Goal: Contribute content: Add original content to the website for others to see

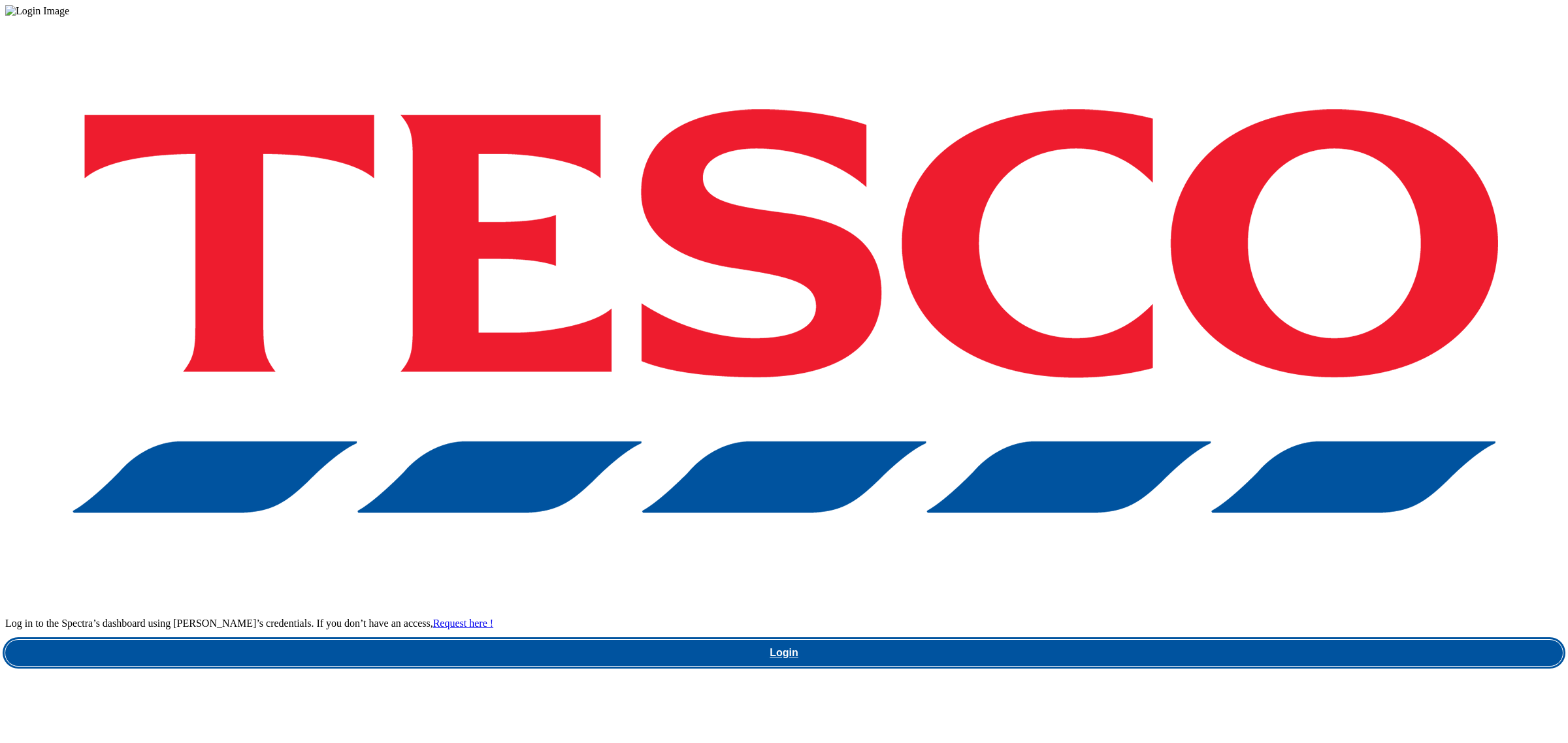
click at [1158, 640] on link "Login" at bounding box center [784, 653] width 1557 height 26
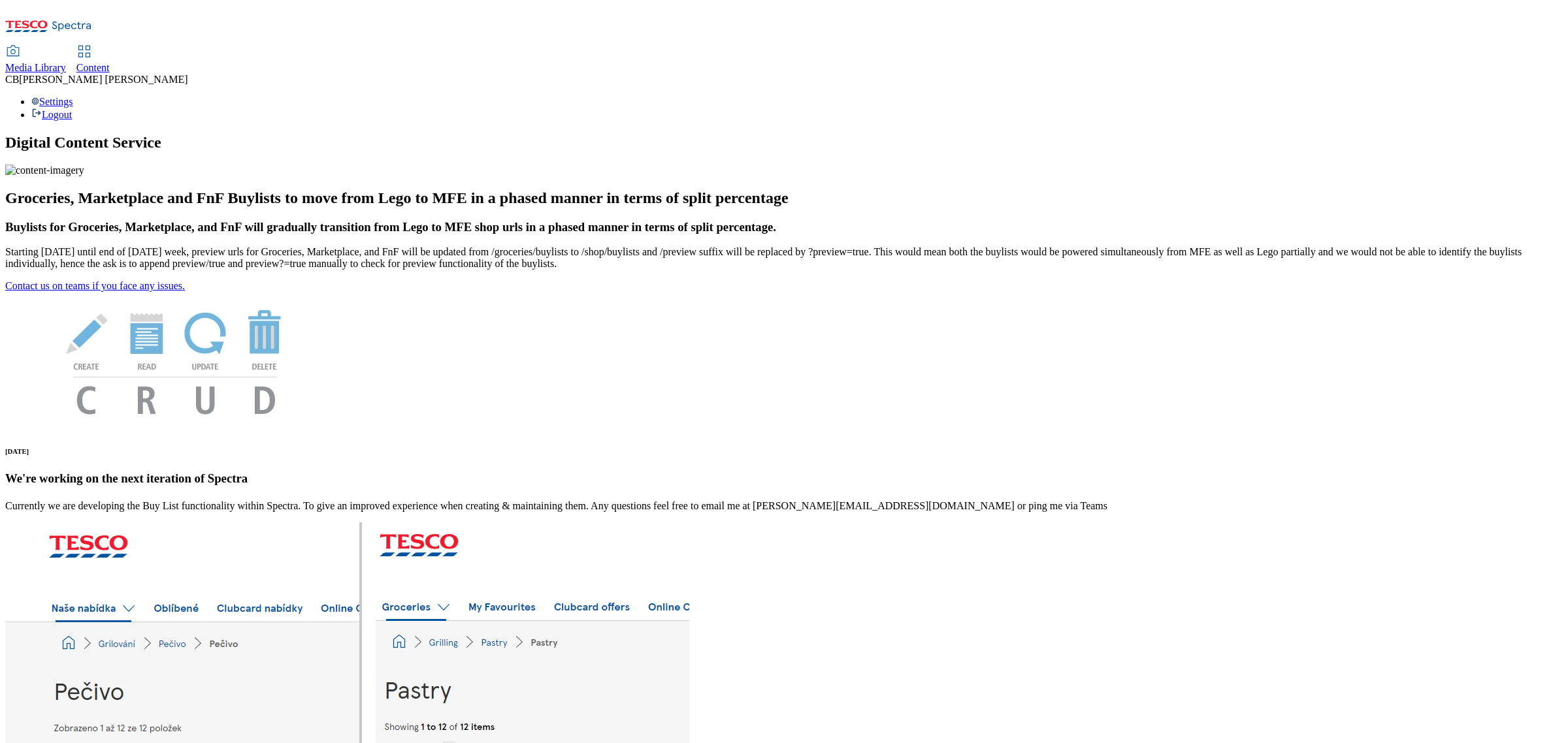
click at [66, 62] on div "Media Library" at bounding box center [35, 68] width 61 height 12
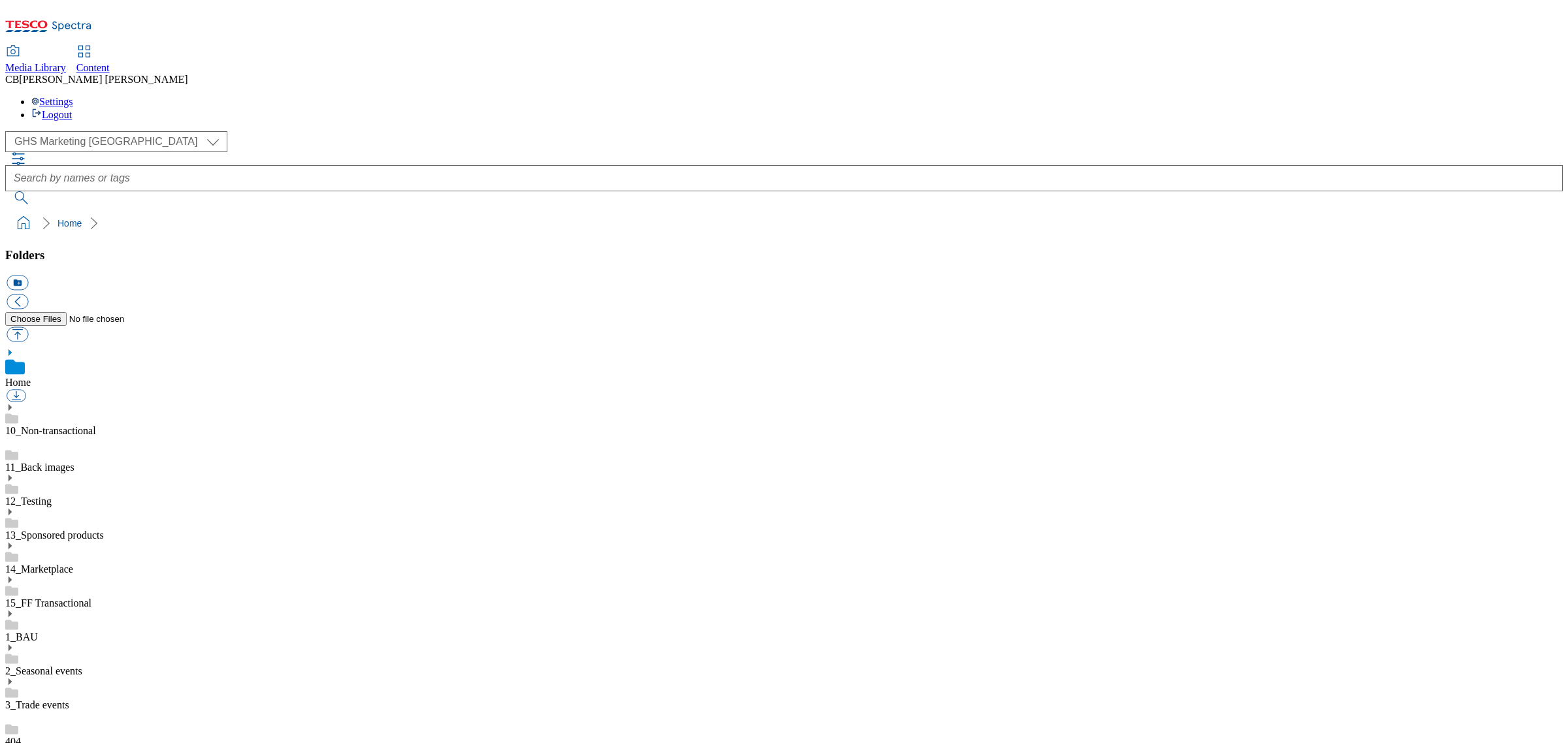
scroll to position [82, 0]
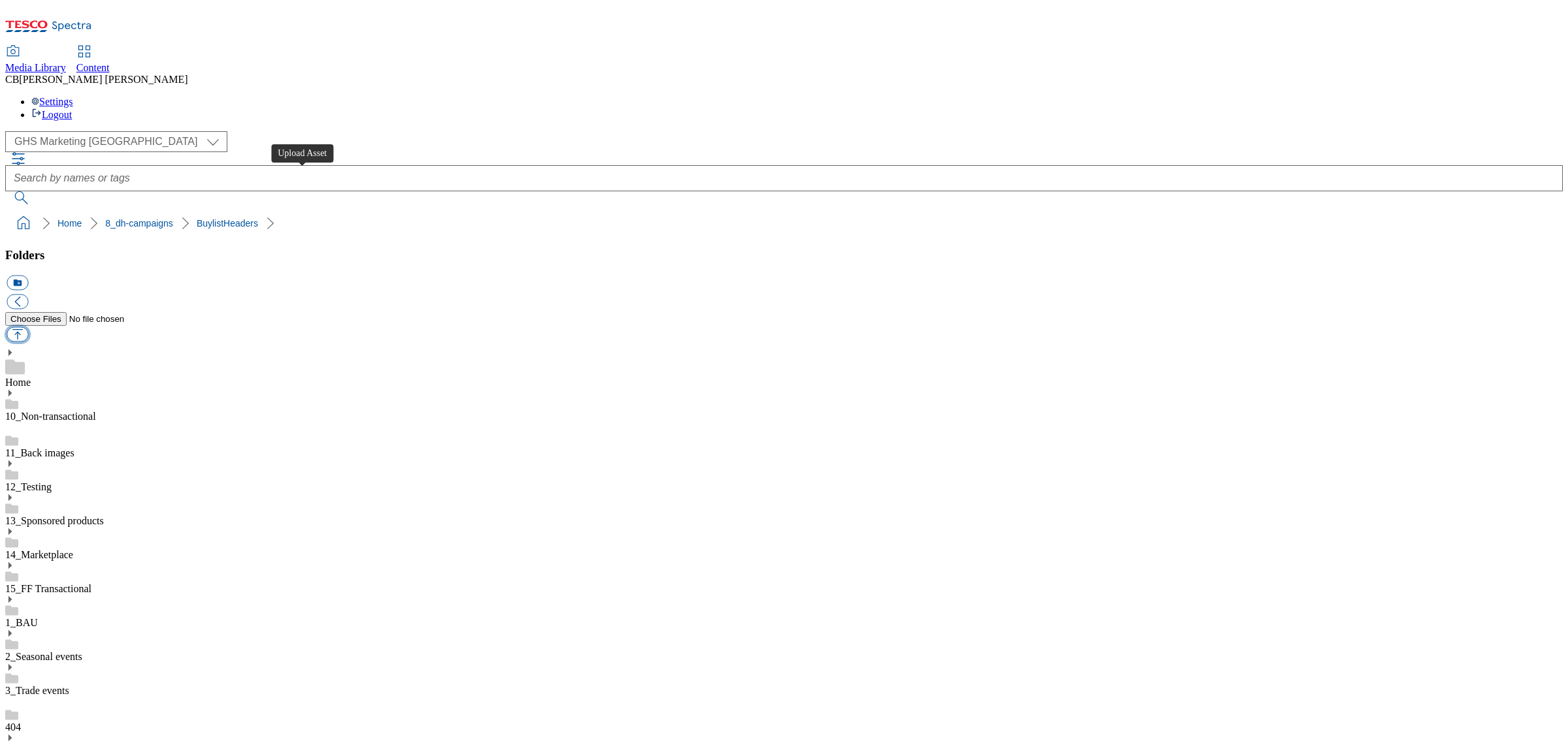
click at [28, 327] on button "button" at bounding box center [17, 335] width 21 height 15
type input "C:\fakepath\1754550433311-ad541671_Rockface_Legobrand_H_1184x333_V1.jpg"
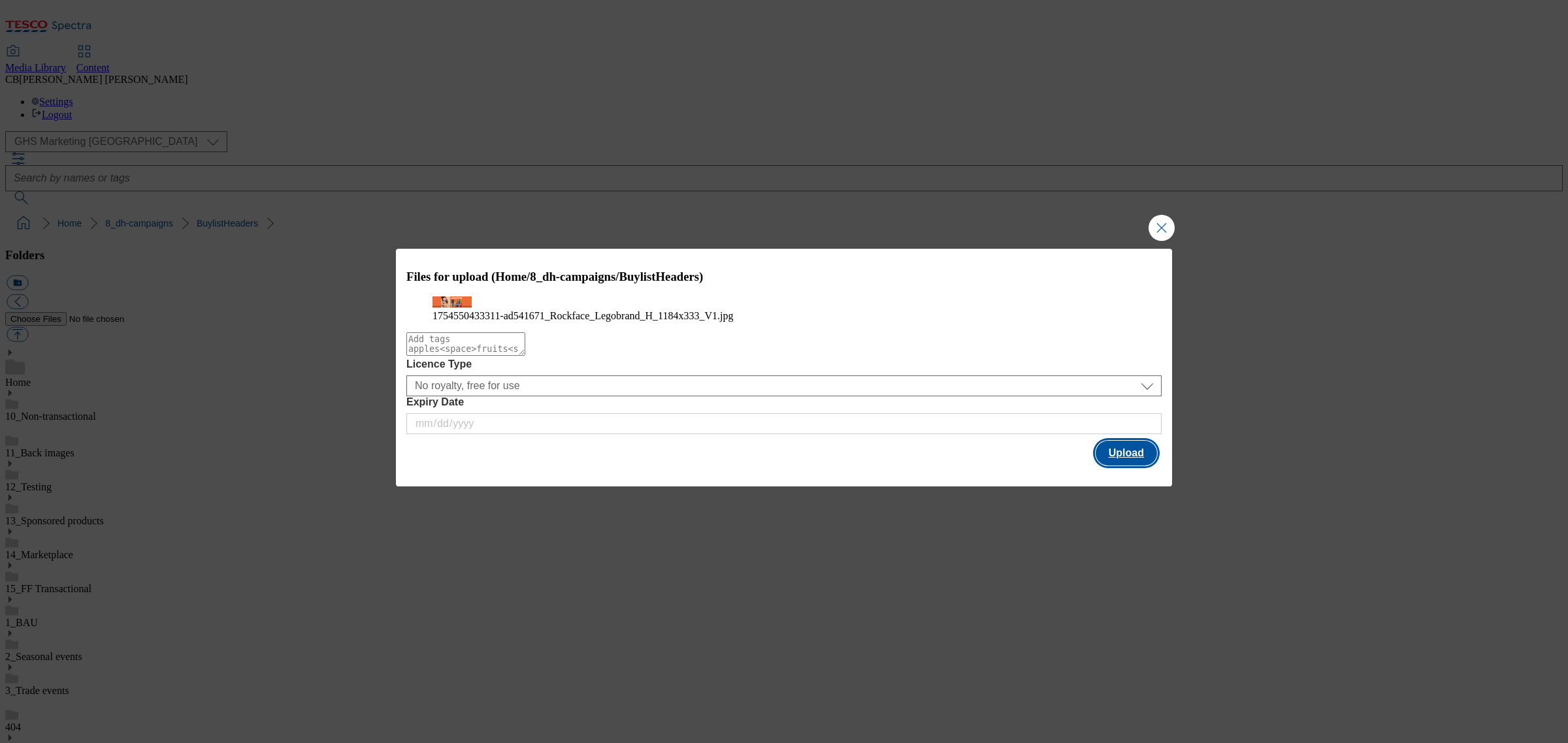
click at [1133, 466] on button "Upload" at bounding box center [1126, 454] width 61 height 25
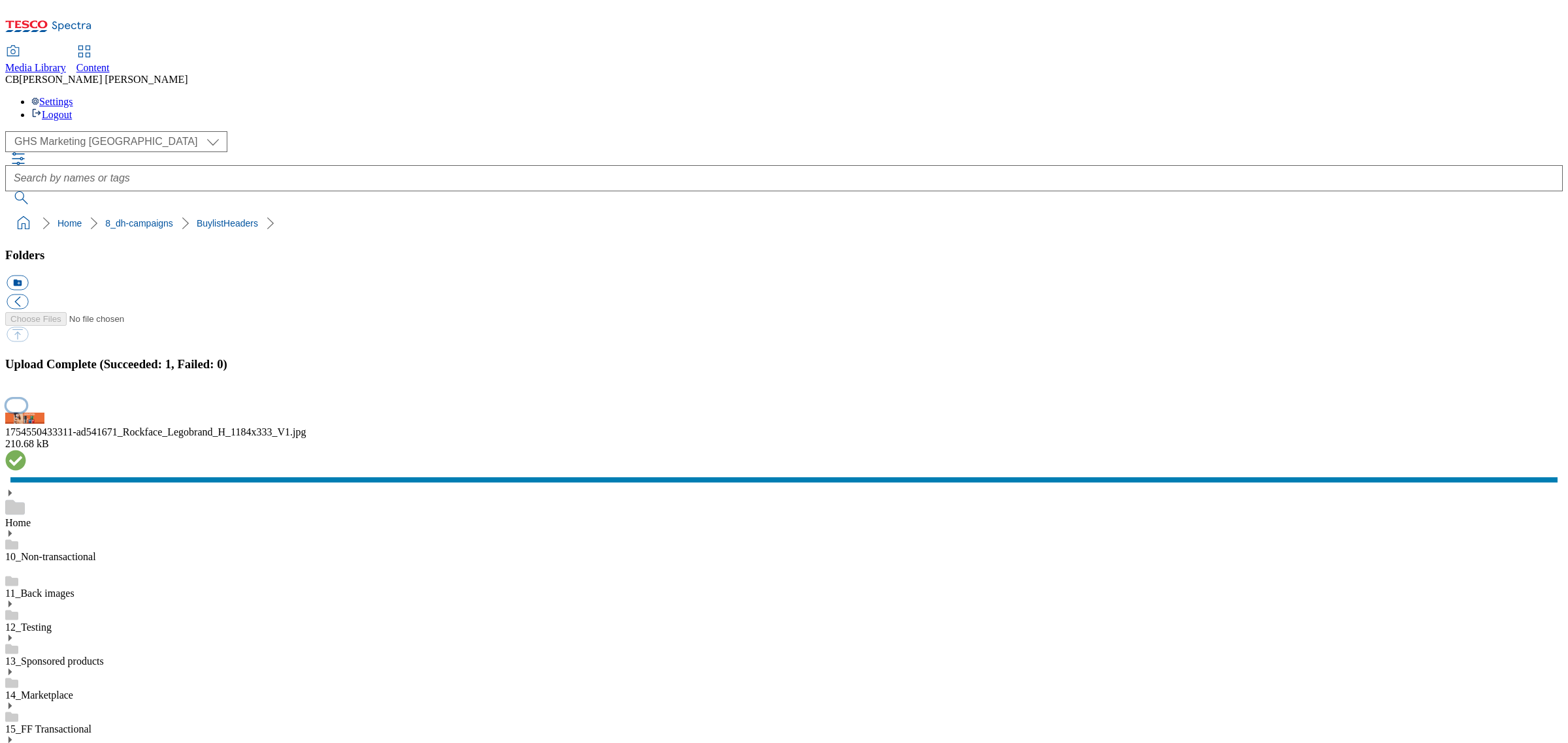
click at [26, 411] on button "button" at bounding box center [16, 405] width 20 height 12
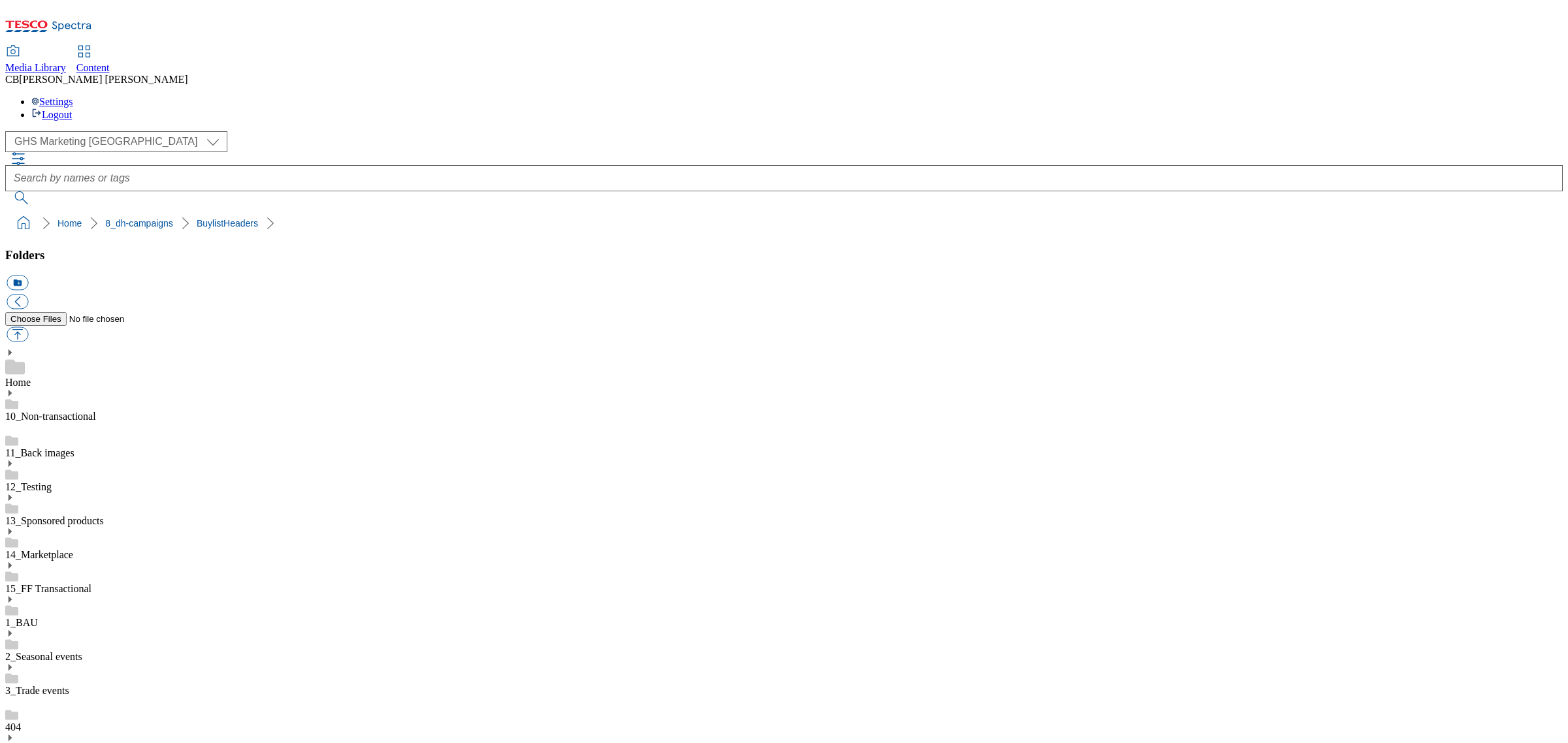
click at [28, 327] on button "button" at bounding box center [17, 335] width 21 height 15
type input "C:\fakepath\1752836204362-Buylist Header.jpg"
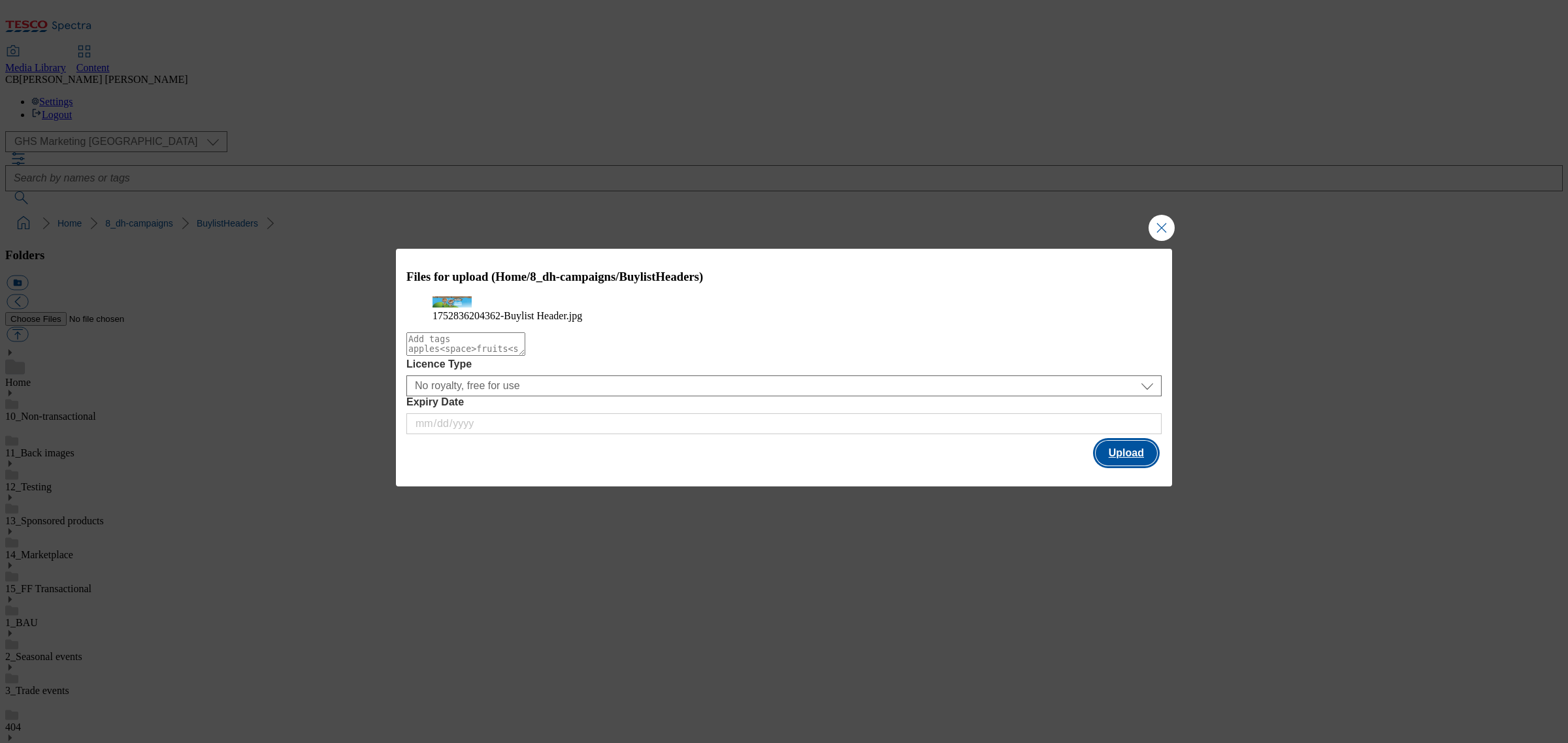
click at [1127, 466] on button "Upload" at bounding box center [1126, 454] width 61 height 25
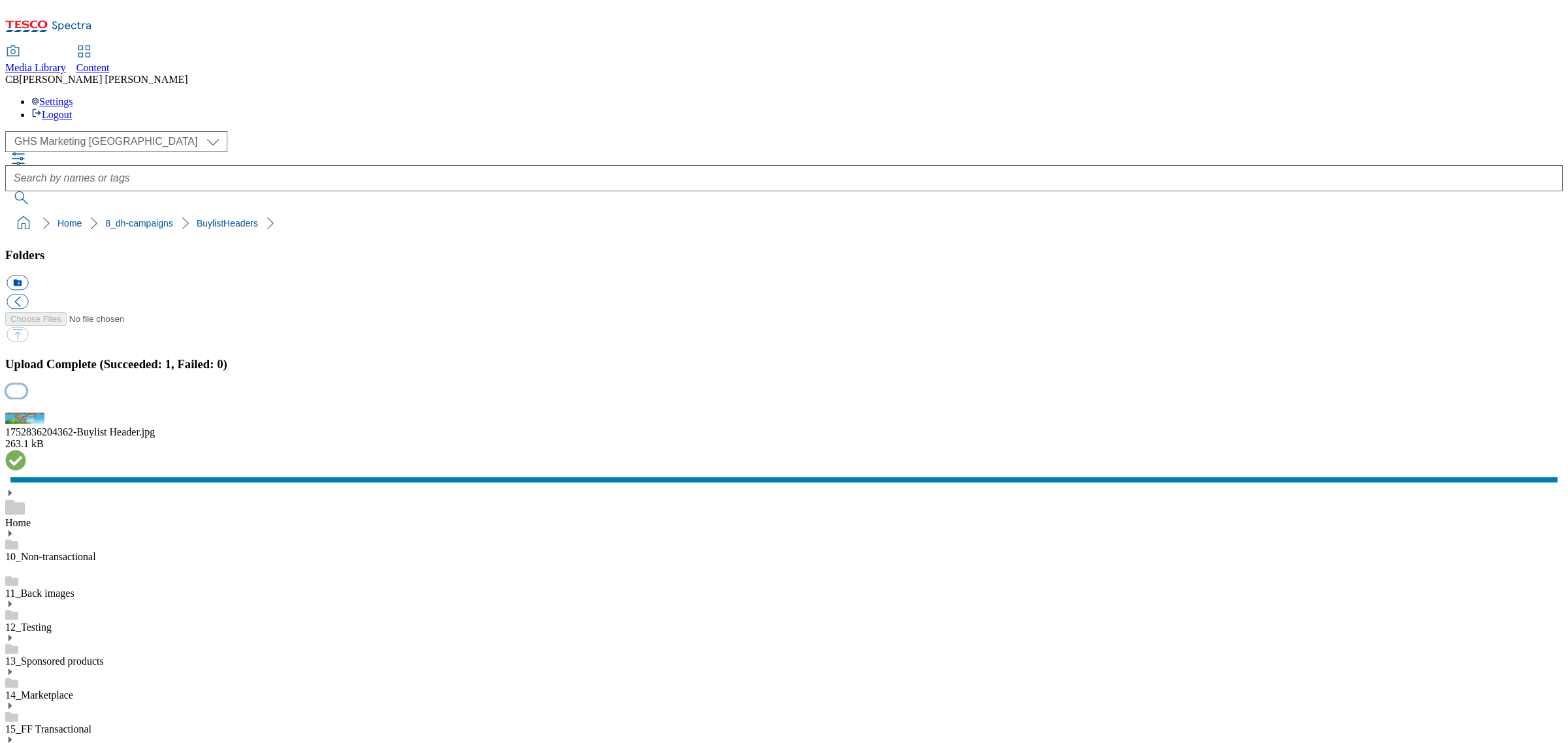
click at [26, 411] on button "button" at bounding box center [16, 405] width 20 height 12
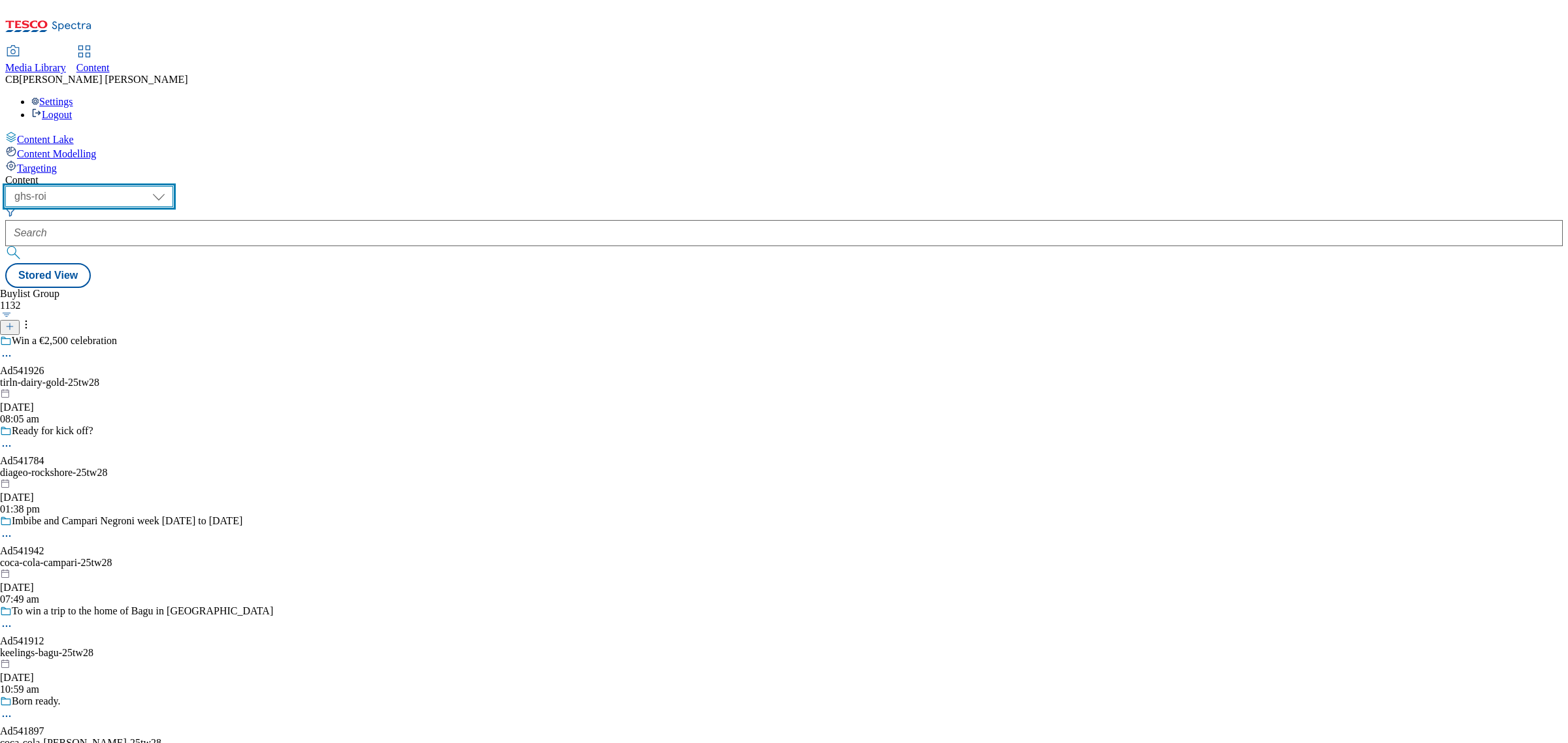
drag, startPoint x: 210, startPoint y: 92, endPoint x: 233, endPoint y: 102, distance: 25.1
click at [173, 186] on select "ghs-roi ghs-[GEOGRAPHIC_DATA]" at bounding box center [89, 196] width 168 height 21
select select "ghs-[GEOGRAPHIC_DATA]"
click at [170, 186] on select "ghs-roi ghs-[GEOGRAPHIC_DATA]" at bounding box center [89, 196] width 168 height 21
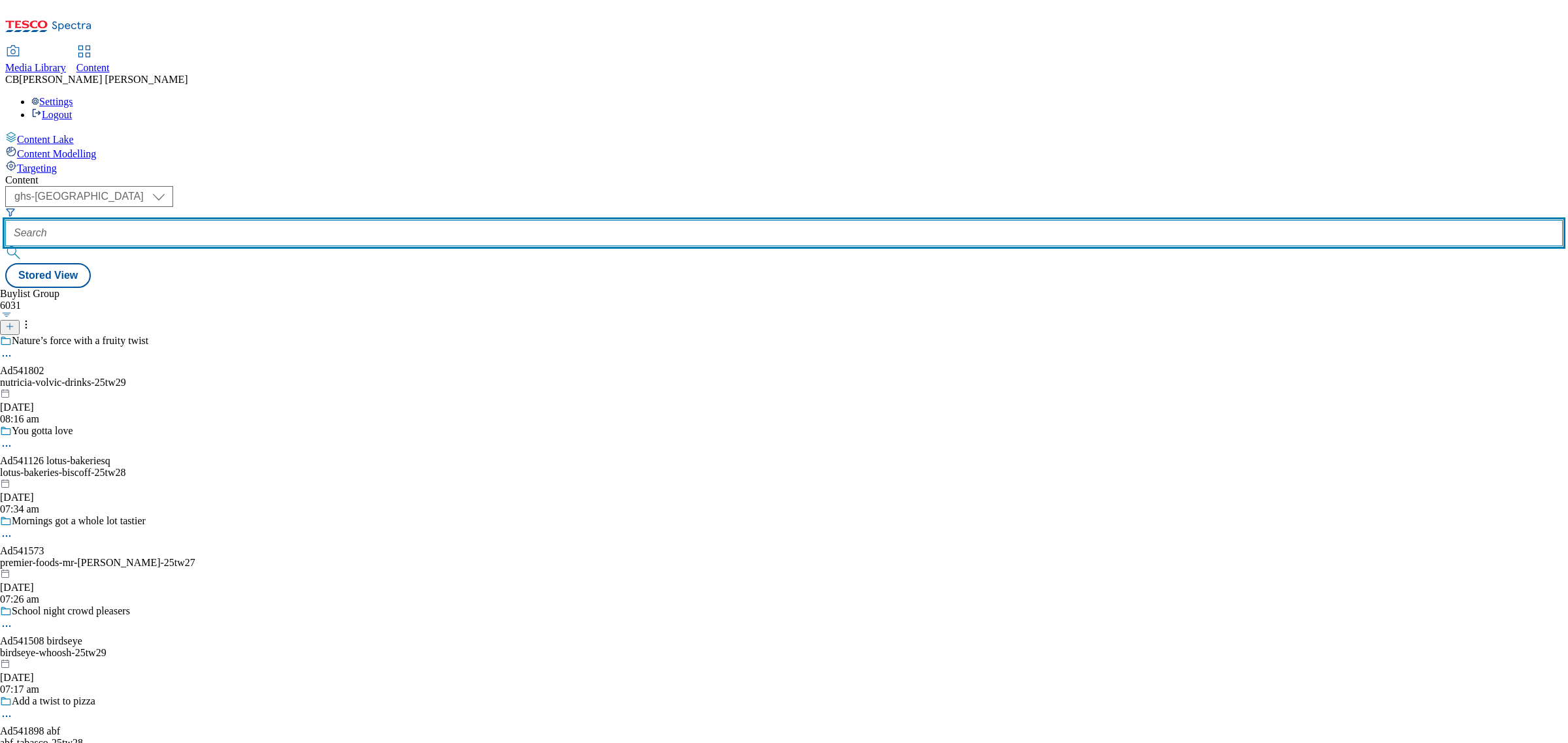
click at [316, 220] on input "text" at bounding box center [784, 233] width 1557 height 26
paste input "rockface-natural-deodorant-refill-25tw27"
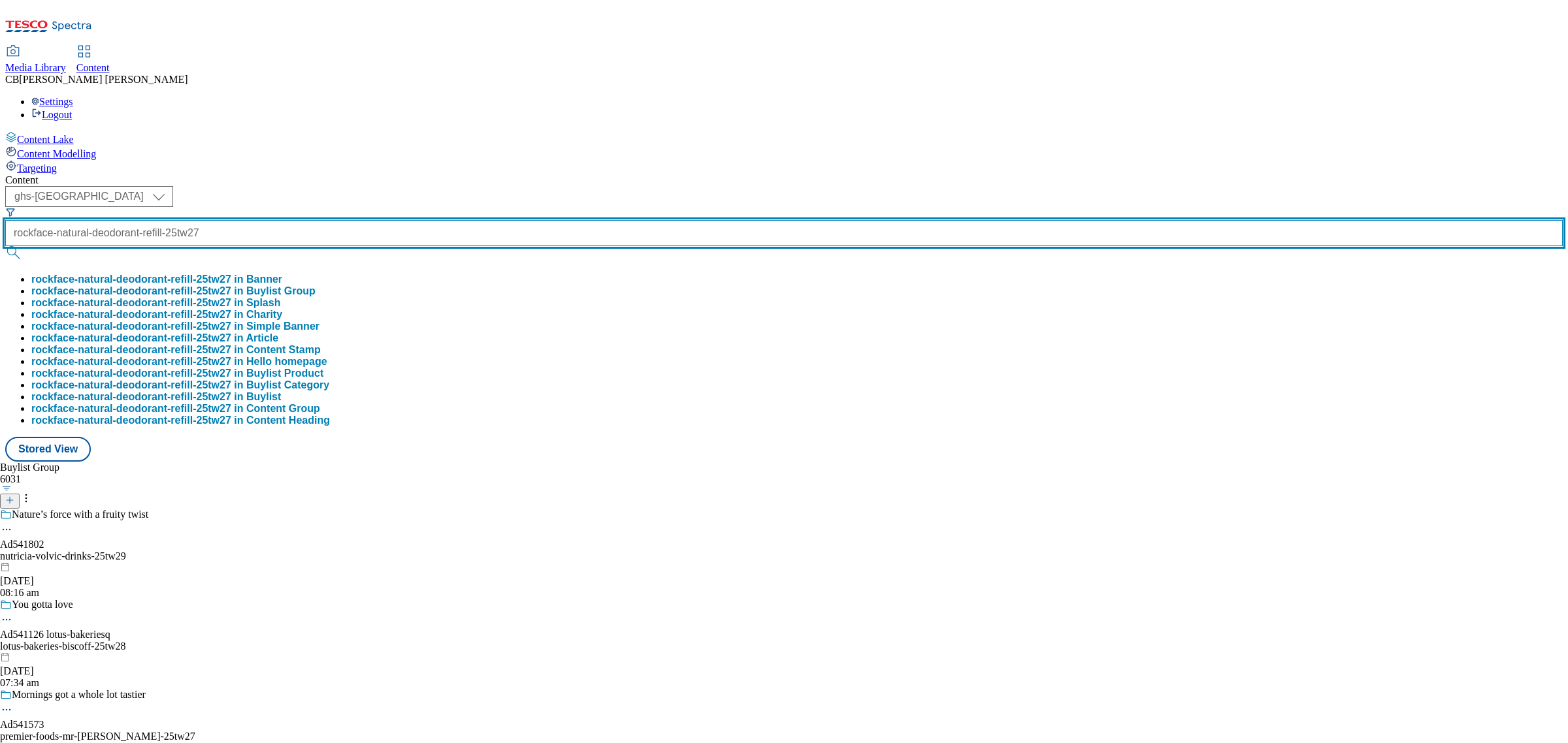
type input "rockface-natural-deodorant-refill-25tw27"
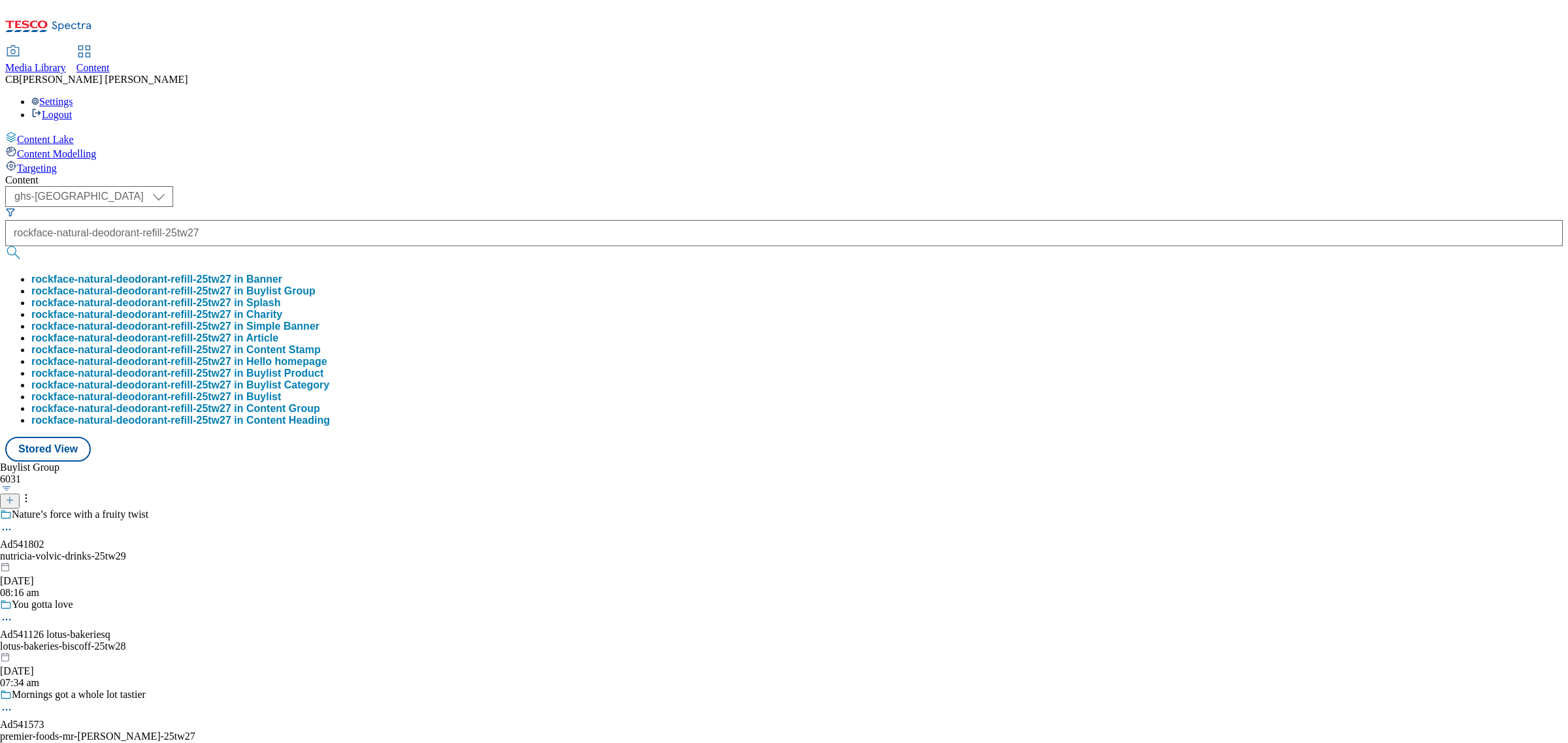
click at [316, 285] on button "rockface-natural-deodorant-refill-25tw27 in Buylist Group" at bounding box center [173, 291] width 284 height 12
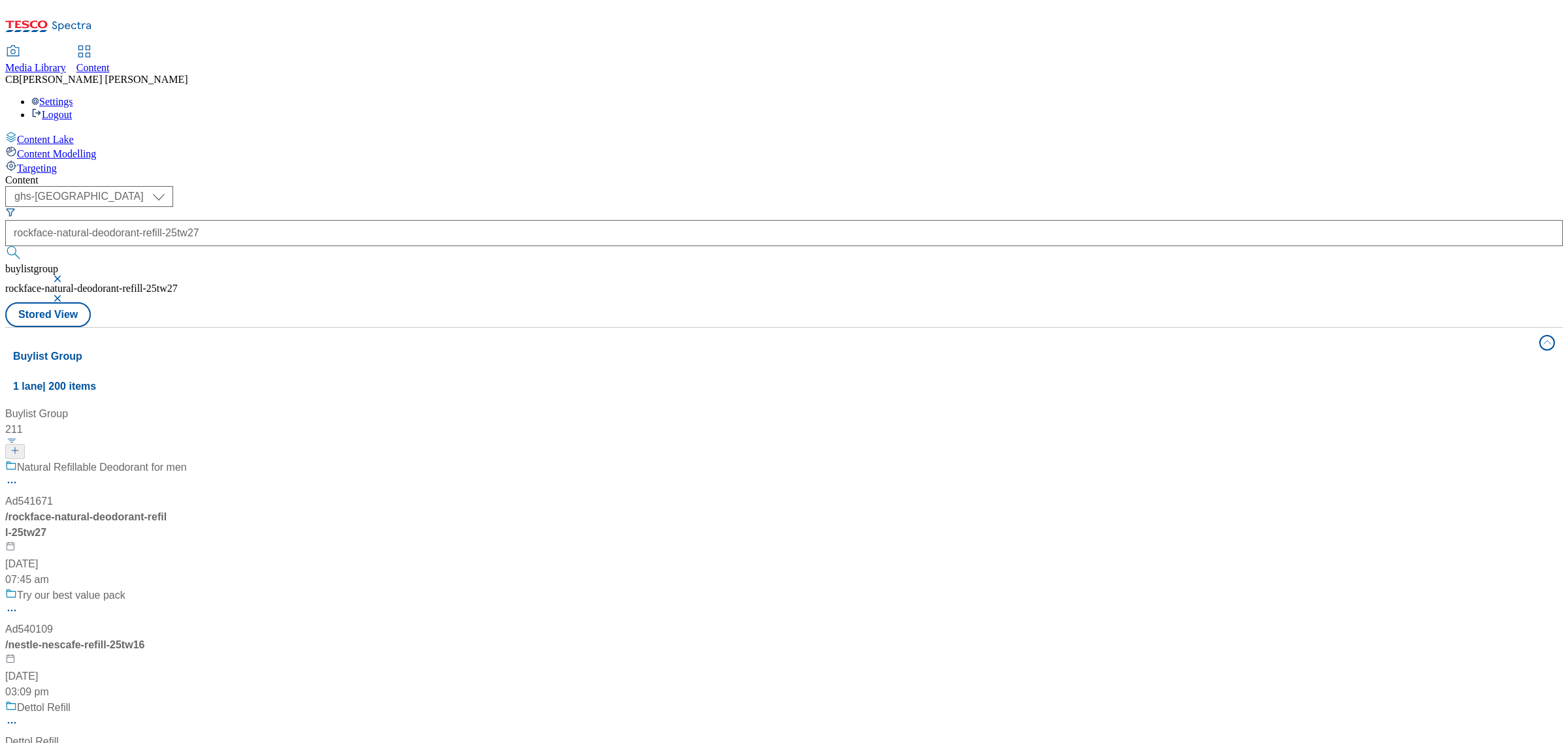
click at [313, 460] on div "Natural Refillable Deodorant for men Ad541671 / rockface-natural-deodorant-refi…" at bounding box center [158, 524] width 307 height 128
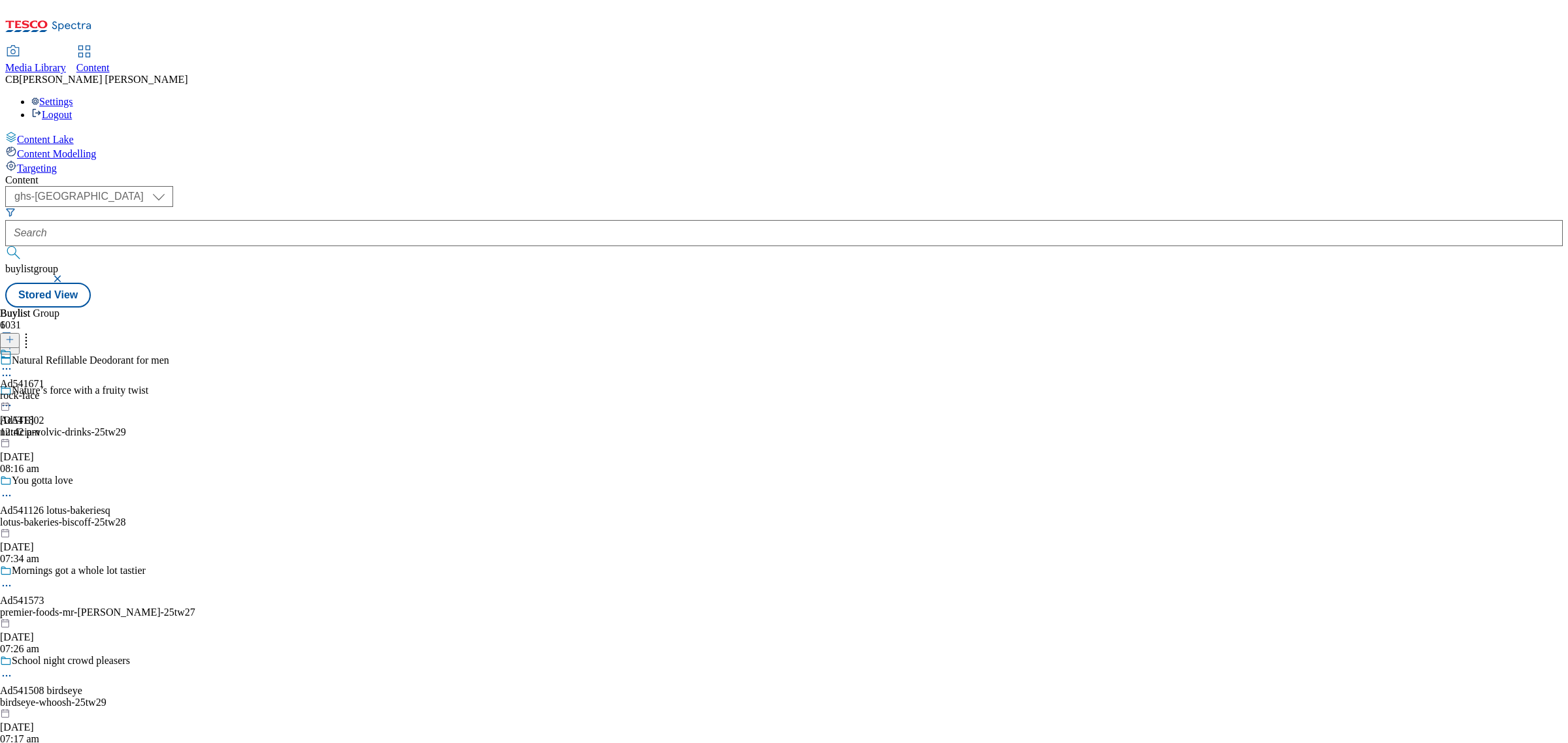
click at [13, 363] on icon at bounding box center [7, 369] width 13 height 13
click at [55, 392] on span "Edit" at bounding box center [48, 397] width 15 height 10
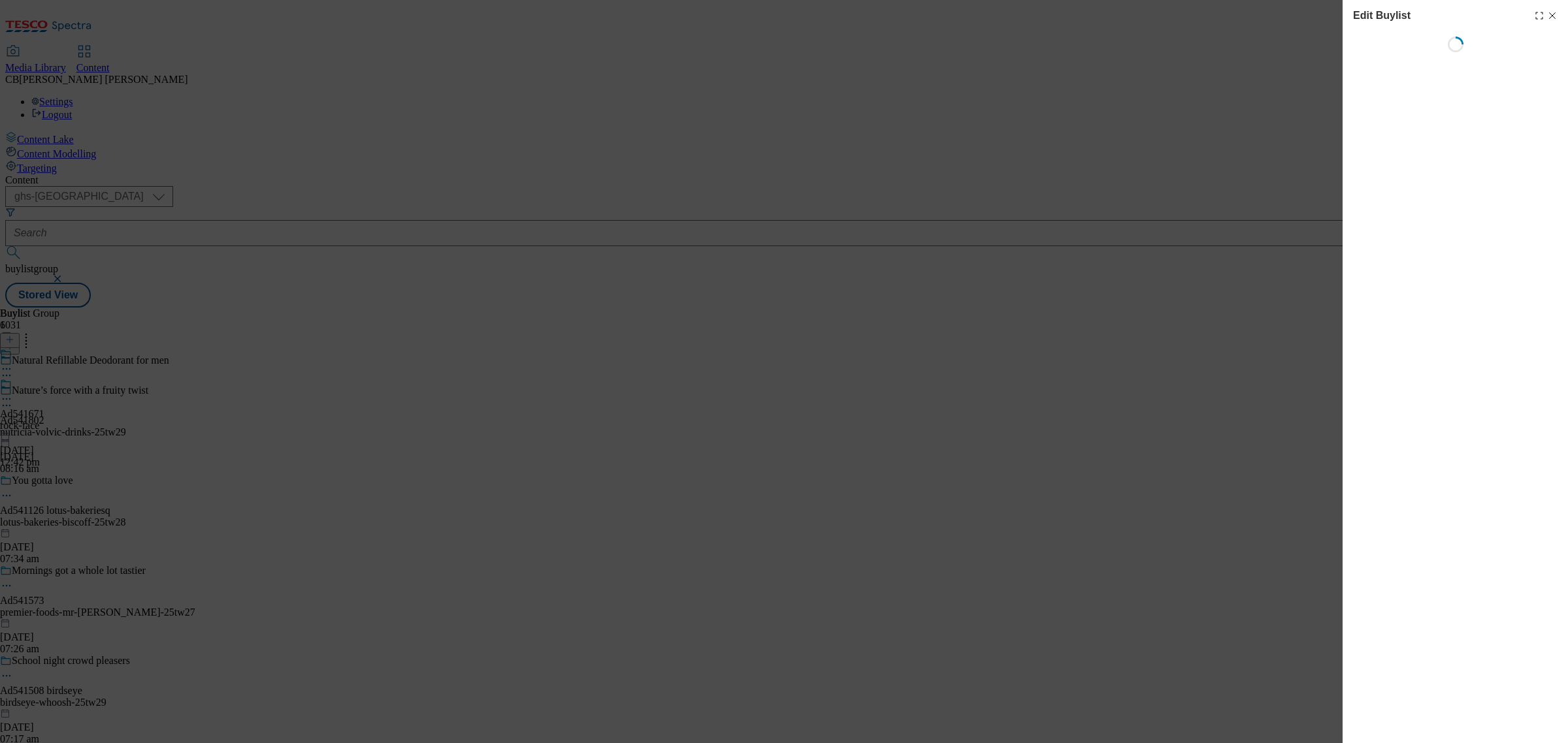
select select "tactical"
select select "supplier funded short term 1-3 weeks"
select select "dunnhumby"
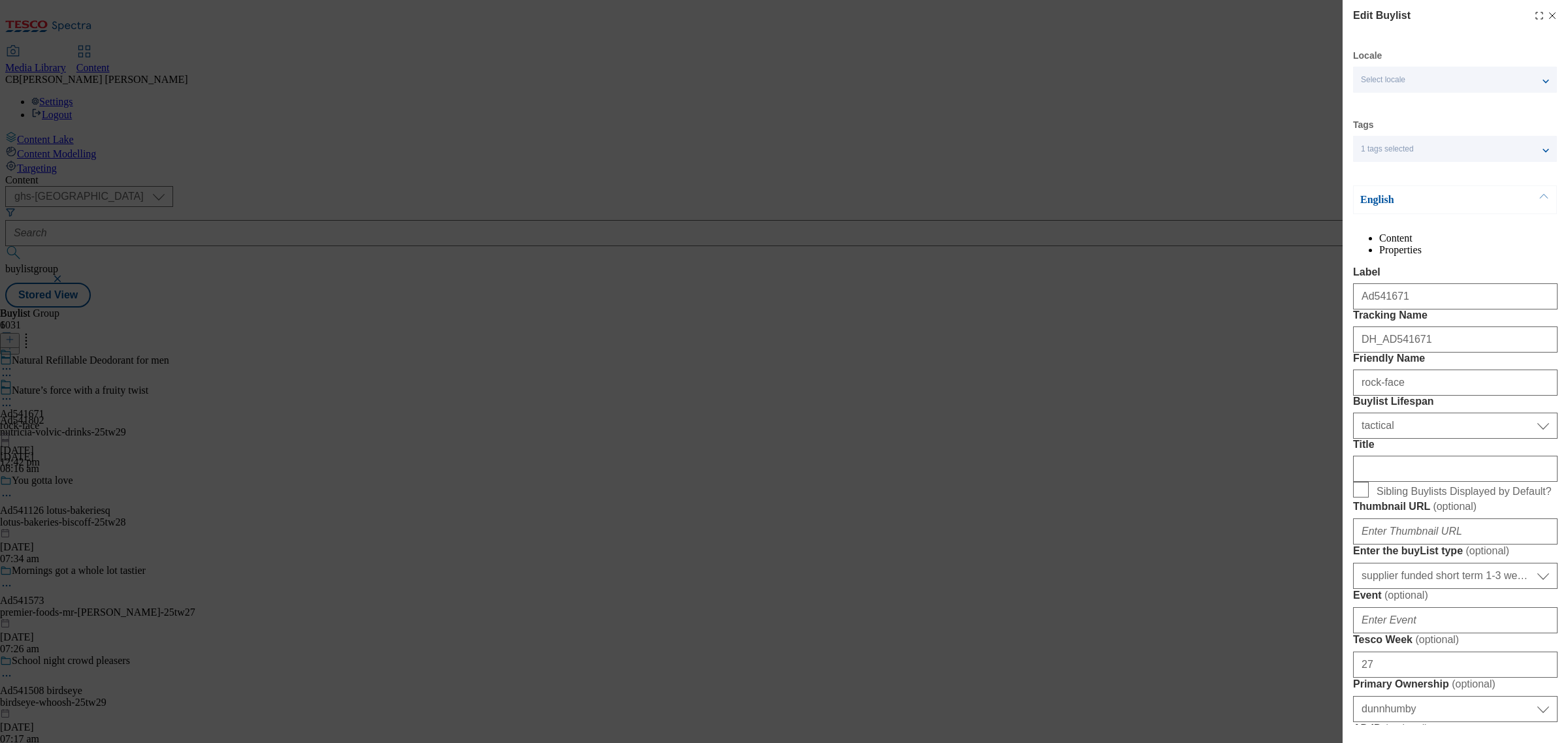
select select "Banner"
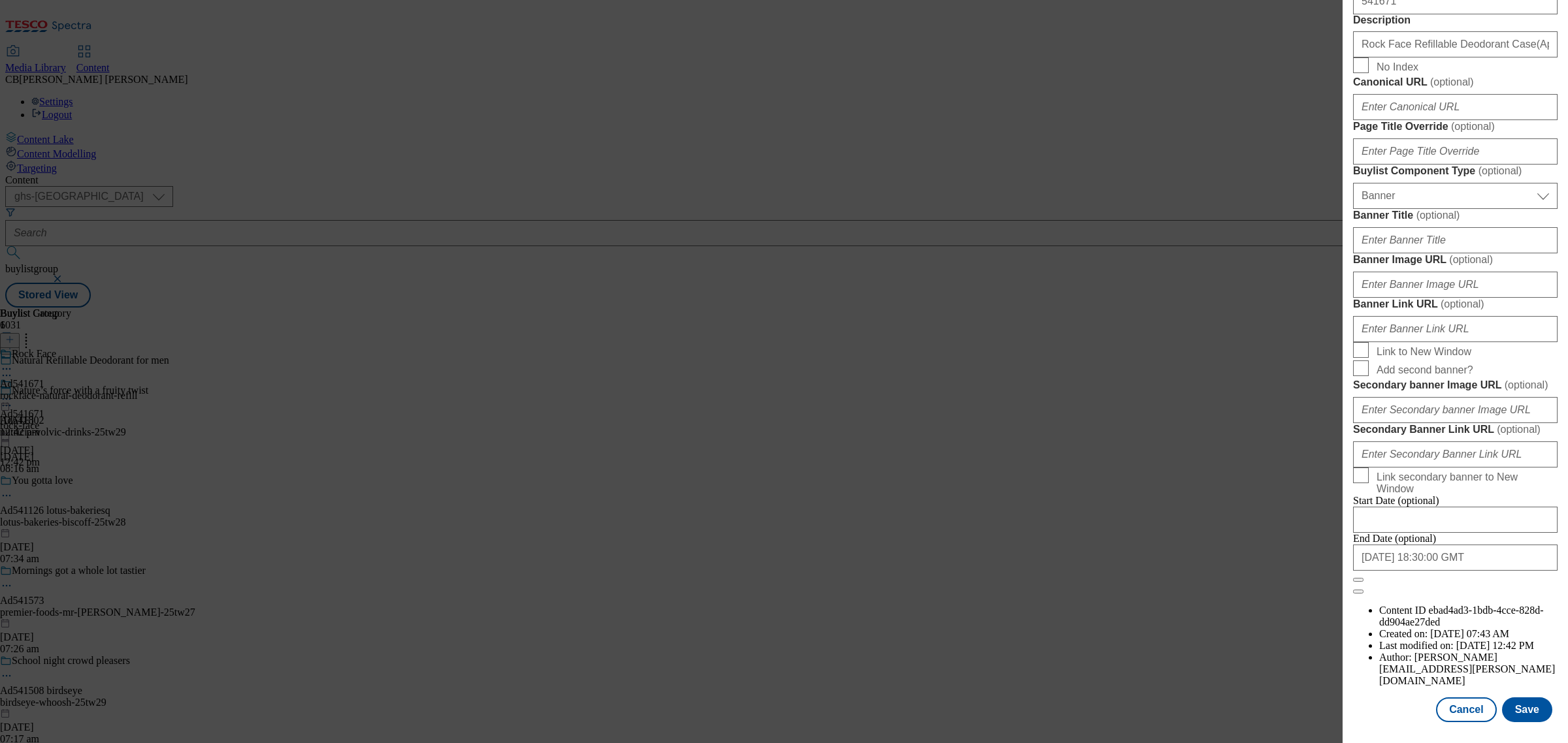
scroll to position [1154, 0]
click at [1457, 292] on input "Banner Image URL ( optional )" at bounding box center [1455, 285] width 205 height 26
paste input "https://digitalcontent.api.tesco.com/v2/media/ghs-mktg/9dbb288a-da3c-44fa-a3b6-…"
type input "https://digitalcontent.api.tesco.com/v2/media/ghs-mktg/9dbb288a-da3c-44fa-a3b6-…"
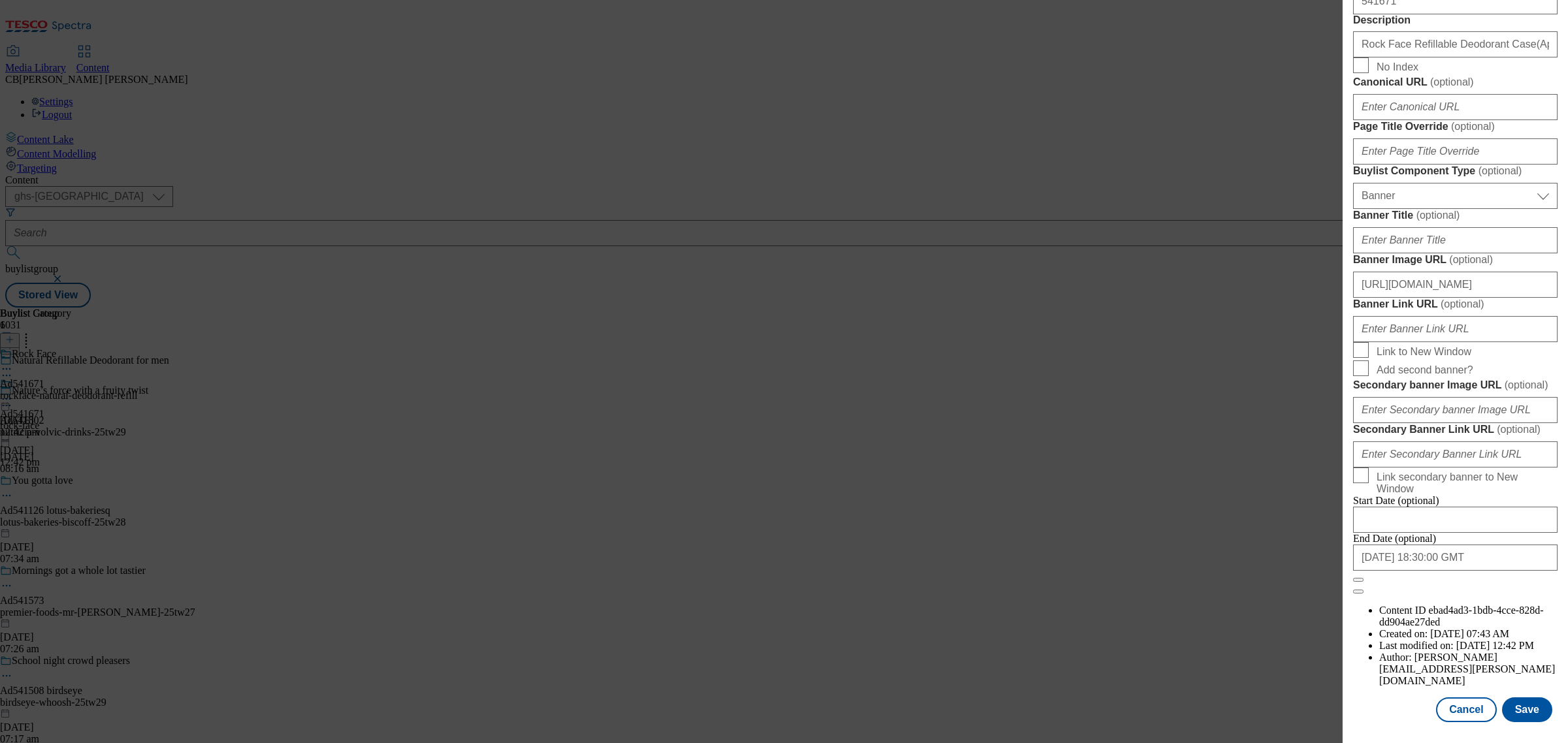
click at [1493, 265] on label "Banner Image URL ( optional )" at bounding box center [1455, 260] width 205 height 13
click at [1493, 271] on input "https://digitalcontent.api.tesco.com/v2/media/ghs-mktg/9dbb288a-da3c-44fa-a3b6-…" at bounding box center [1455, 285] width 205 height 26
click at [1533, 311] on label "Banner Link URL ( optional )" at bounding box center [1455, 304] width 205 height 13
click at [1533, 322] on input "Banner Link URL ( optional )" at bounding box center [1455, 329] width 205 height 26
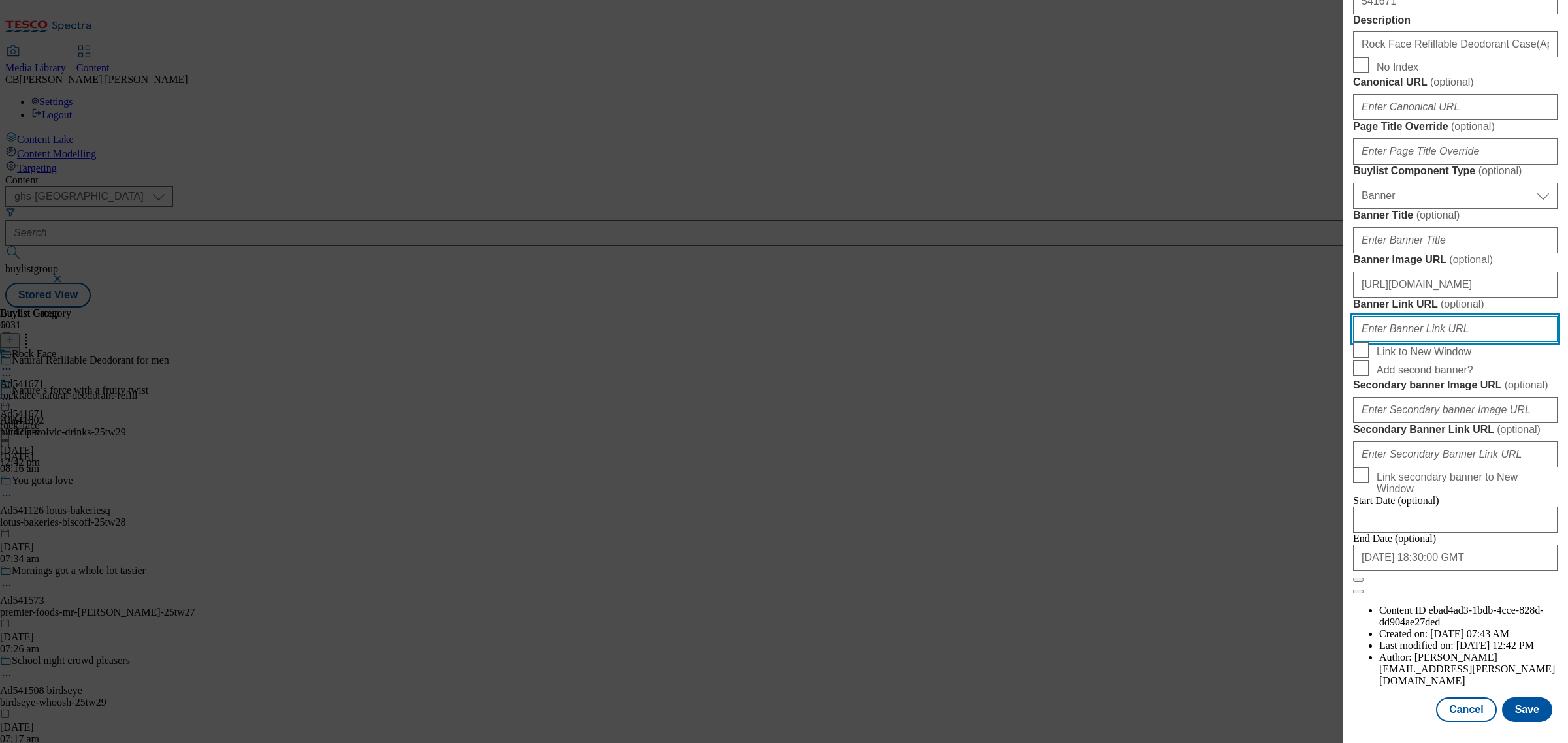
scroll to position [1236, 0]
click at [1509, 698] on button "Save" at bounding box center [1527, 710] width 50 height 25
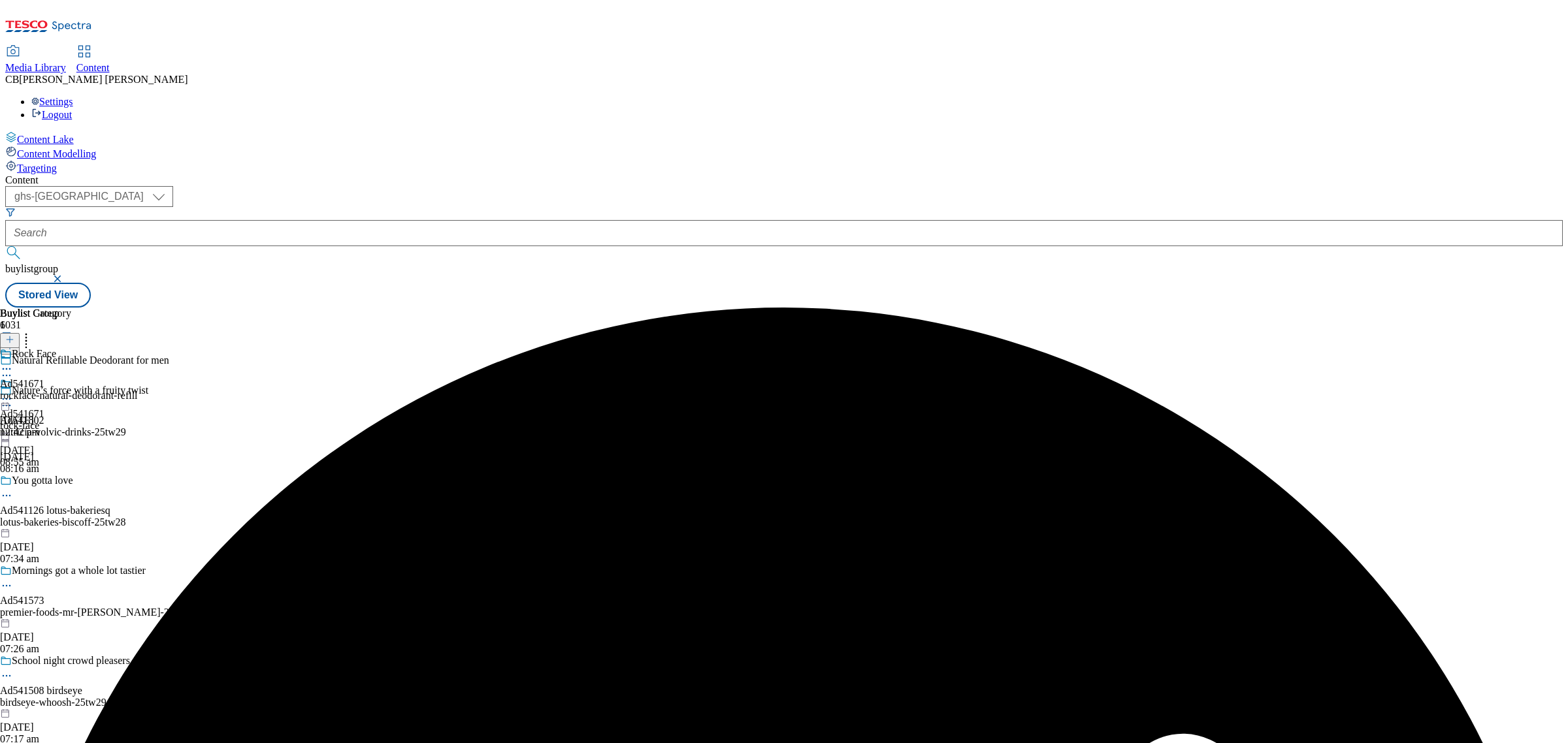
click at [13, 393] on icon at bounding box center [7, 399] width 13 height 13
click at [71, 482] on span "Preview" at bounding box center [55, 487] width 31 height 10
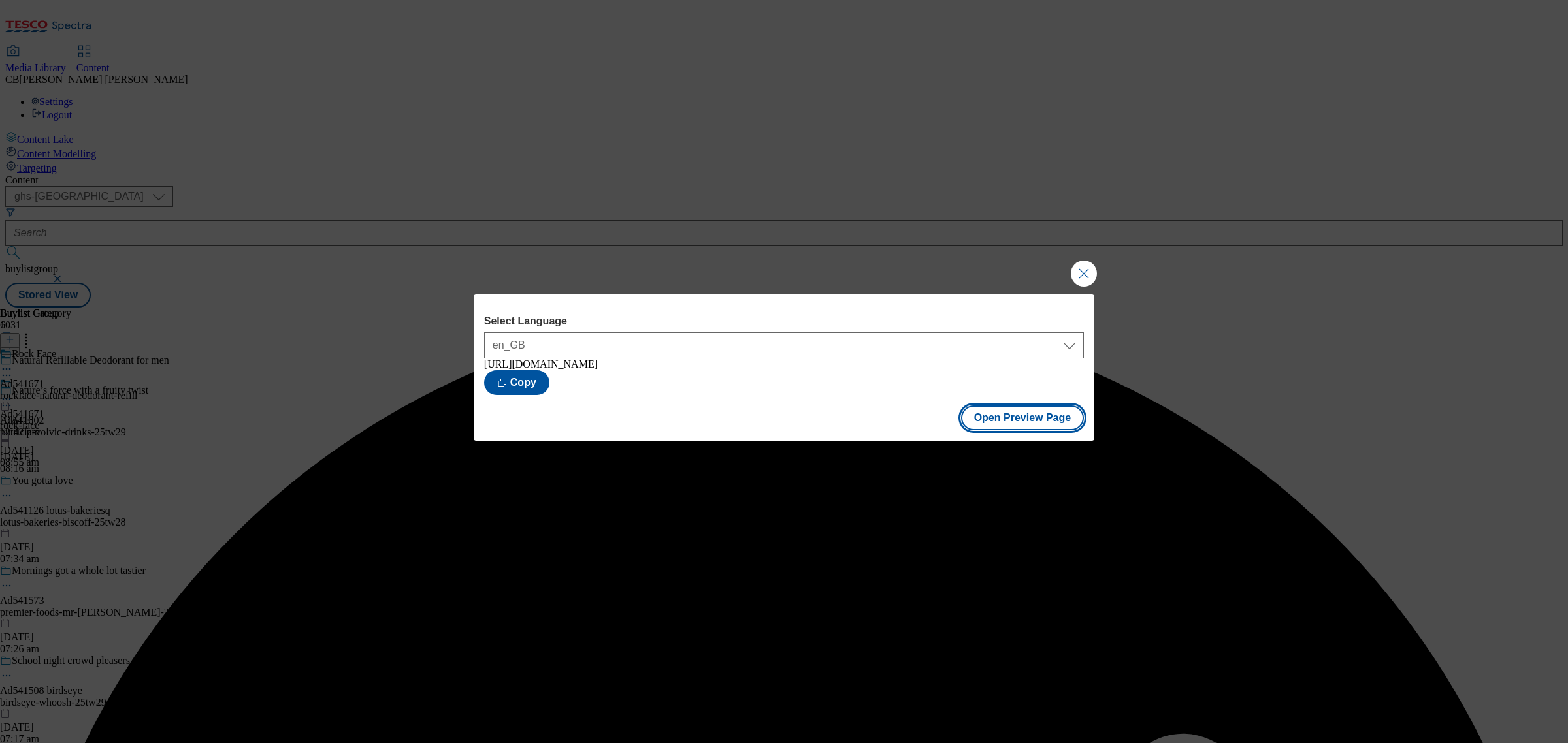
click at [1062, 420] on button "Open Preview Page" at bounding box center [1023, 418] width 124 height 25
click at [1091, 271] on button "Close Modal" at bounding box center [1084, 274] width 26 height 26
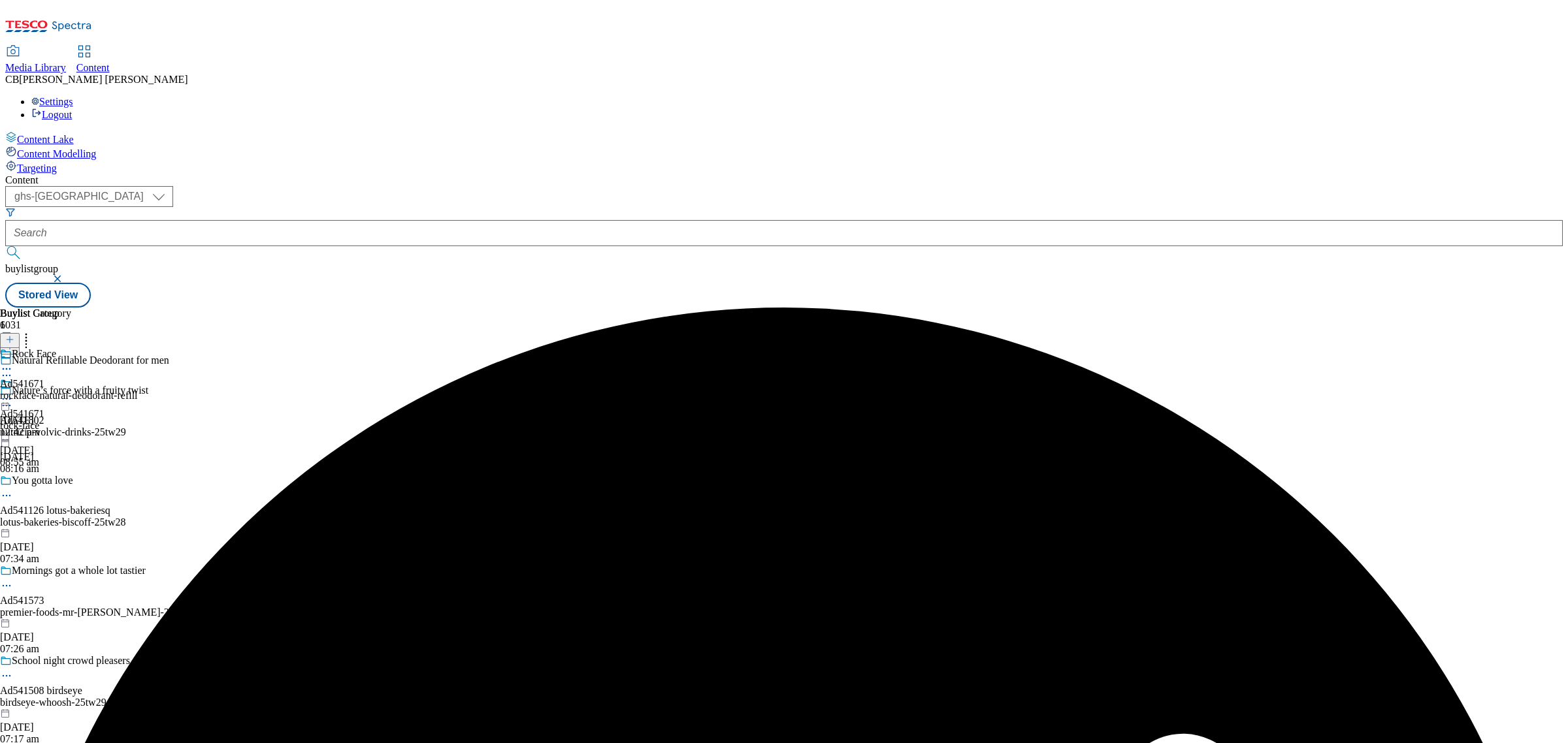
click at [13, 393] on icon at bounding box center [7, 399] width 13 height 13
click at [69, 527] on span "Publish" at bounding box center [54, 532] width 29 height 10
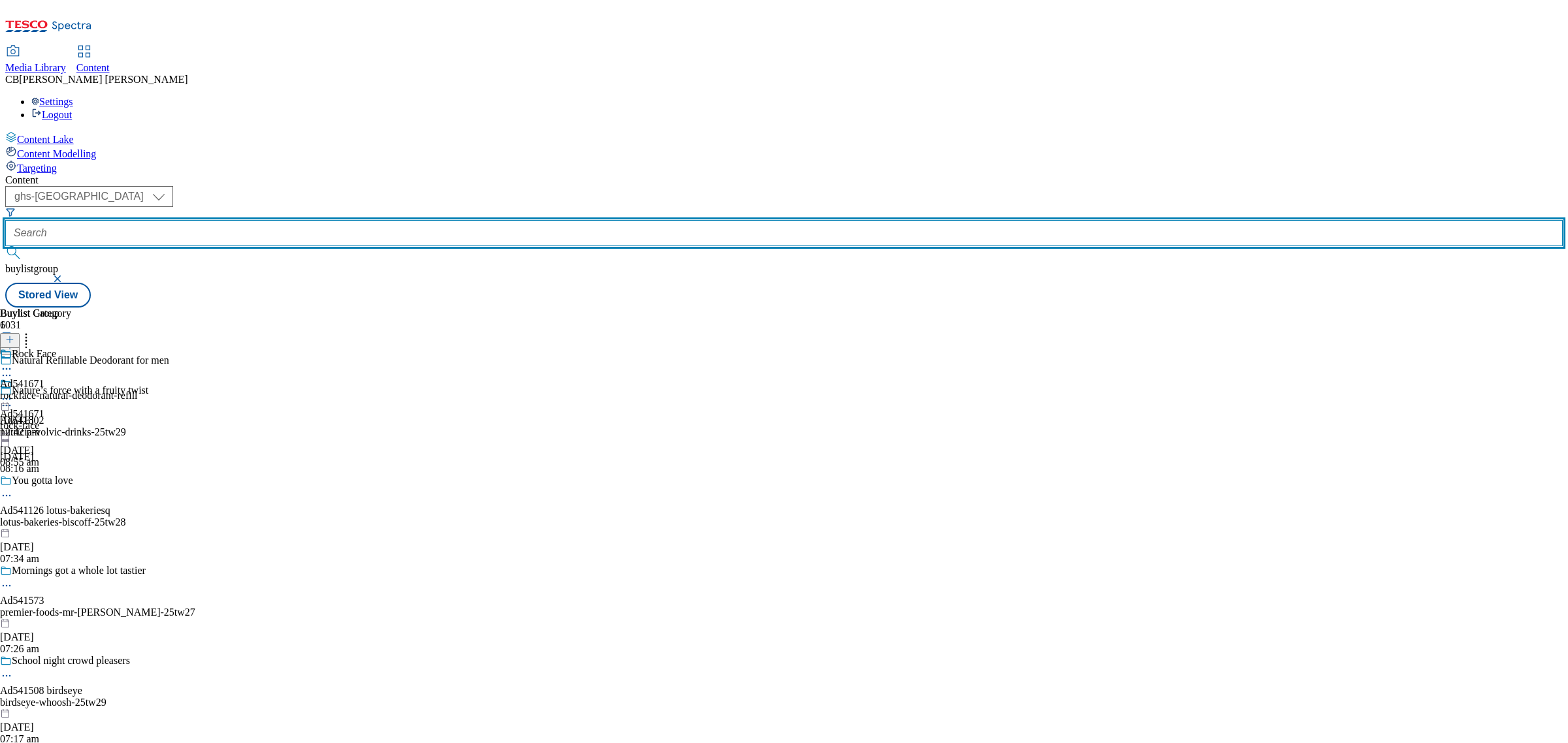
click at [295, 220] on input "text" at bounding box center [784, 233] width 1557 height 26
paste input "ul-benjerrys-sundaes"
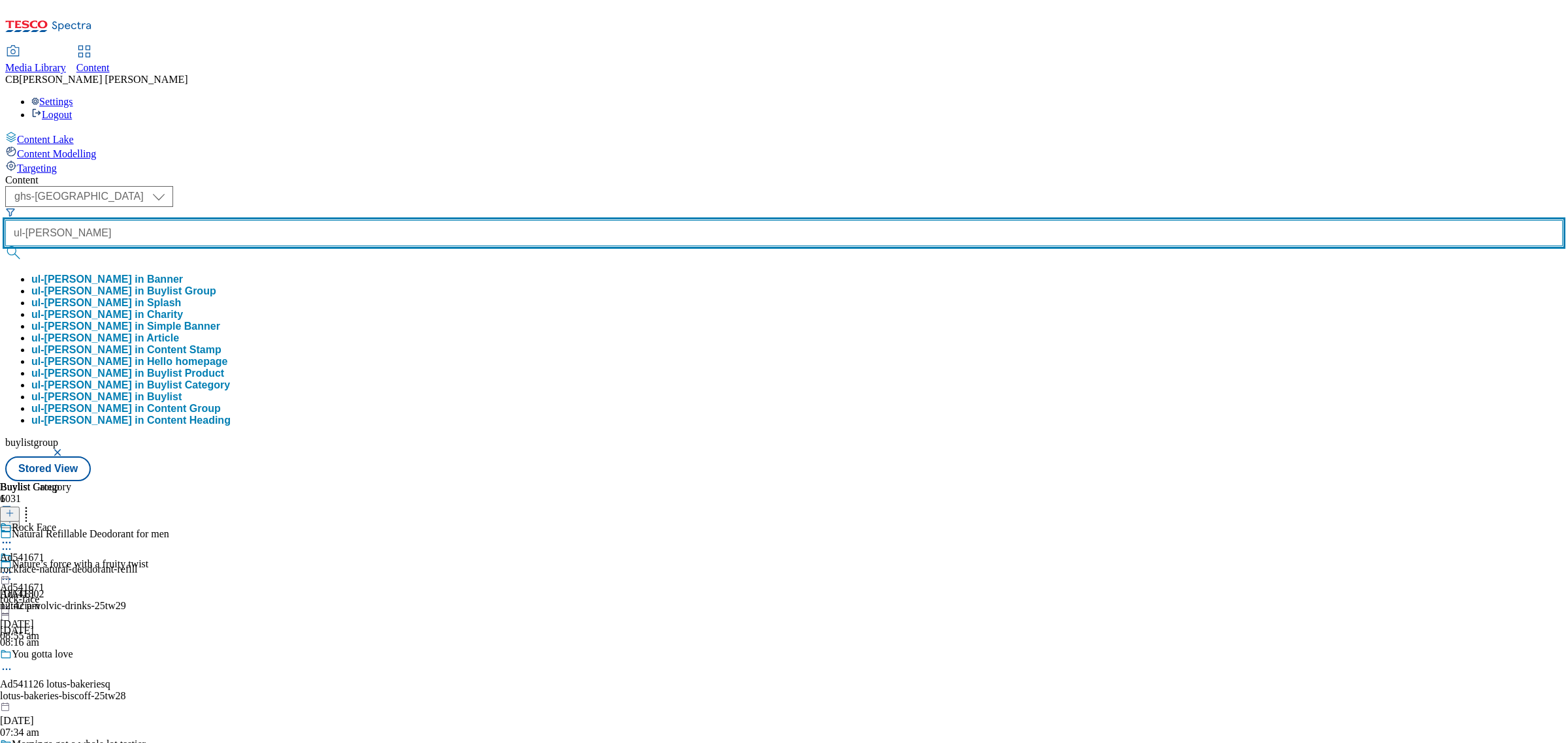
type input "ul-benjerrys-sundaes"
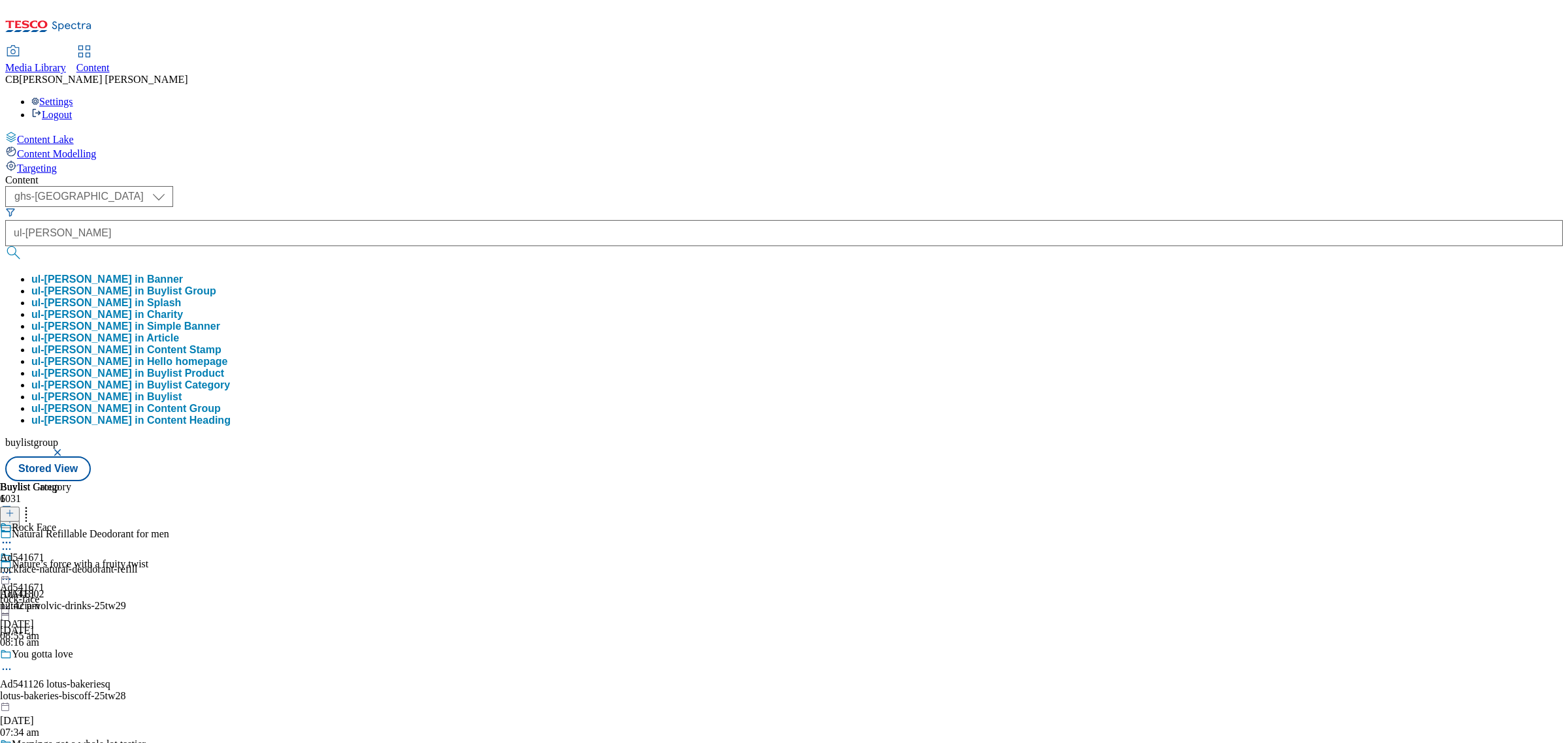
click at [216, 285] on button "ul-benjerrys-sundaes in Buylist Group" at bounding box center [124, 291] width 185 height 12
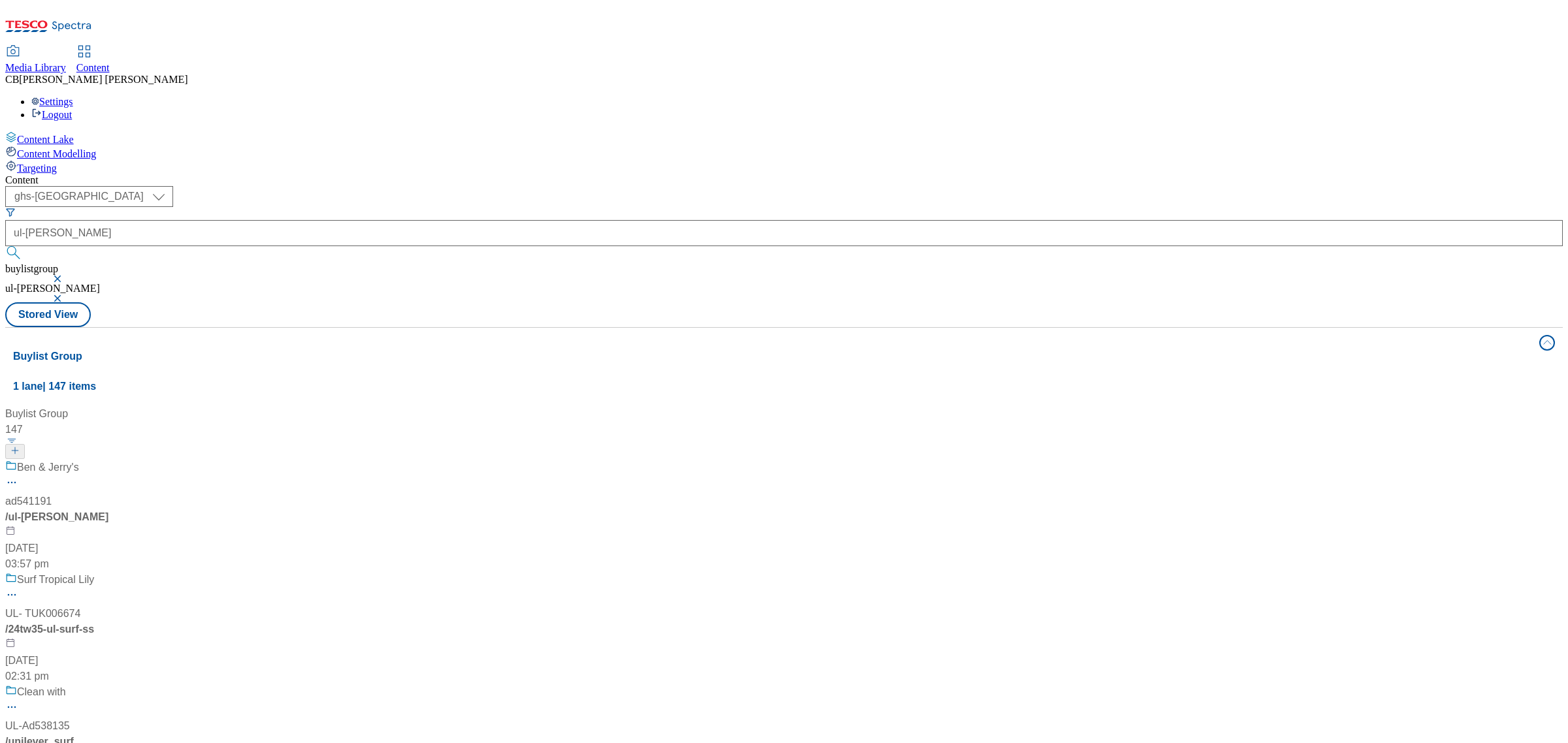
click at [219, 460] on div "Ben & Jerry's ad541191 / ul-benjerrys-sundaes 14 Jul 2025 03:57 pm" at bounding box center [111, 516] width 213 height 112
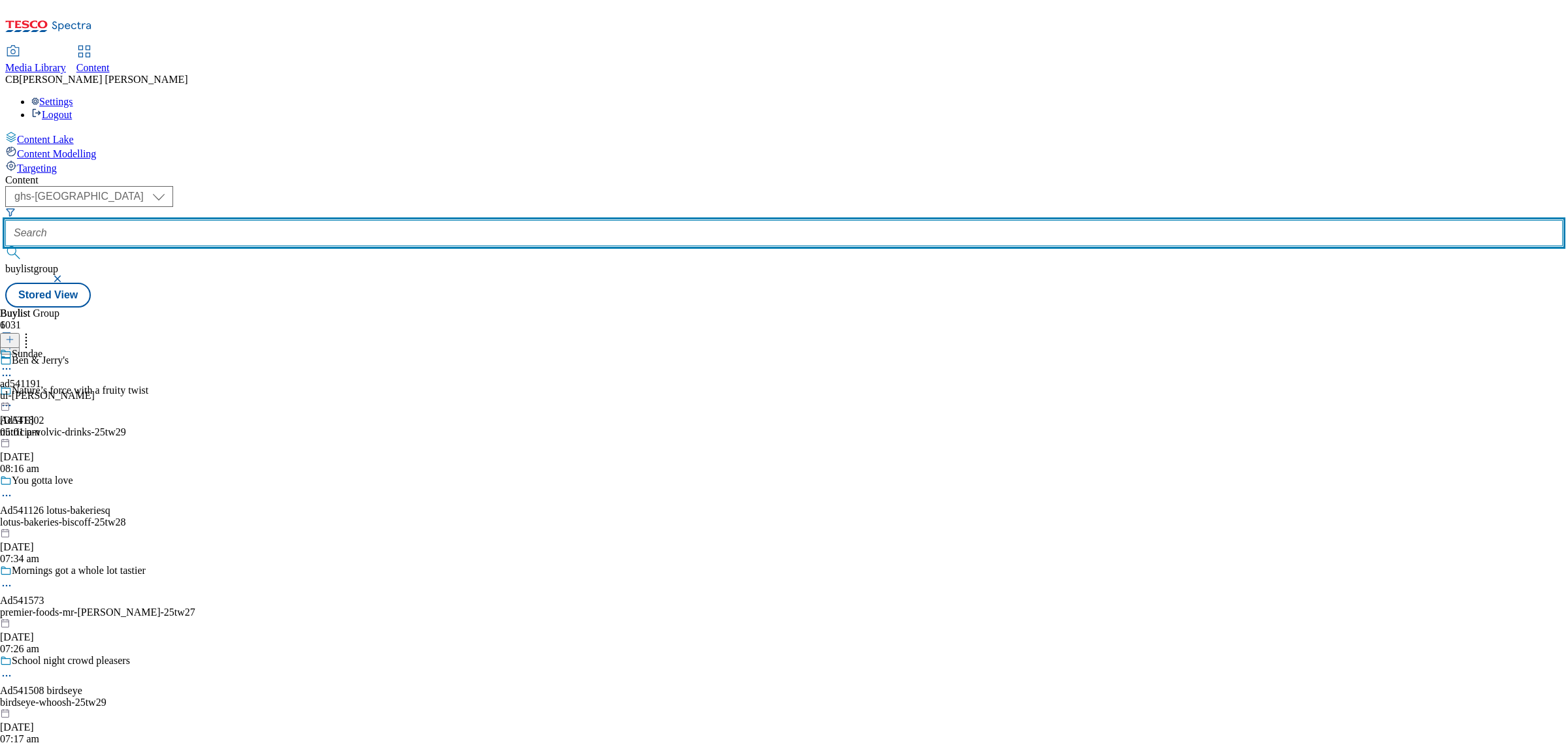
click at [295, 220] on input "text" at bounding box center [784, 233] width 1557 height 26
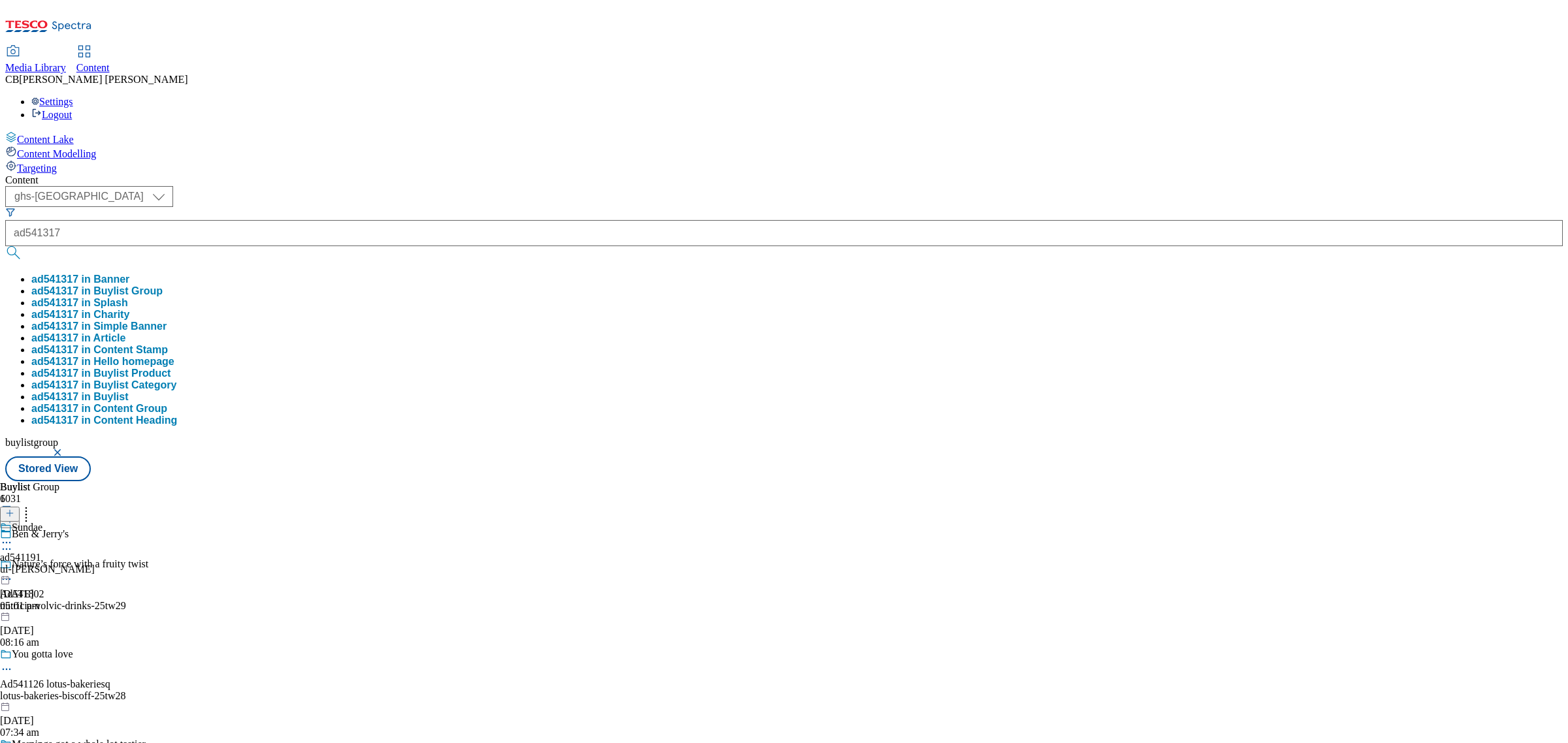
click at [162, 285] on button "ad541317 in Buylist Group" at bounding box center [97, 291] width 131 height 12
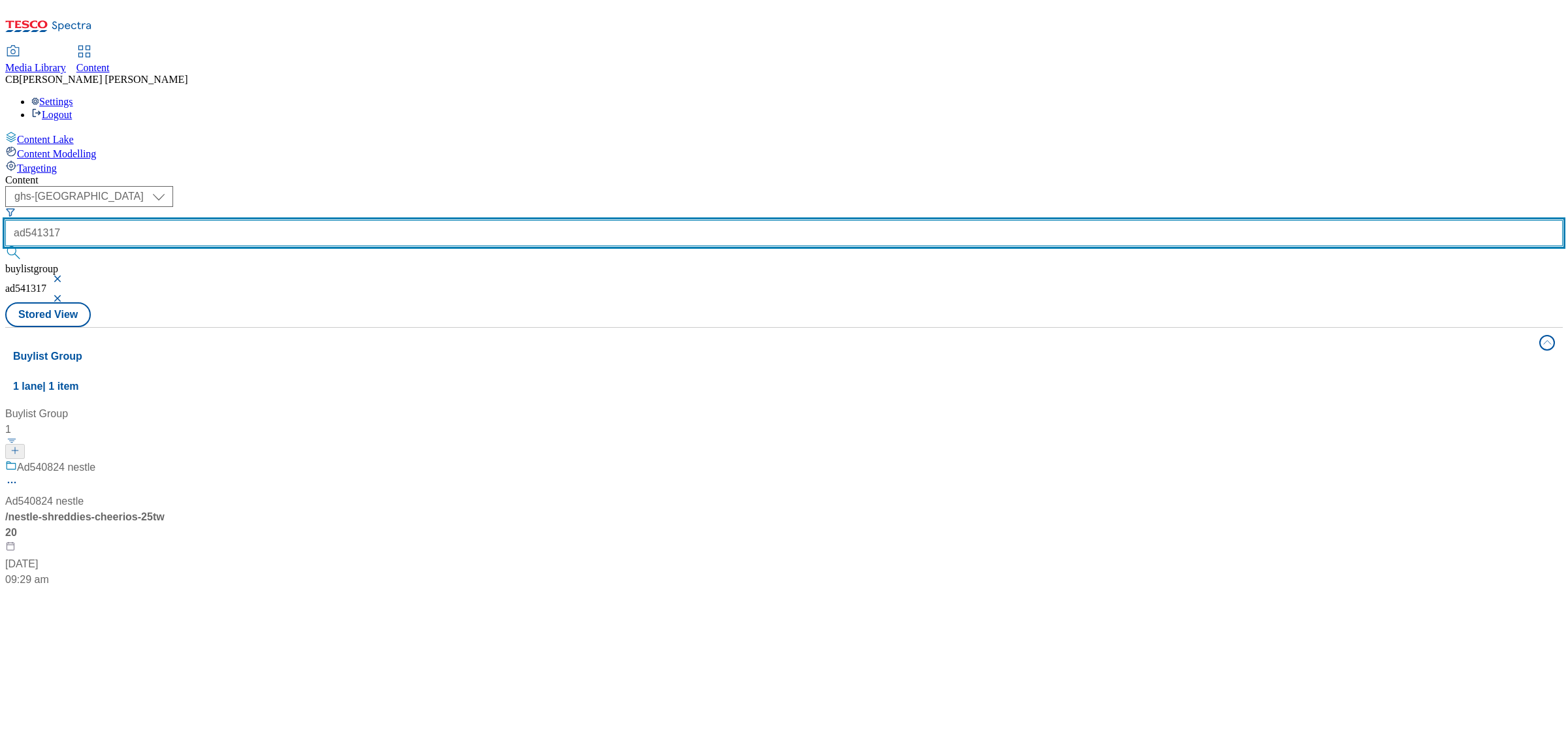
click at [327, 220] on input "ad541317" at bounding box center [784, 233] width 1557 height 26
paste input "ul-benjerrys-sundaes"
type input "ul-benjerrys-sundaes"
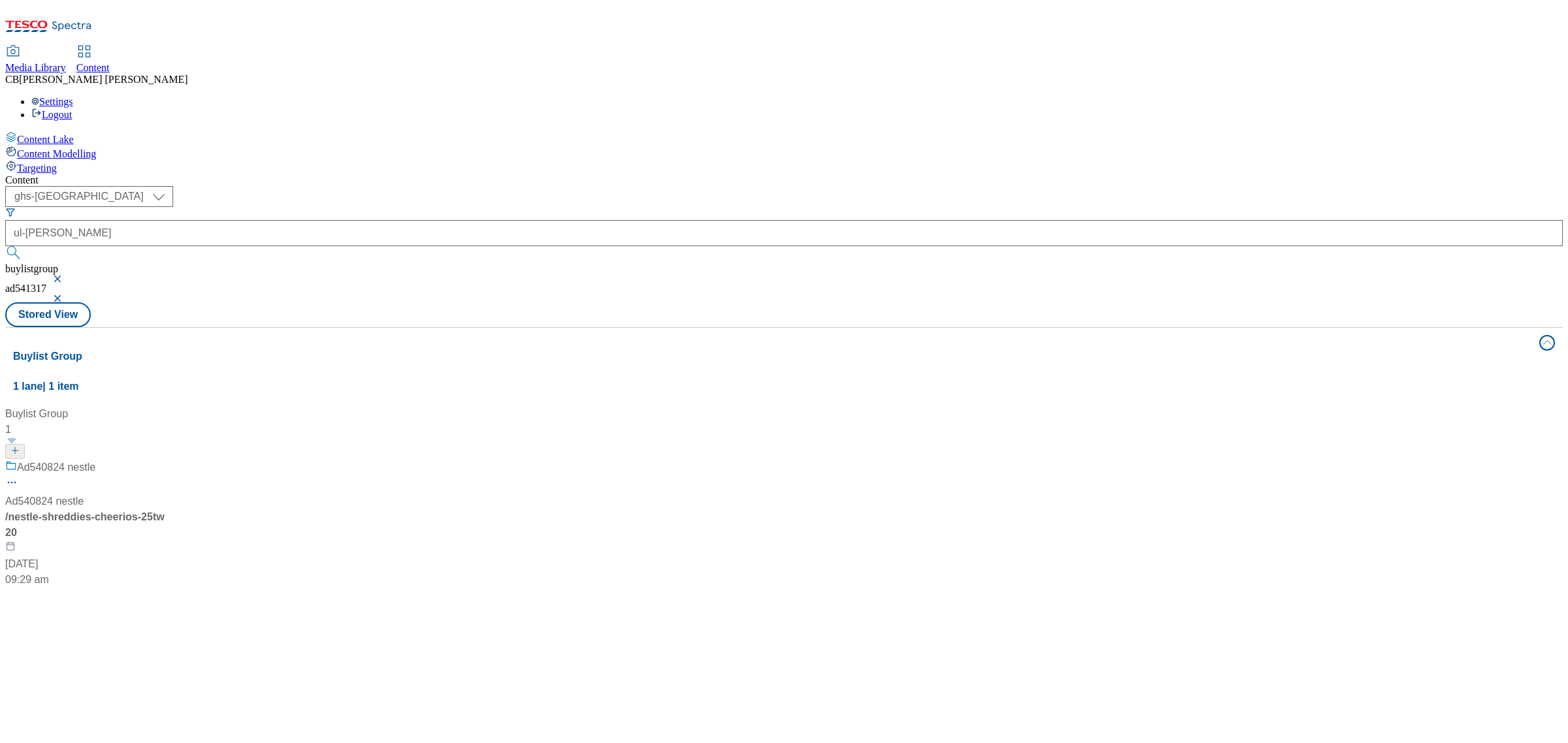
click at [525, 407] on div "Buylist Group 1 Ad540824 nestle Ad540824 nestle / nestle-shreddies-cheerios-25t…" at bounding box center [784, 407] width 1542 height 0
click at [65, 275] on button "button" at bounding box center [59, 279] width 13 height 8
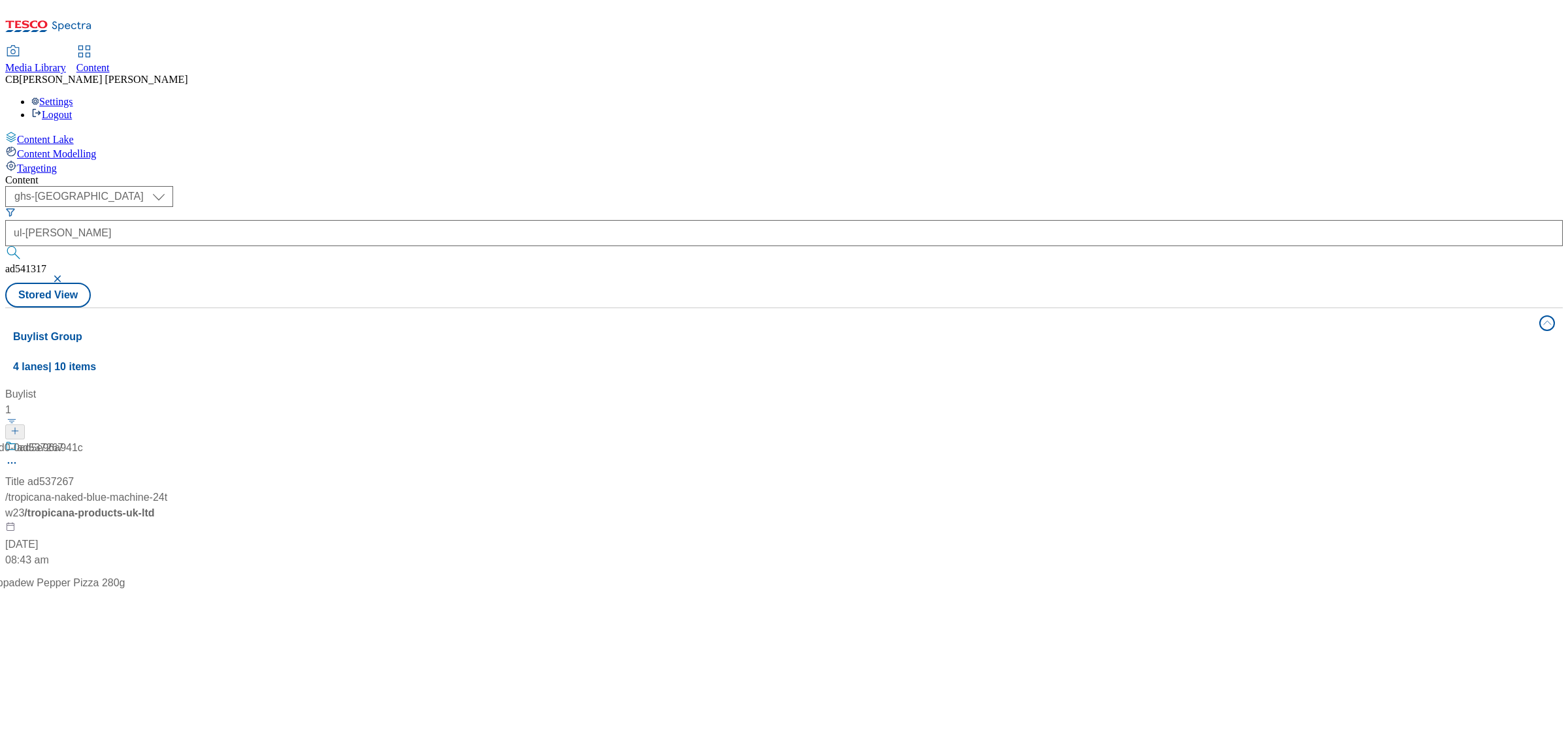
click at [65, 275] on button "button" at bounding box center [59, 279] width 13 height 8
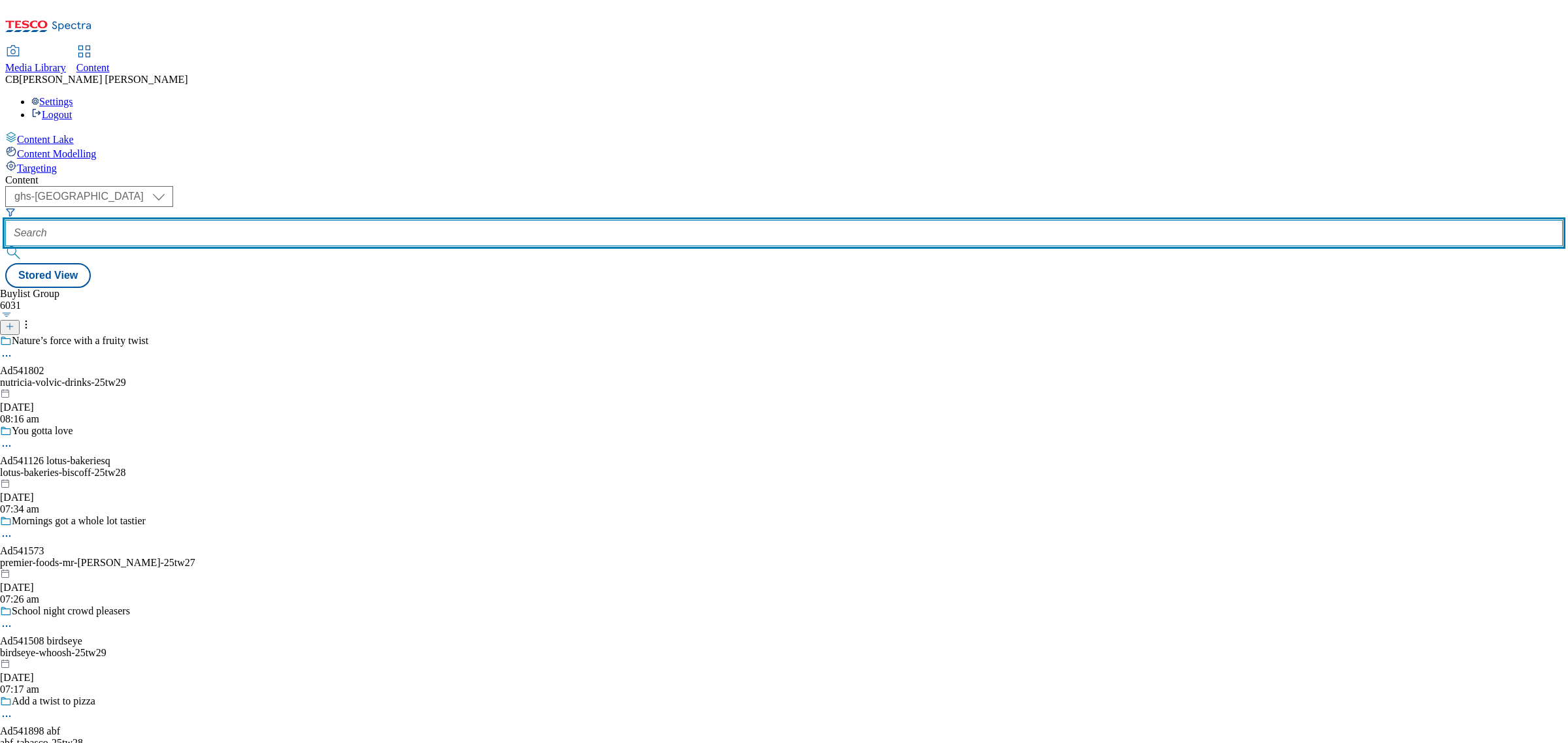
click at [322, 220] on input "text" at bounding box center [784, 233] width 1557 height 26
paste input "ul-benjerrys-sundaes"
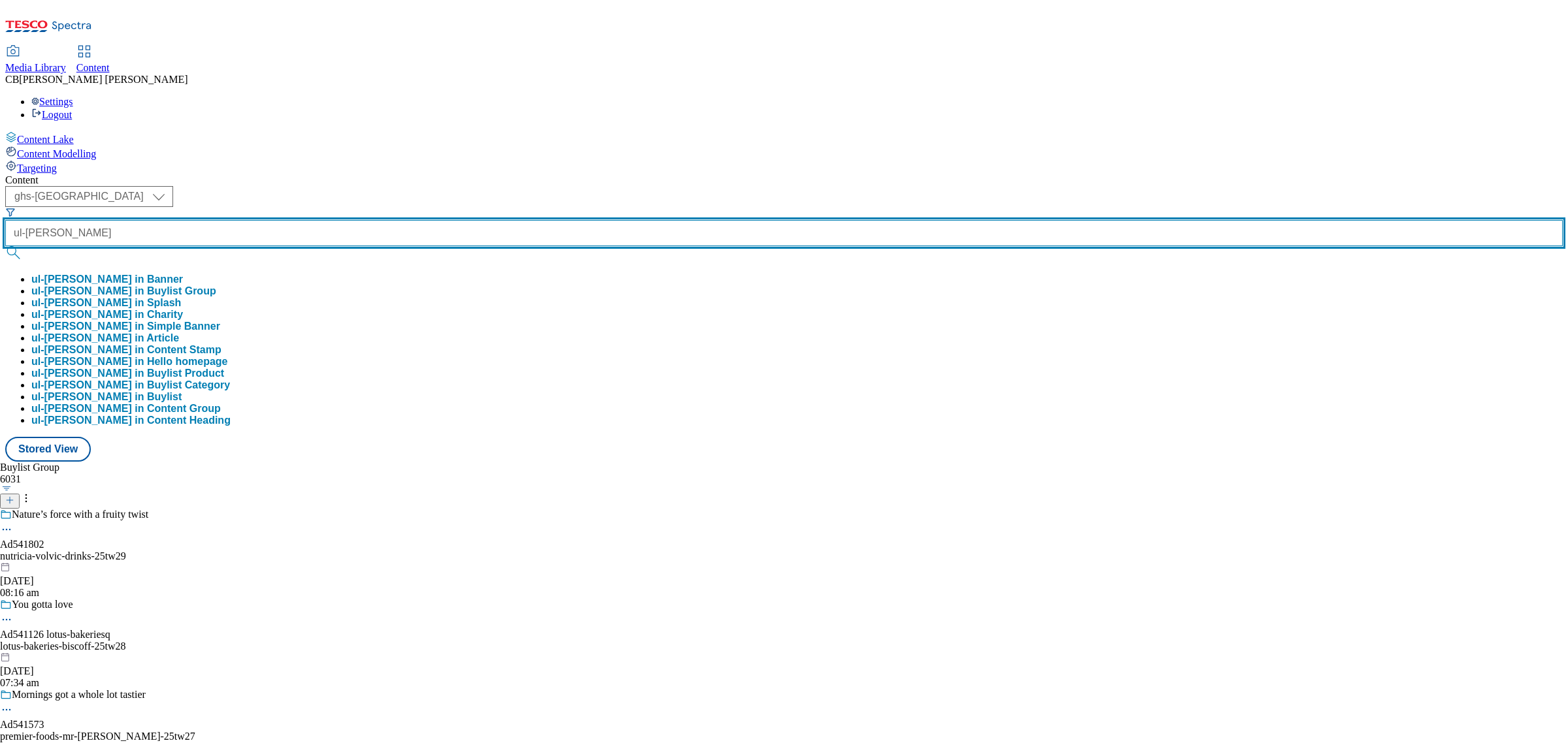
type input "ul-benjerrys-sundaes"
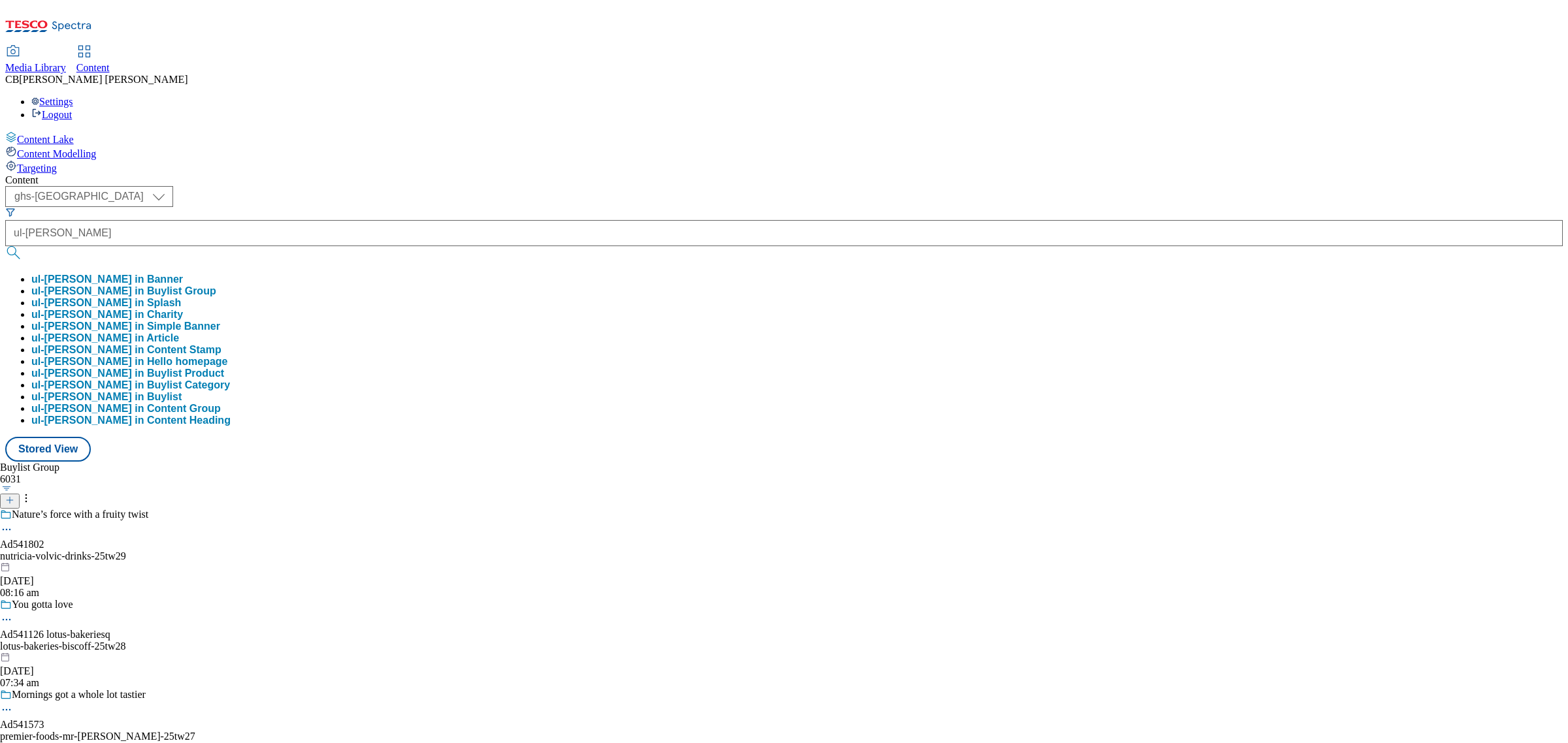
click at [216, 285] on button "ul-benjerrys-sundaes in Buylist Group" at bounding box center [124, 291] width 185 height 12
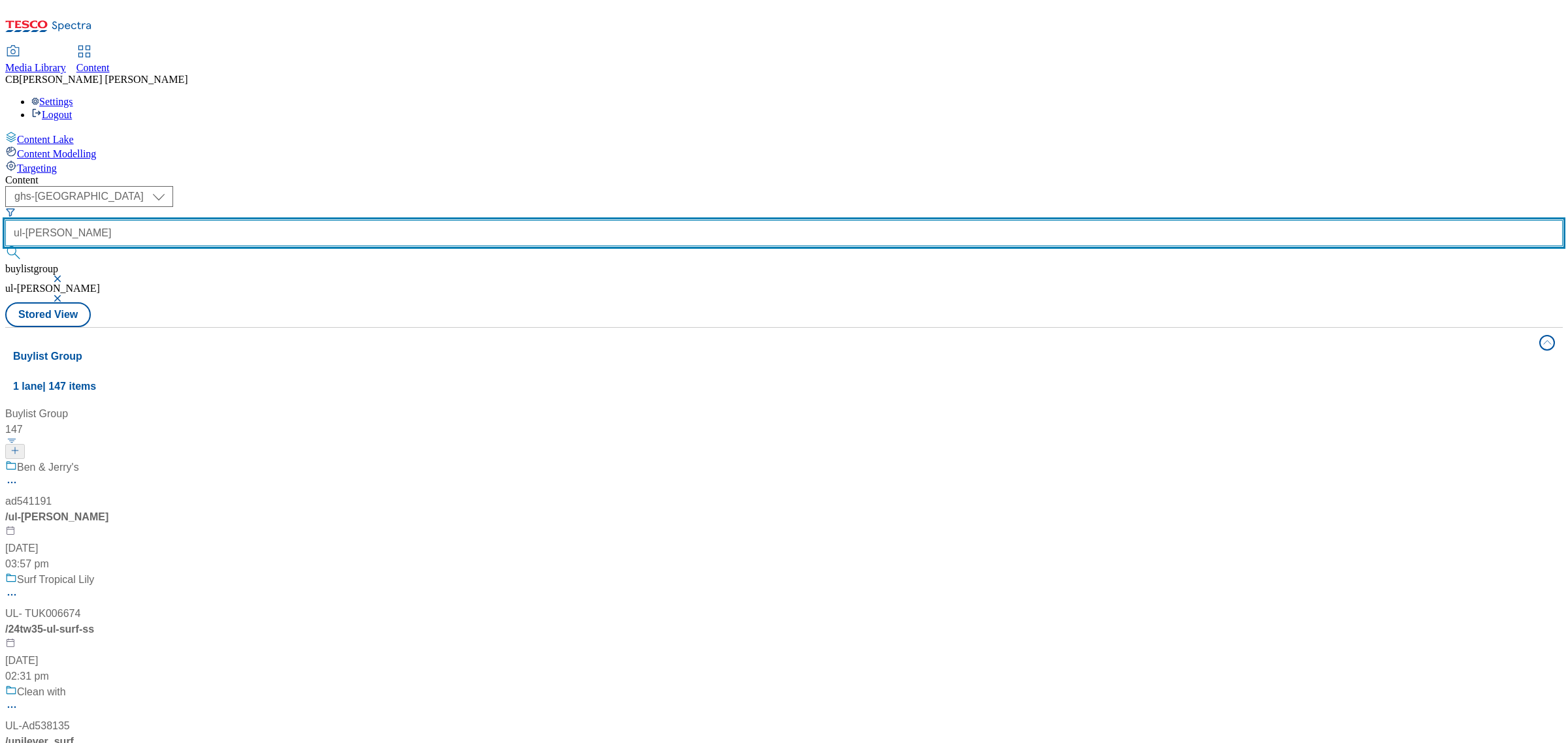
click at [309, 220] on input "ul-benjerrys-sundaes" at bounding box center [784, 233] width 1557 height 26
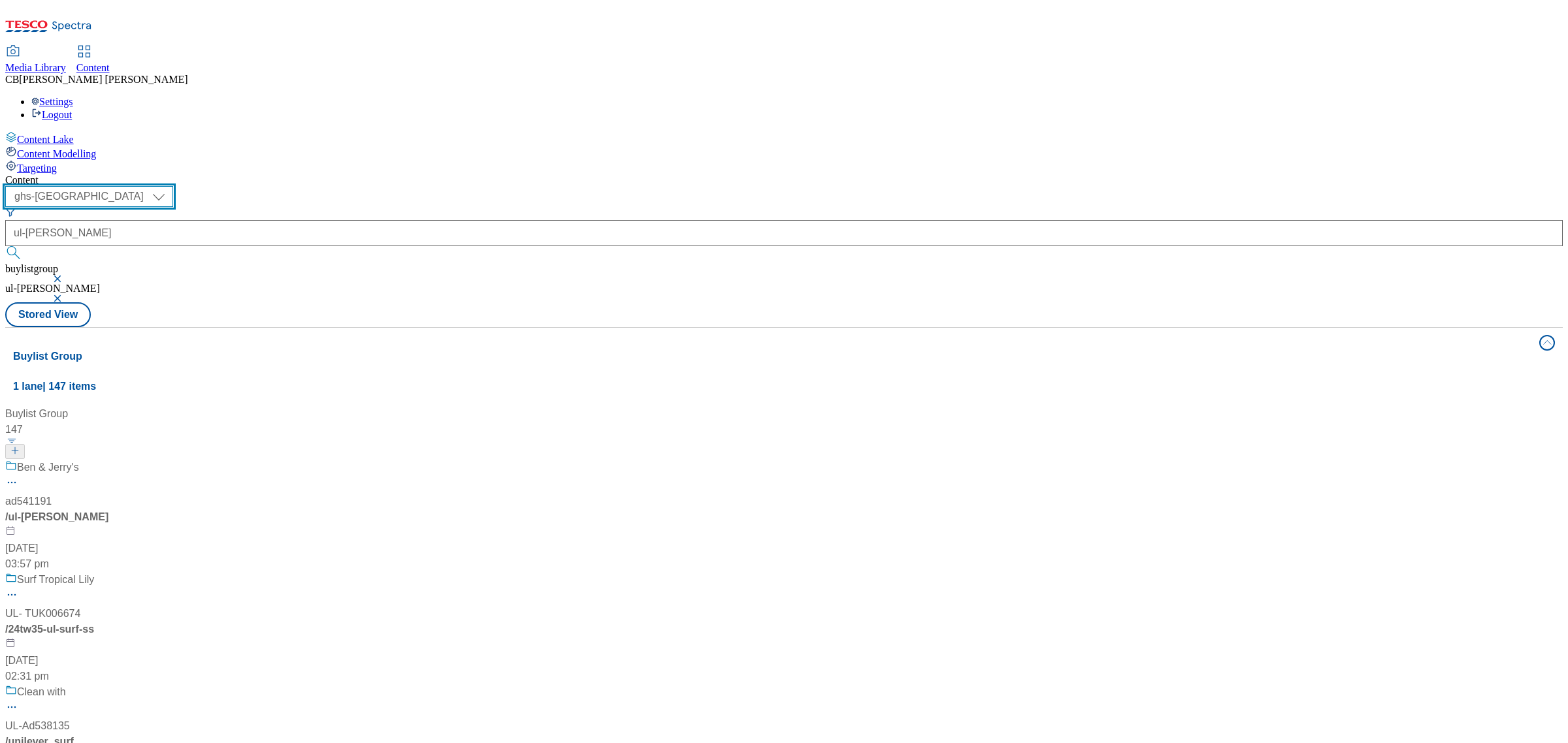
click at [173, 186] on select "ghs-roi ghs-[GEOGRAPHIC_DATA]" at bounding box center [89, 196] width 168 height 21
select select "ghs-roi"
click at [170, 186] on select "ghs-roi ghs-[GEOGRAPHIC_DATA]" at bounding box center [89, 196] width 168 height 21
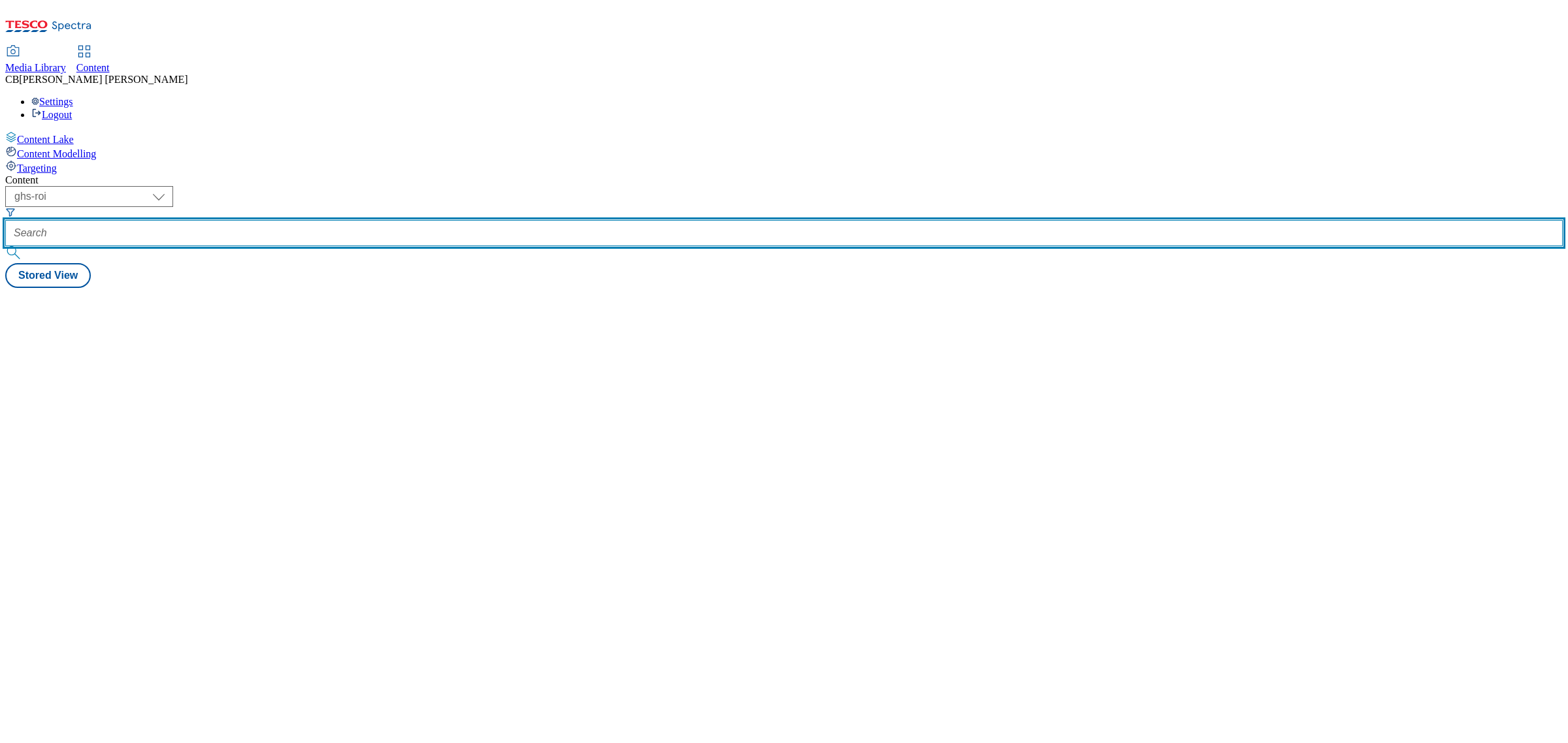
click at [299, 220] on input "text" at bounding box center [784, 233] width 1557 height 26
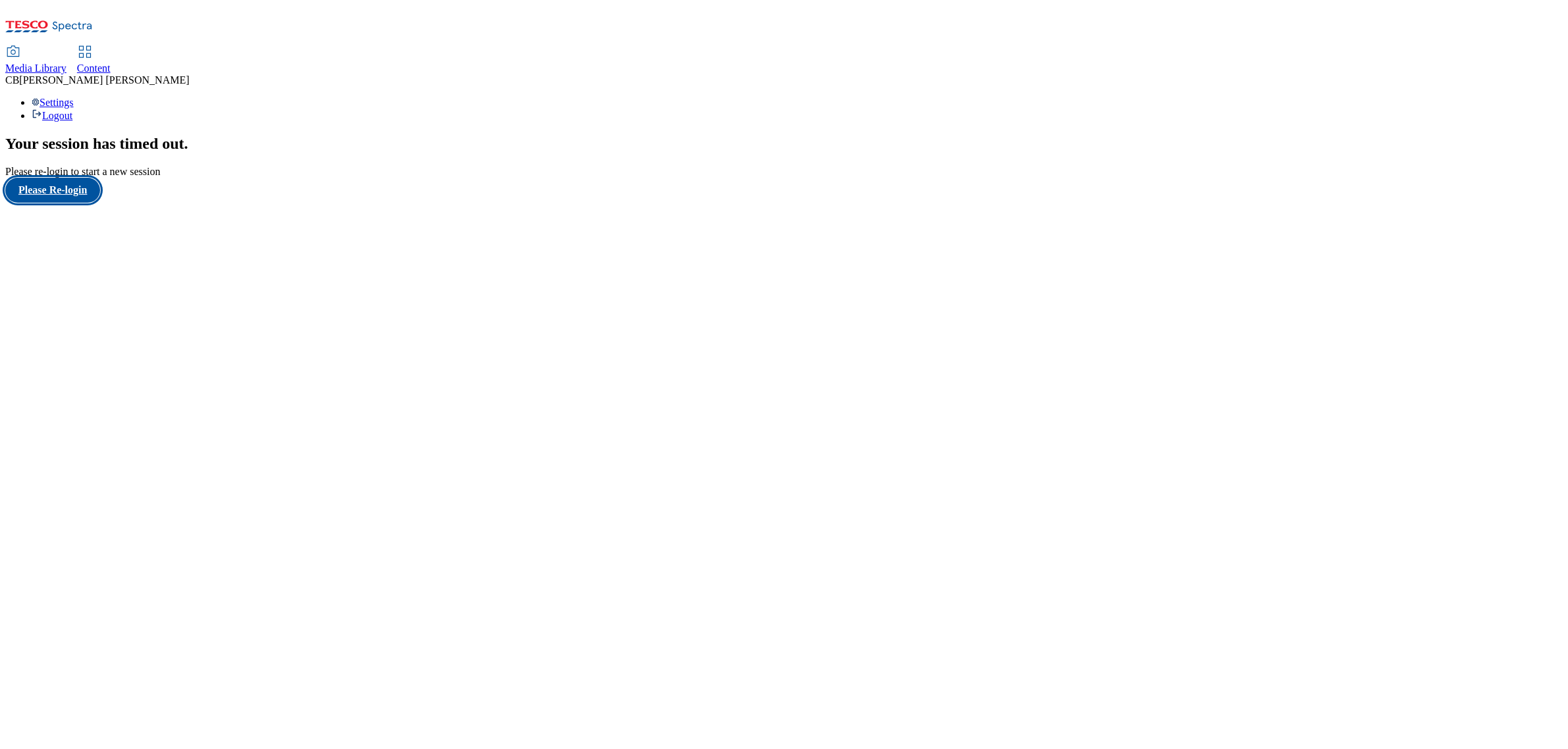
click at [69, 203] on button "Please Re-login" at bounding box center [52, 190] width 95 height 25
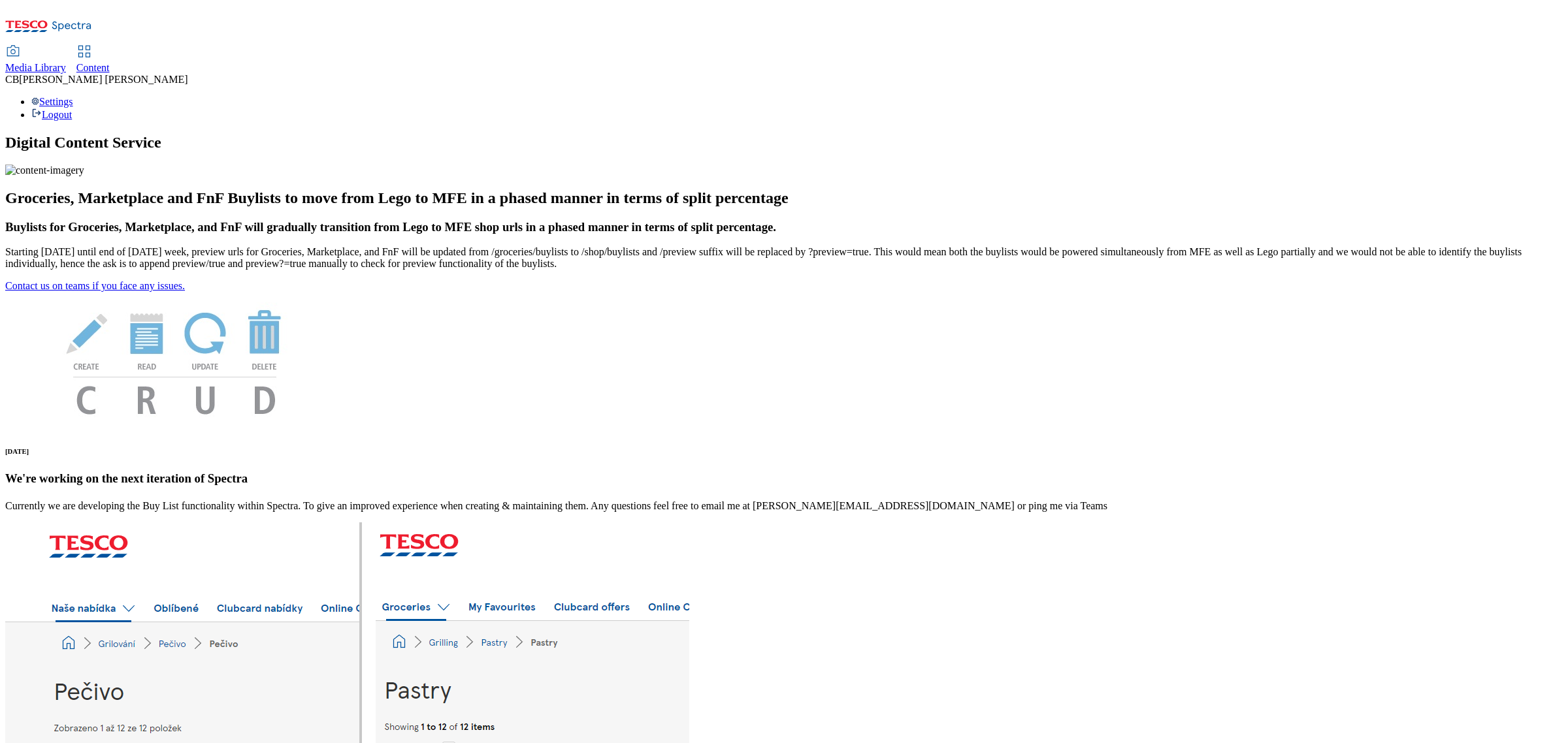
click at [110, 62] on span "Content" at bounding box center [93, 67] width 33 height 11
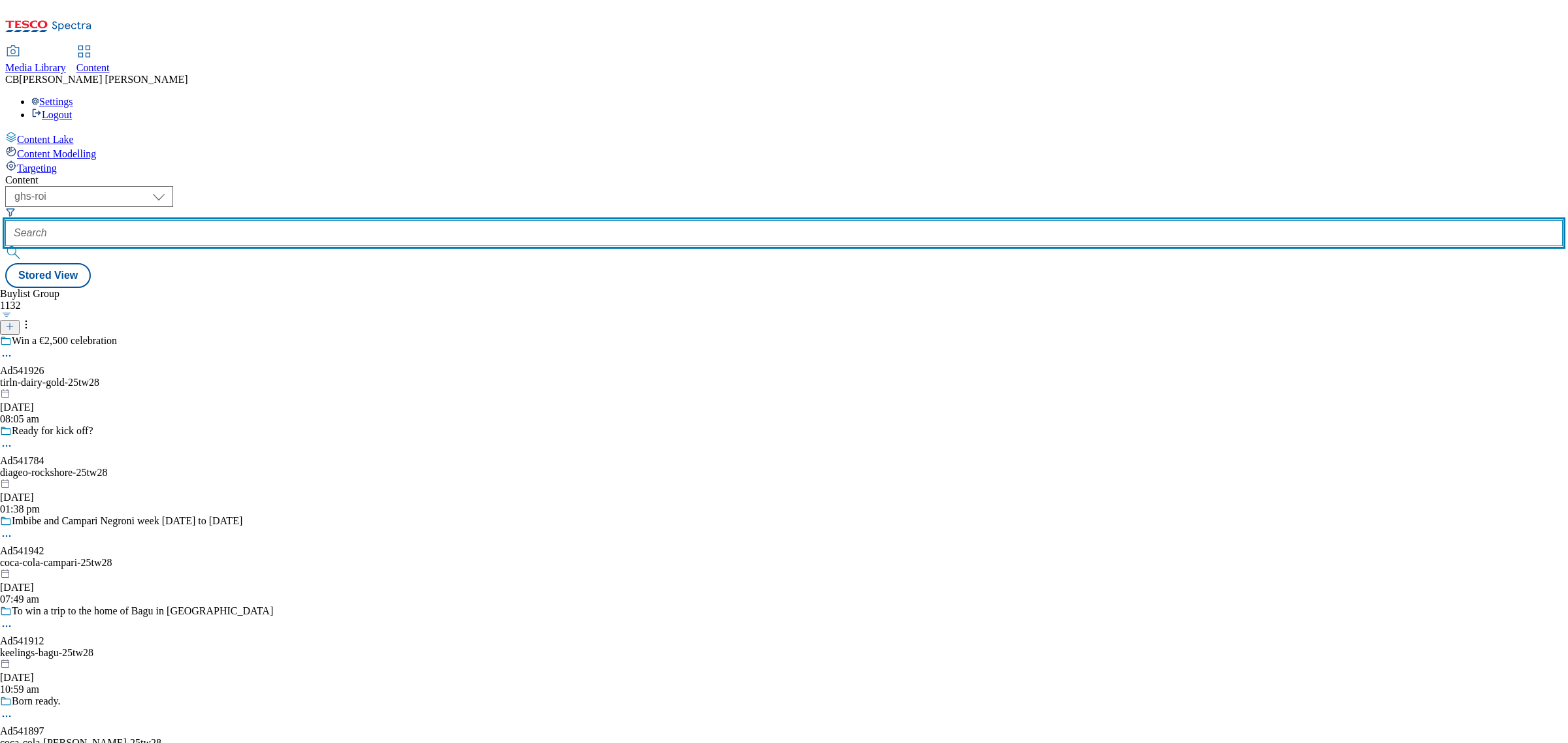
click at [288, 220] on input "text" at bounding box center [784, 233] width 1557 height 26
paste input "kimberly-clark-andrex-25tw26"
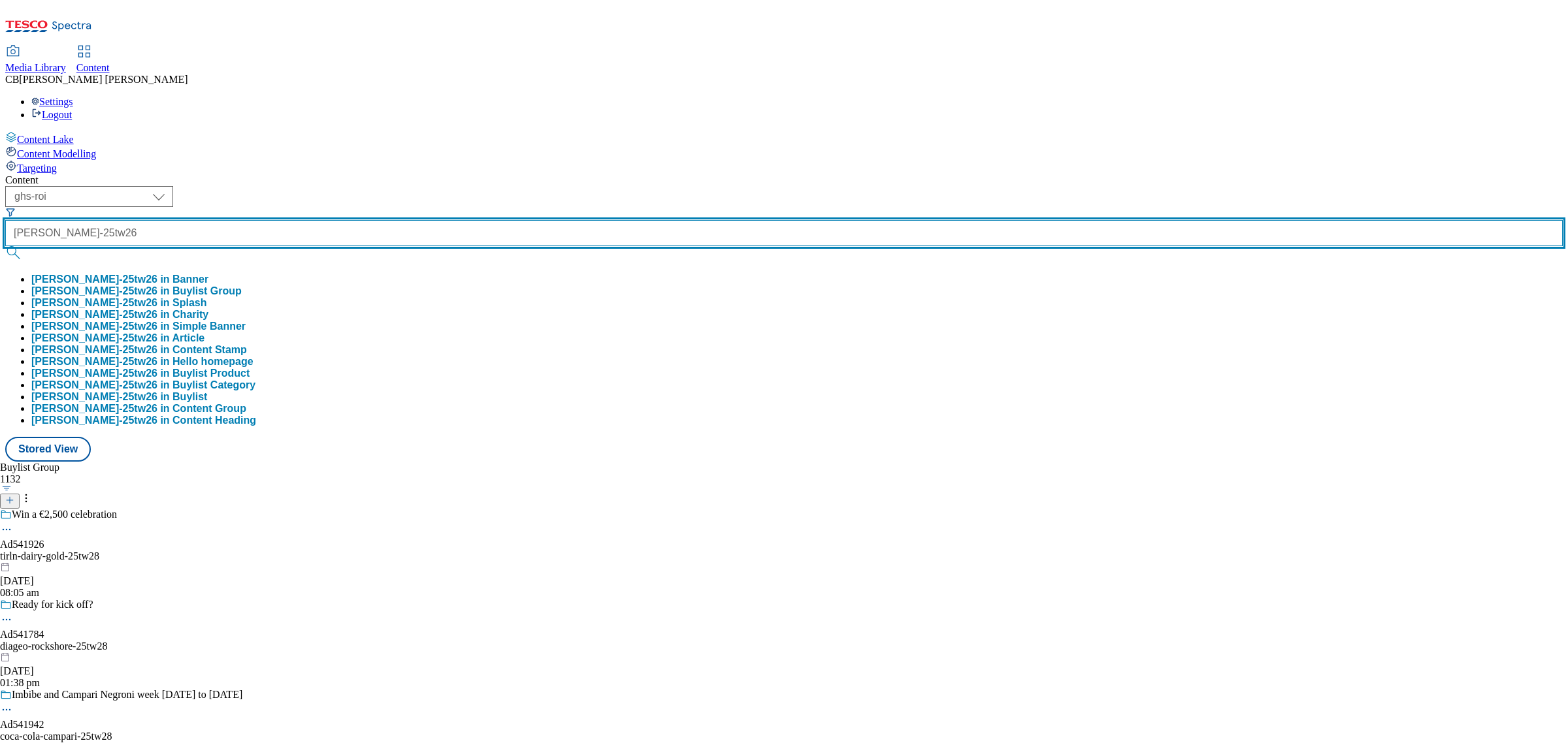
scroll to position [0, 27]
type input "kimberly-clark-andrex-25tw26"
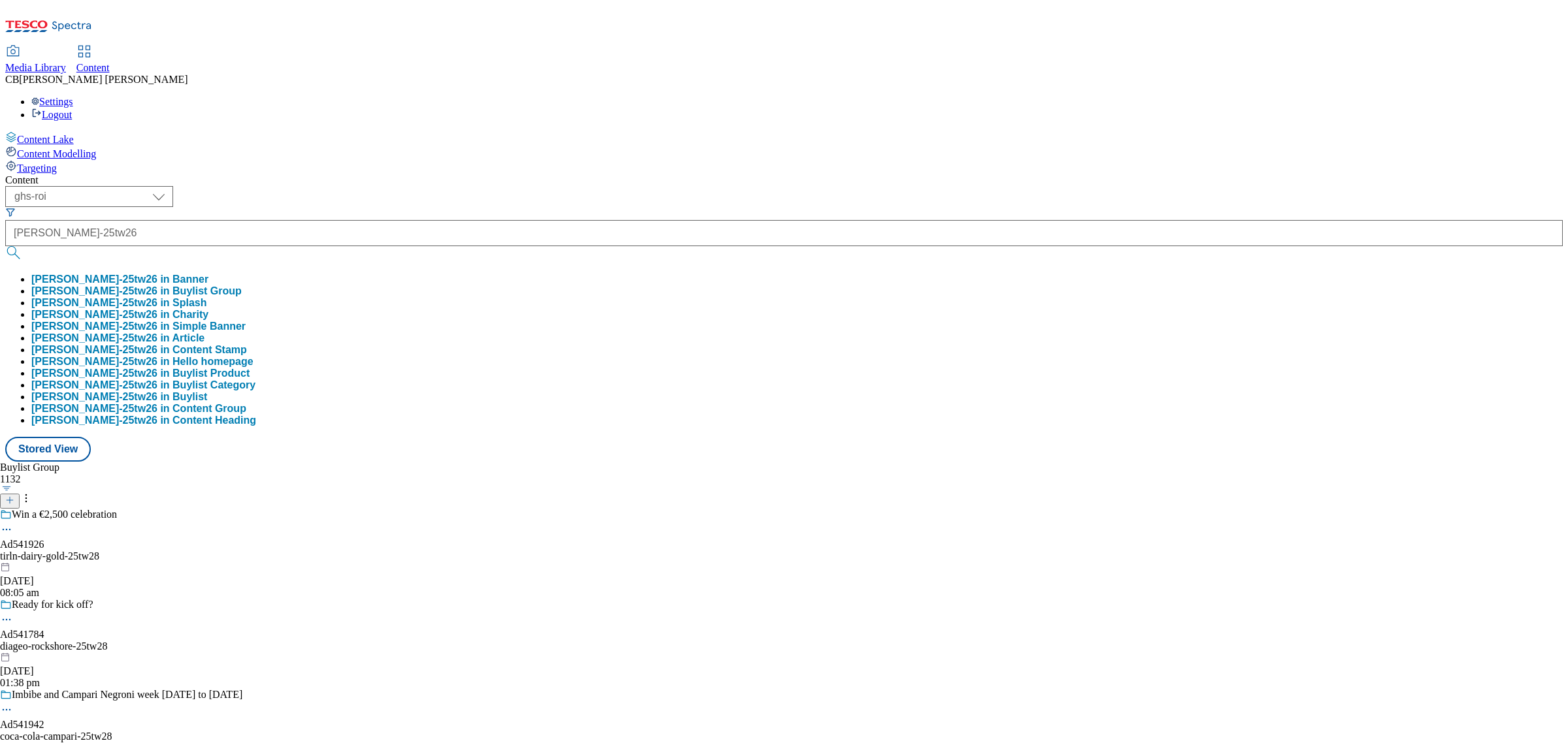
click at [242, 285] on button "kimberly-clark-andrex-25tw26 in Buylist Group" at bounding box center [136, 291] width 210 height 12
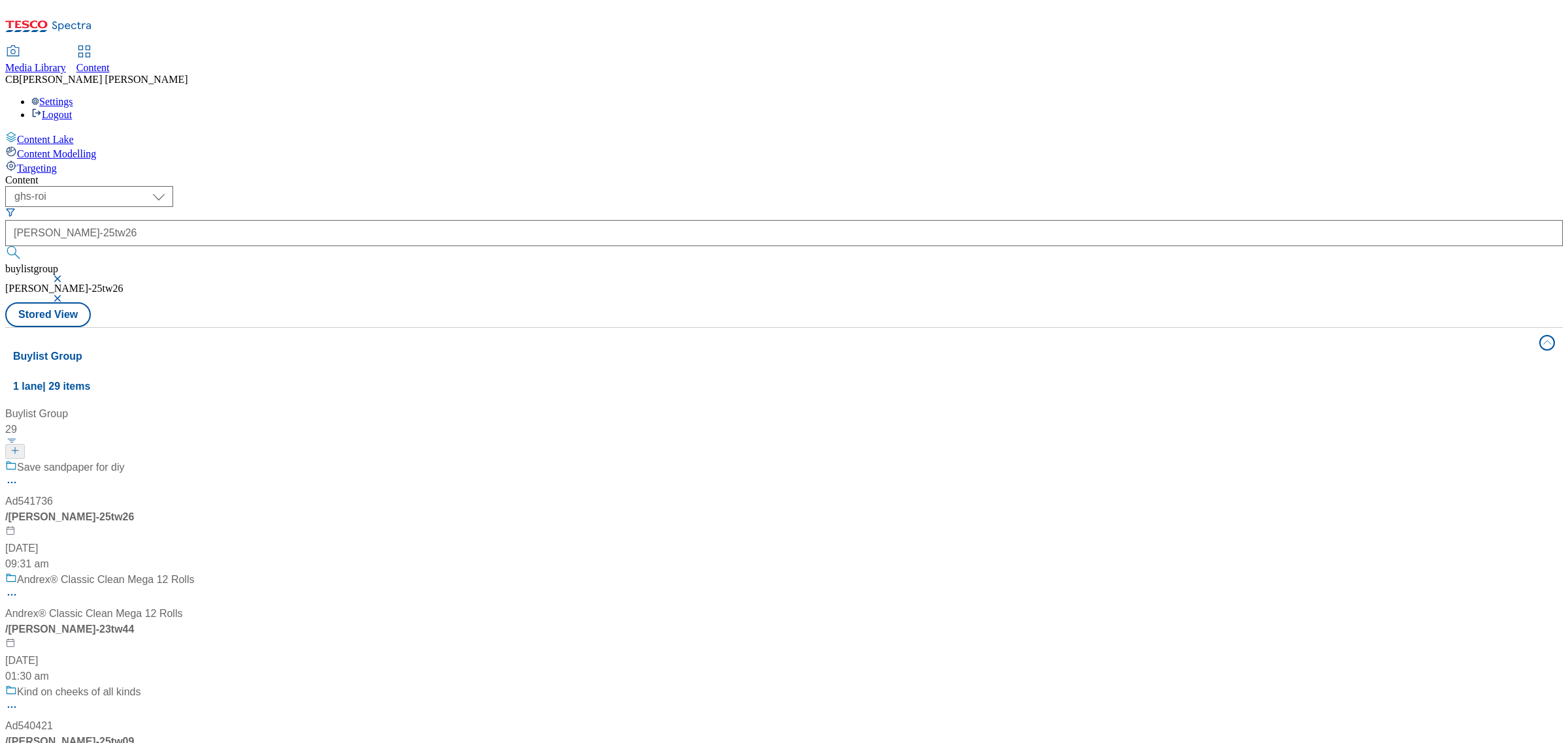
click at [299, 460] on div "Save sandpaper for diy Ad541736 / kimberly-clark-andrex-25tw26 14 Aug 2025 09:3…" at bounding box center [152, 516] width 294 height 112
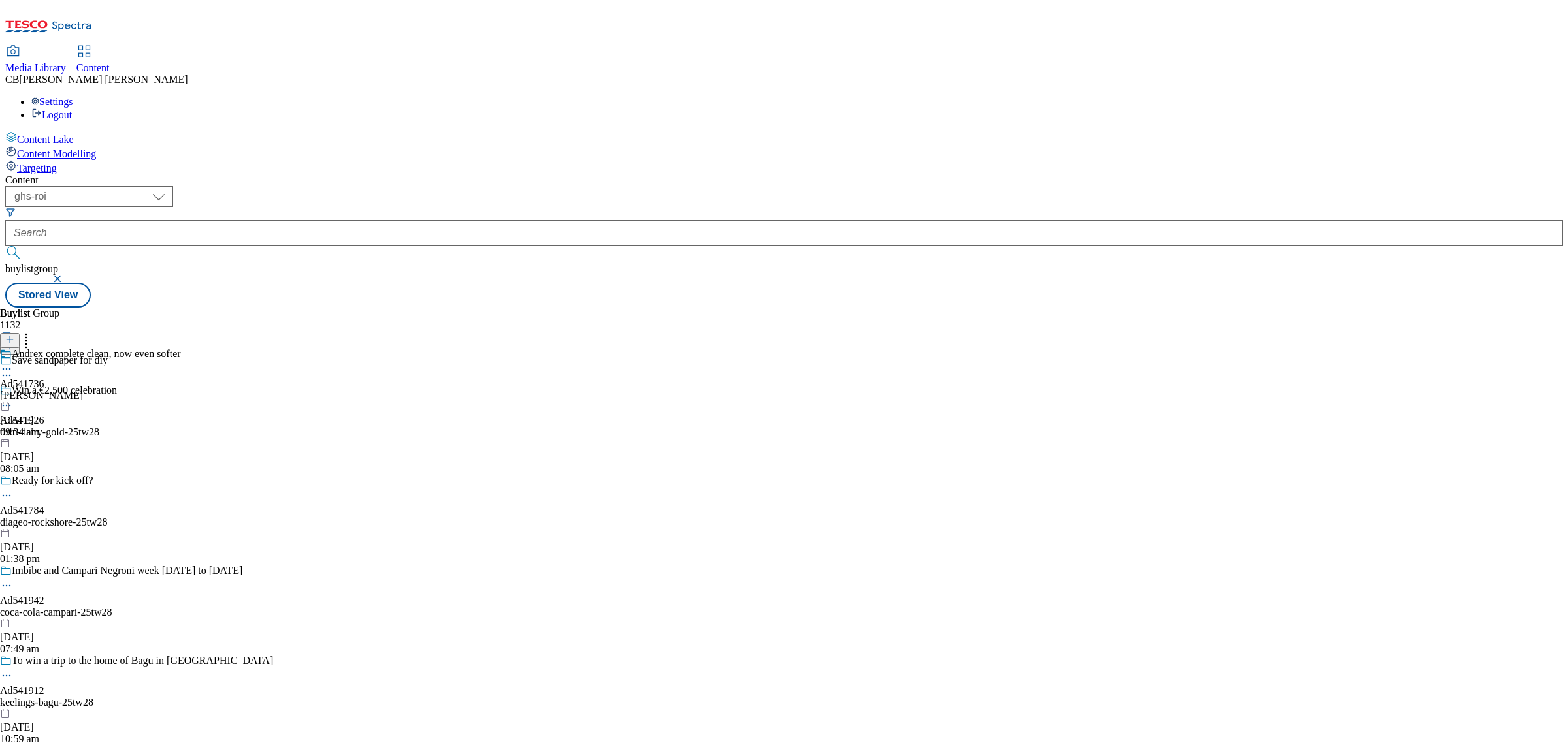
click at [5, 369] on circle at bounding box center [3, 369] width 2 height 2
click at [61, 388] on button "Edit" at bounding box center [44, 396] width 35 height 15
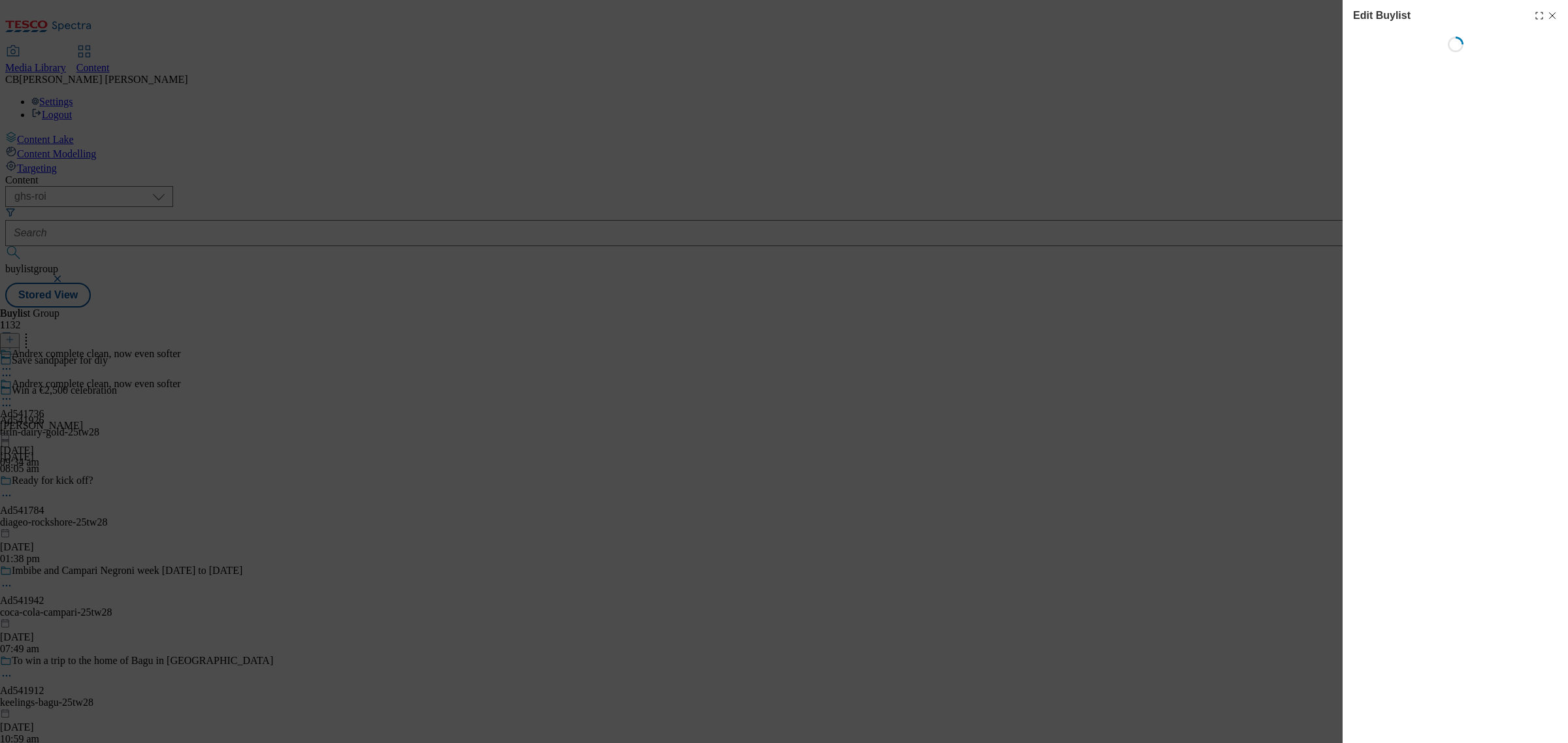
select select "tactical"
select select "supplier funded short term 1-3 weeks"
select select "dunnhumby"
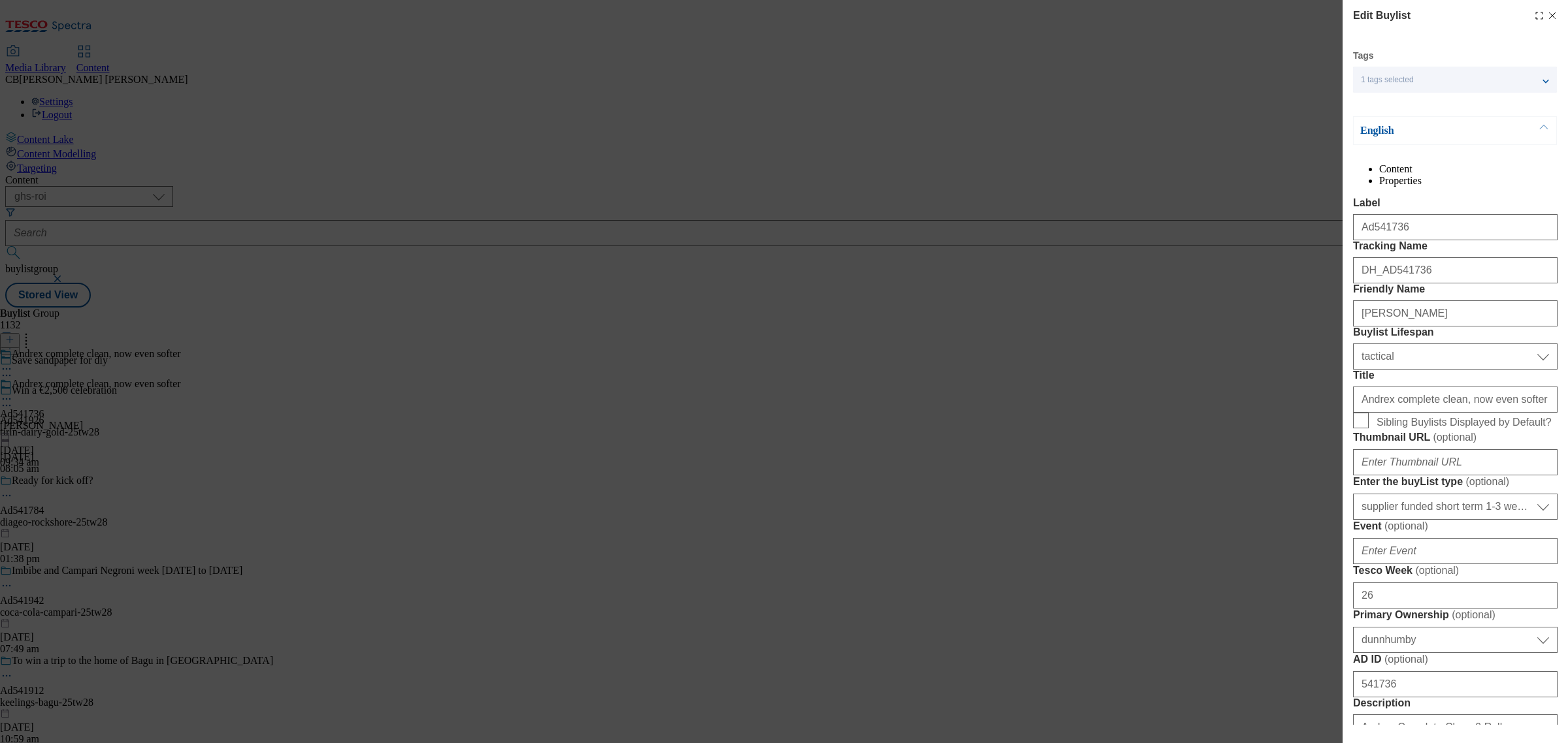
select select "Banner"
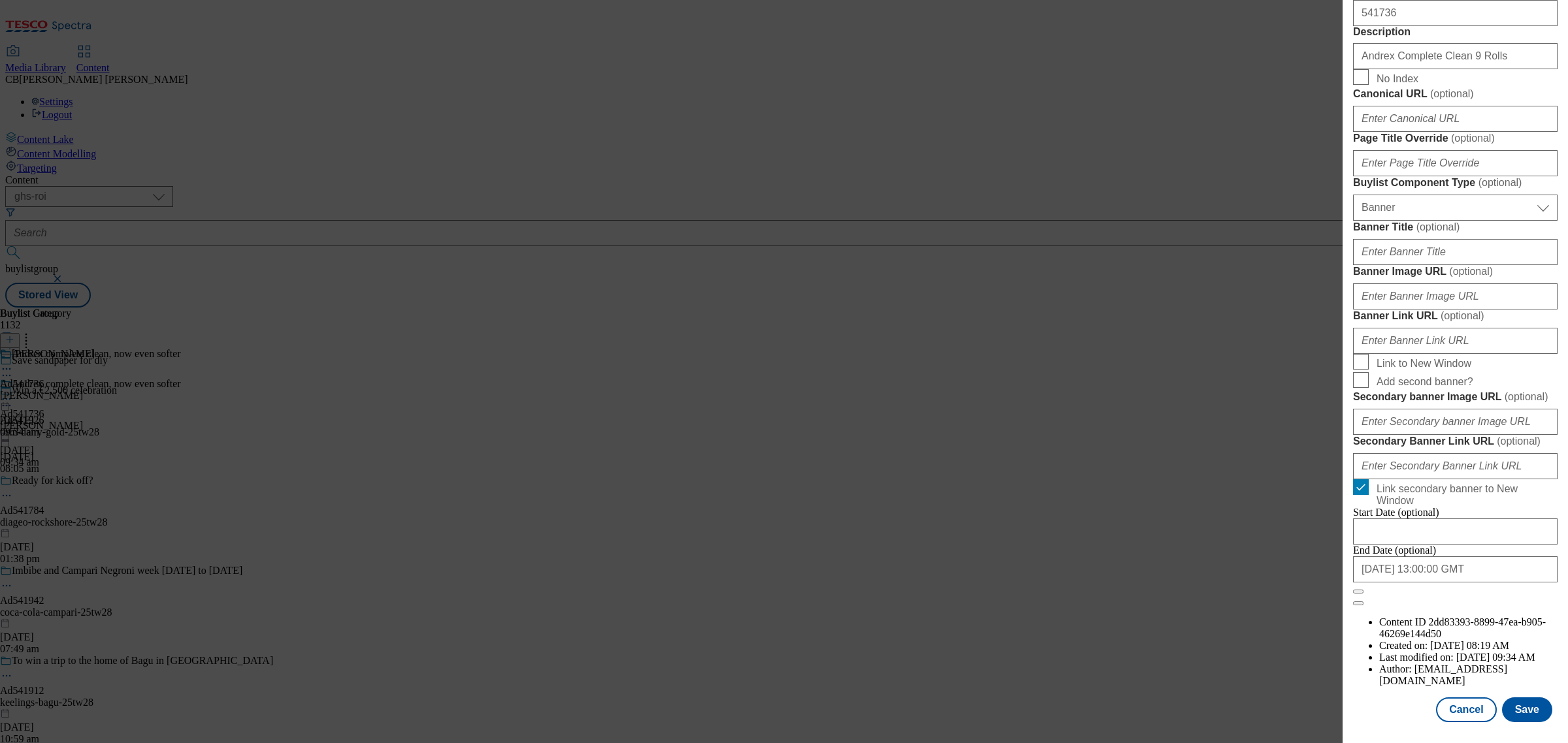
scroll to position [1167, 0]
click at [1357, 495] on input "Link secondary banner to New Window" at bounding box center [1360, 487] width 16 height 16
checkbox input "false"
click at [1452, 293] on input "Banner Image URL ( optional )" at bounding box center [1455, 297] width 205 height 26
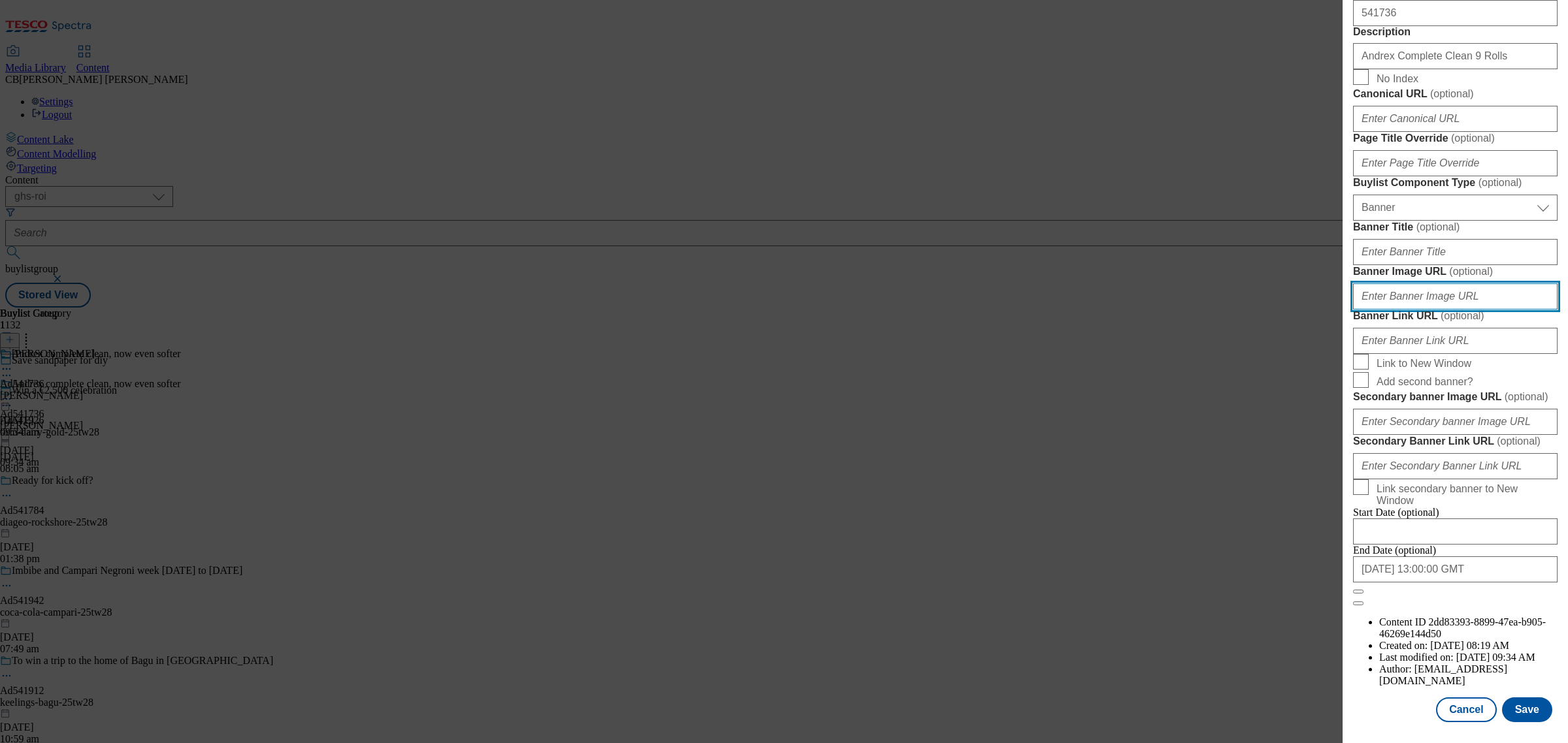
paste input "https://digitalcontent.api.tesco.com/v2/media/ghs-mktg/f095384c-b627-4da0-bbe9-…"
type input "https://digitalcontent.api.tesco.com/v2/media/ghs-mktg/f095384c-b627-4da0-bbe9-…"
click at [1552, 348] on div "Edit Buylist Tags 1 tags selected buylist English Content Properties Label Ad54…" at bounding box center [1454, 362] width 225 height 725
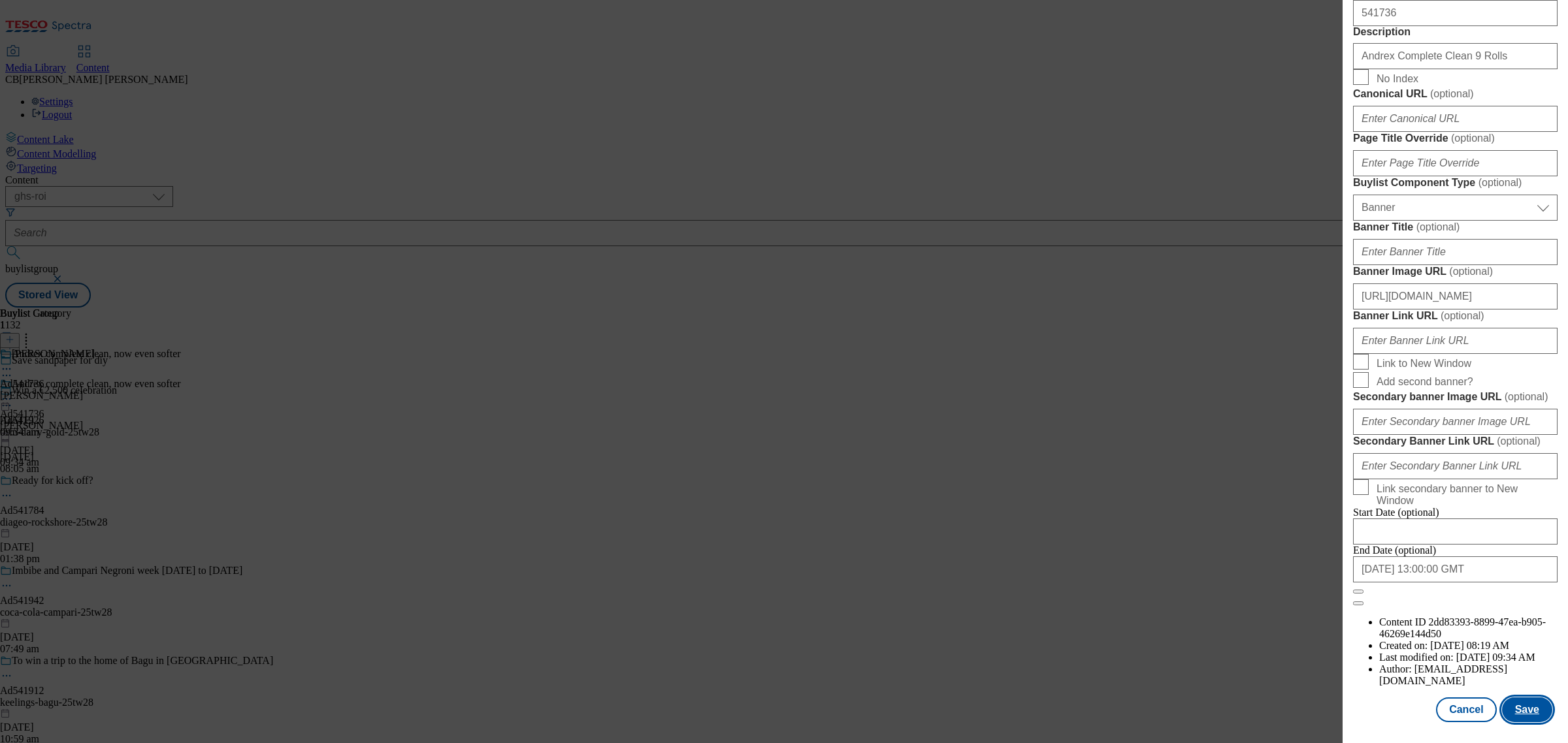
click at [1521, 698] on button "Save" at bounding box center [1527, 710] width 50 height 25
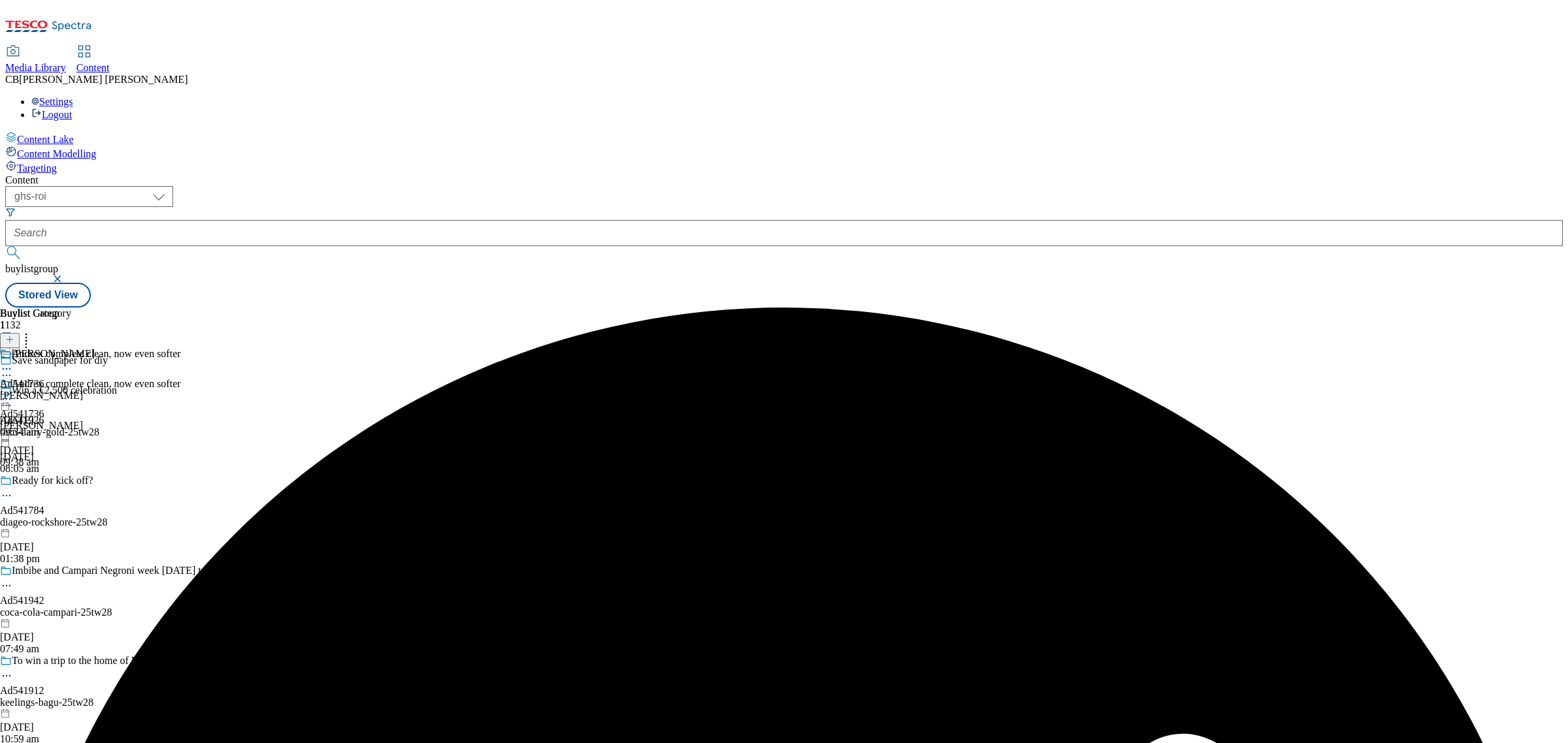
click at [13, 393] on icon at bounding box center [7, 399] width 13 height 13
click at [71, 482] on span "Preview" at bounding box center [55, 487] width 31 height 10
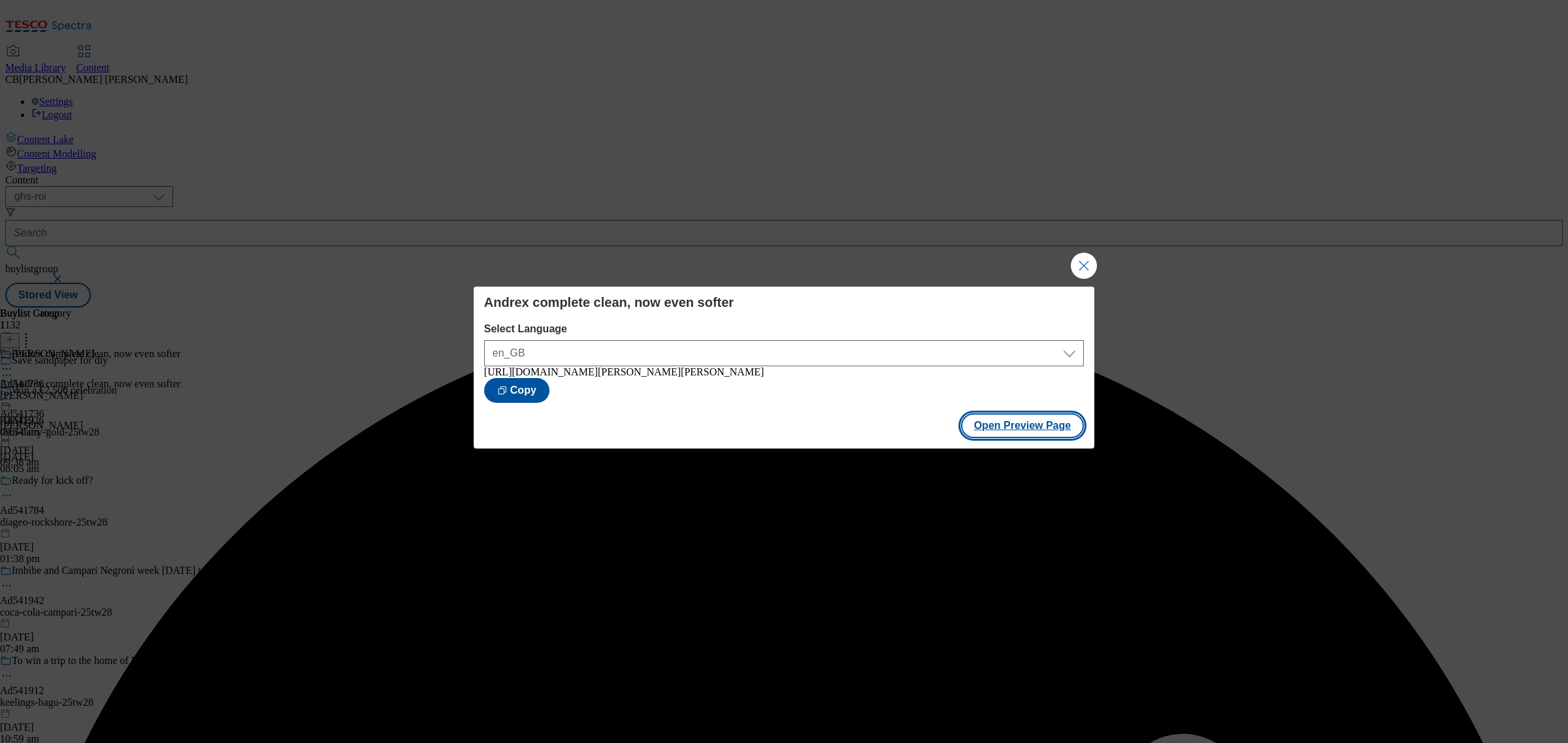
click at [1073, 425] on button "Open Preview Page" at bounding box center [1023, 426] width 124 height 25
click at [1081, 259] on button "Close Modal" at bounding box center [1084, 266] width 26 height 26
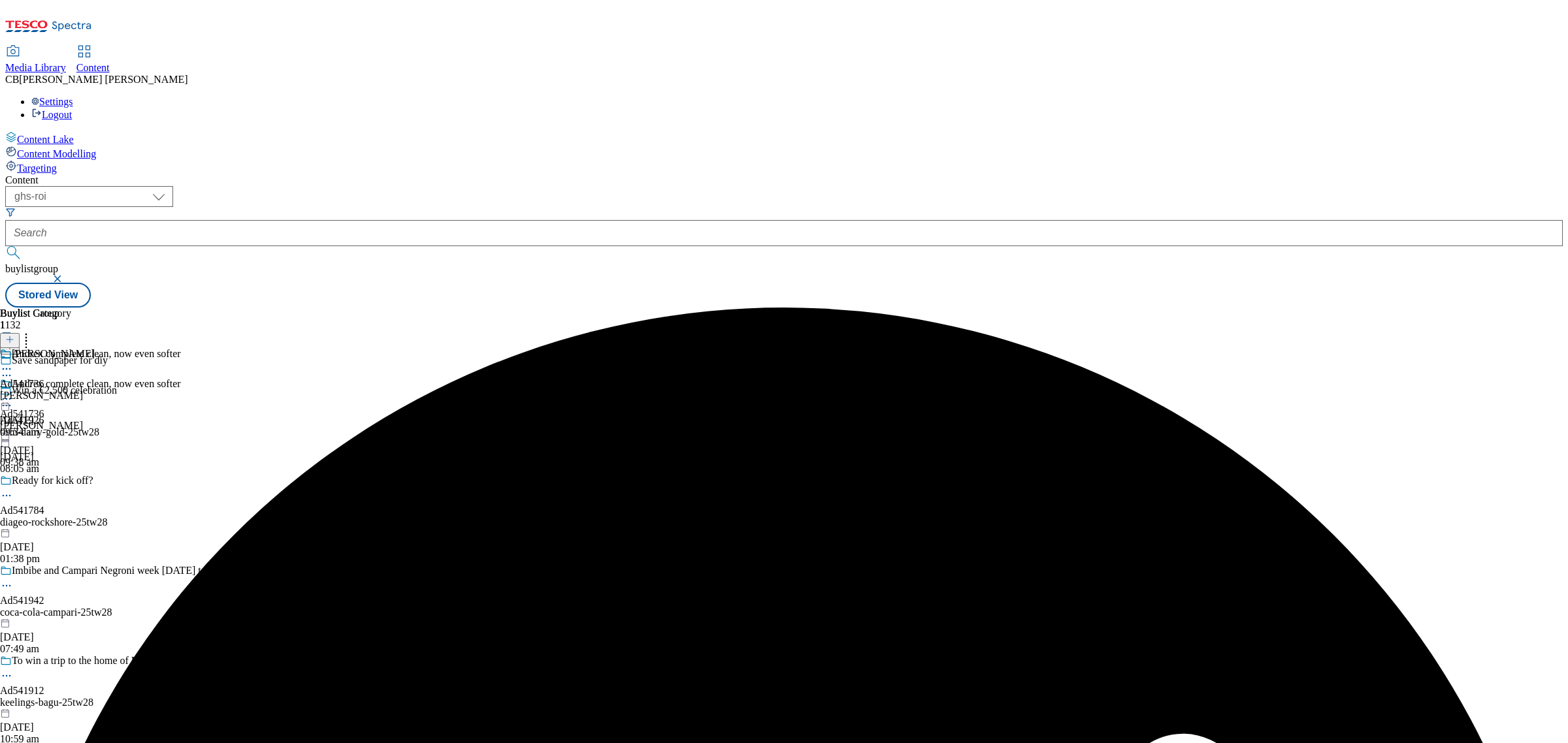
click at [13, 393] on icon at bounding box center [7, 399] width 13 height 13
click at [69, 527] on span "Publish" at bounding box center [54, 532] width 29 height 10
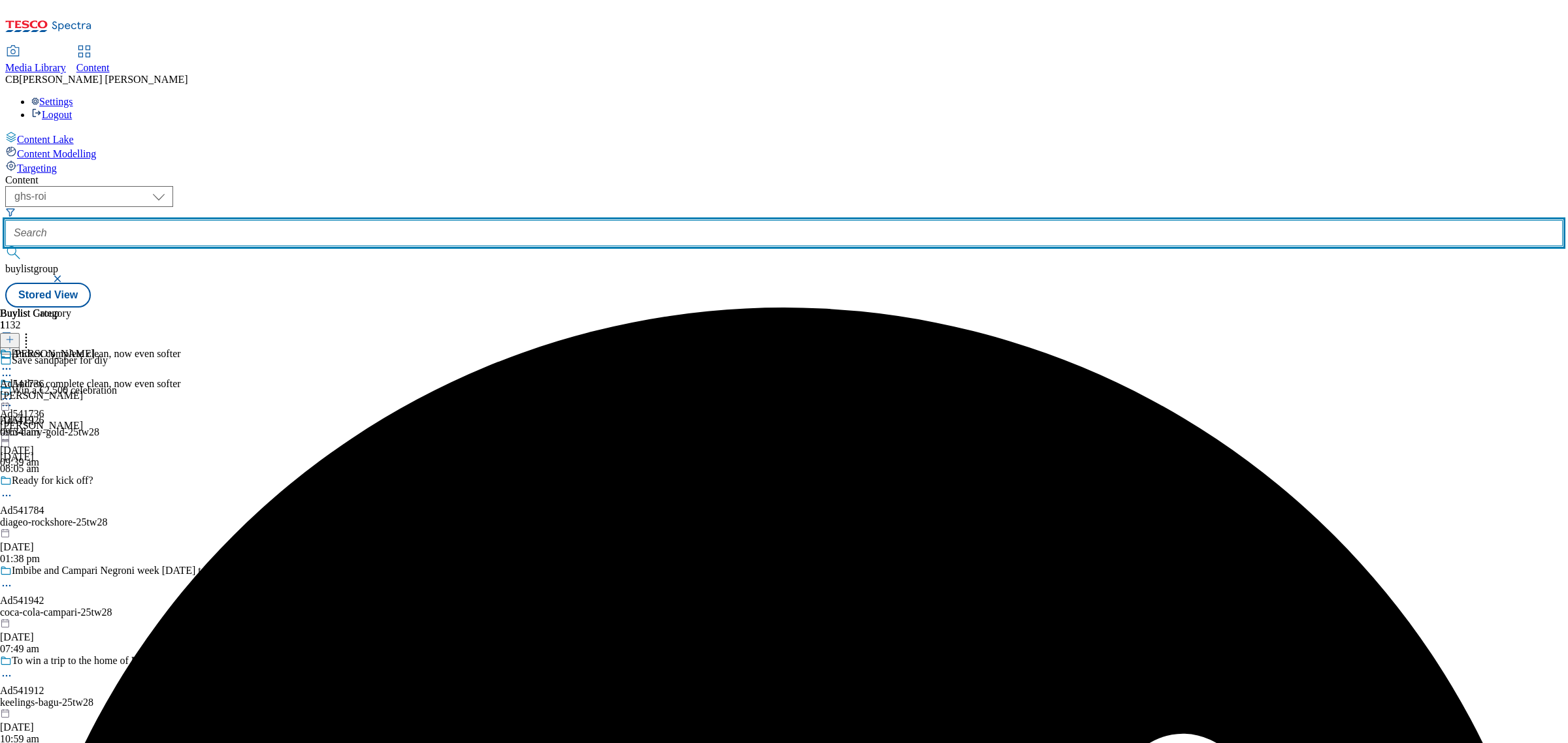
click at [317, 220] on input "text" at bounding box center [784, 233] width 1557 height 26
paste input "aterwipes-strong-wipe-25tw27"
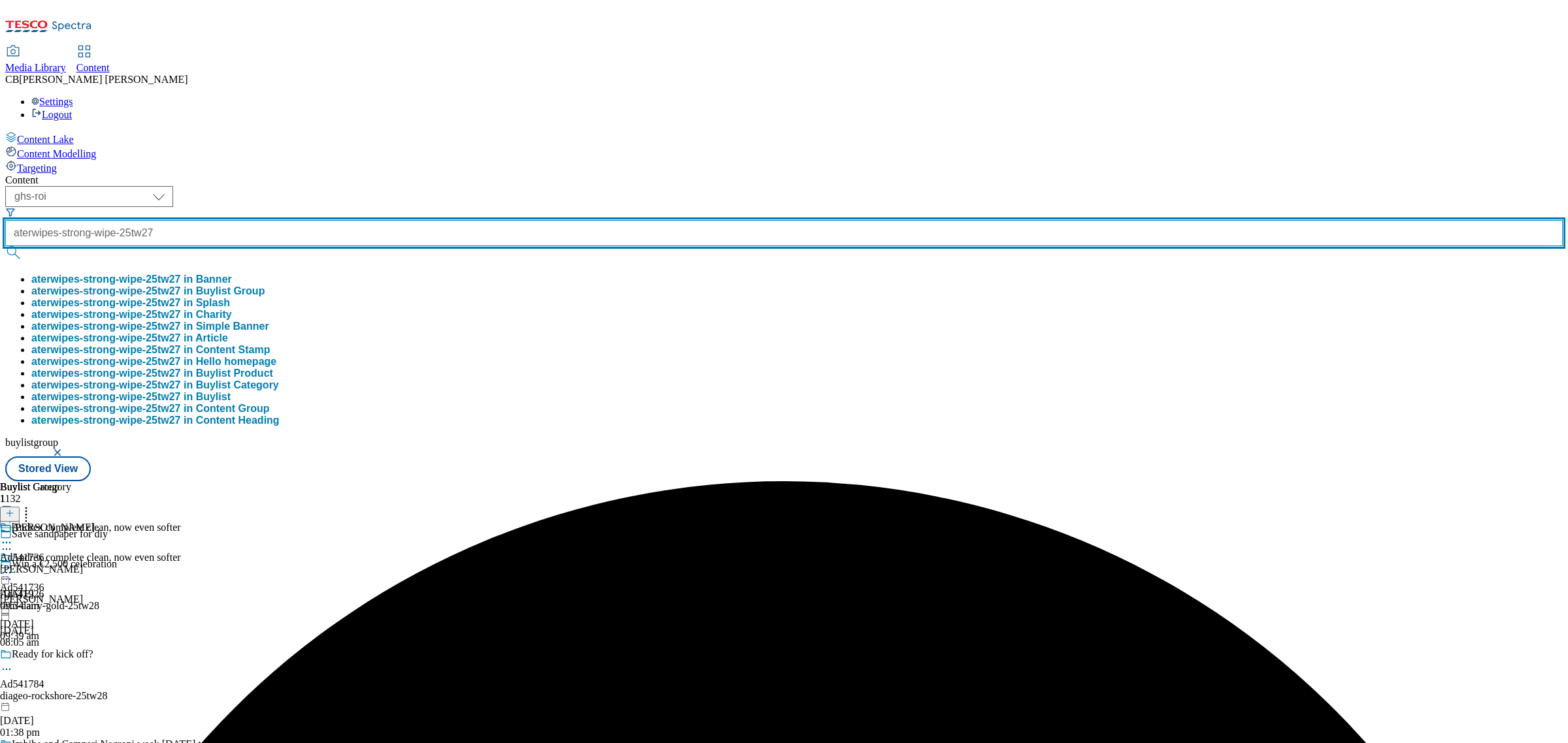
type input "aterwipes-strong-wipe-25tw27"
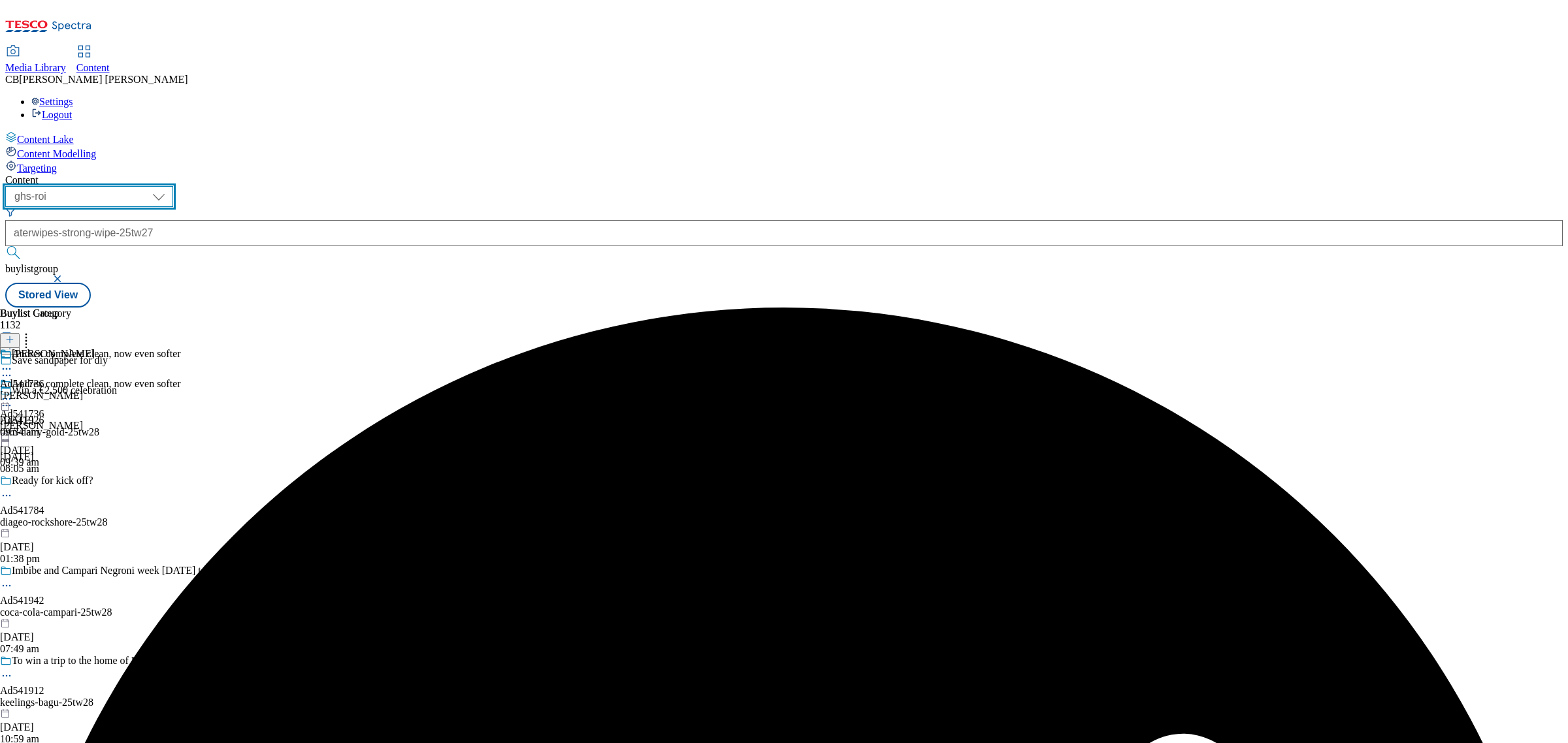
drag, startPoint x: 220, startPoint y: 99, endPoint x: 224, endPoint y: 106, distance: 8.1
click at [173, 186] on select "ghs-roi ghs-uk" at bounding box center [89, 196] width 168 height 21
select select "ghs-uk"
click at [170, 186] on select "ghs-roi ghs-uk" at bounding box center [89, 196] width 168 height 21
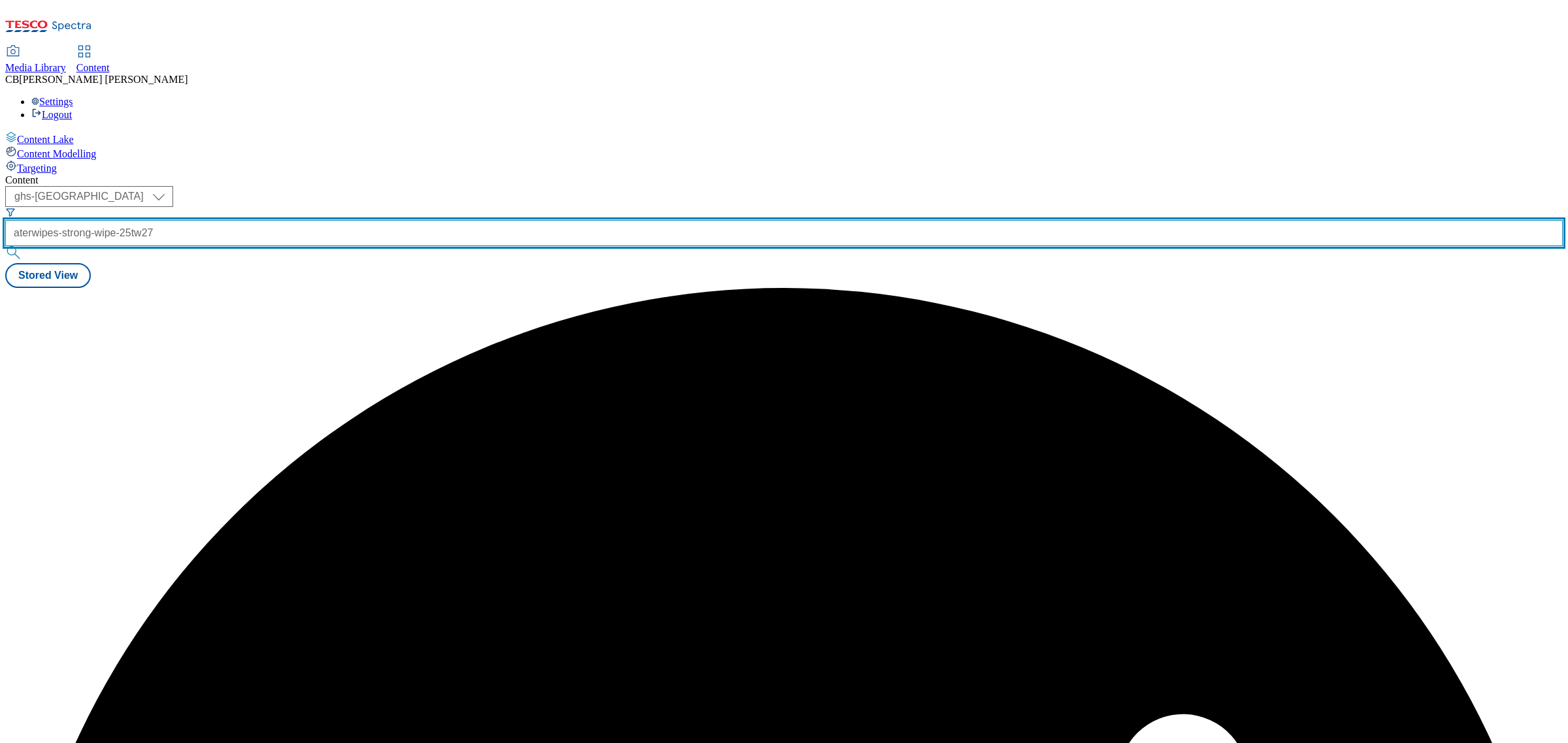
click at [333, 220] on input "aterwipes-strong-wipe-25tw27" at bounding box center [784, 233] width 1557 height 26
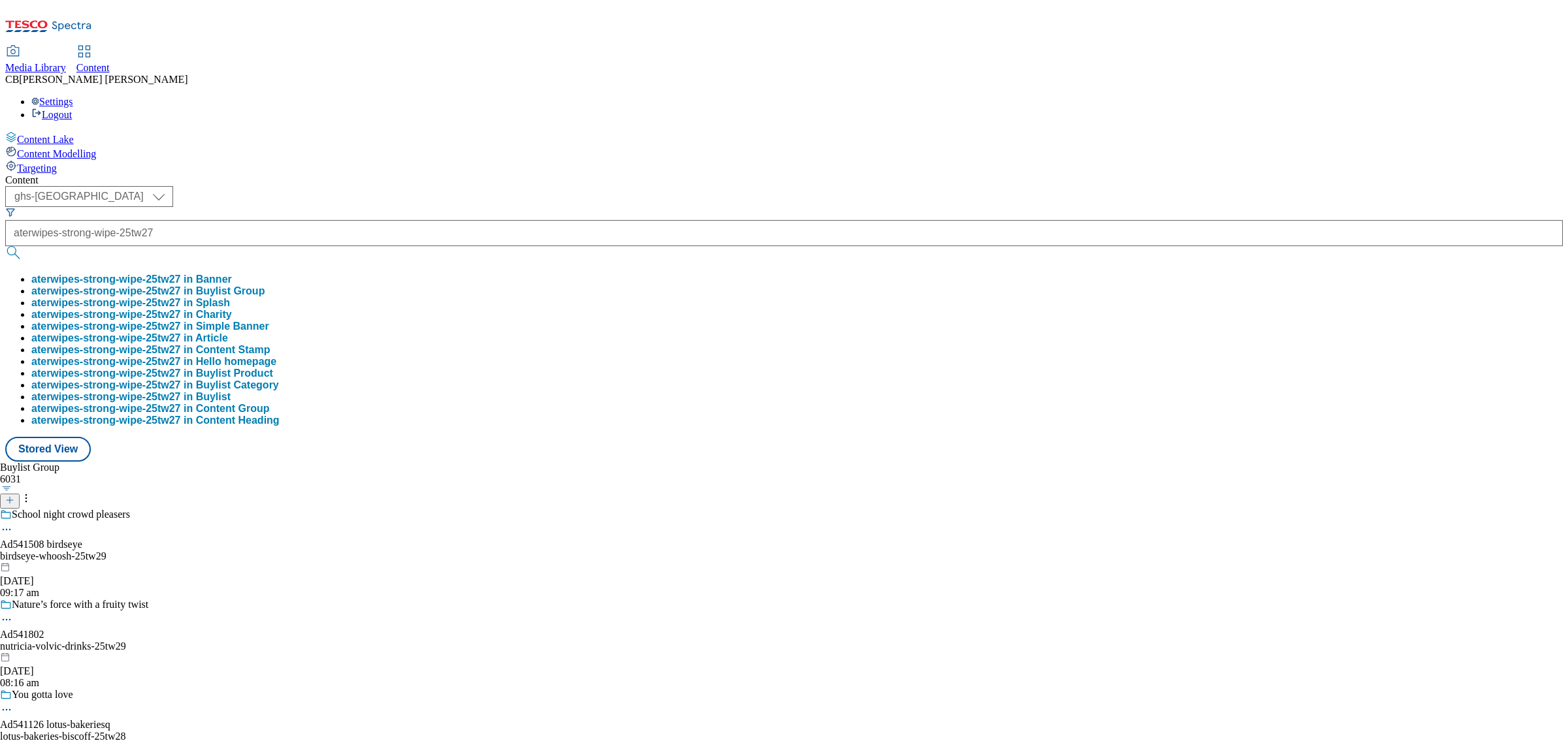
click at [265, 285] on button "aterwipes-strong-wipe-25tw27 in Buylist Group" at bounding box center [148, 291] width 233 height 12
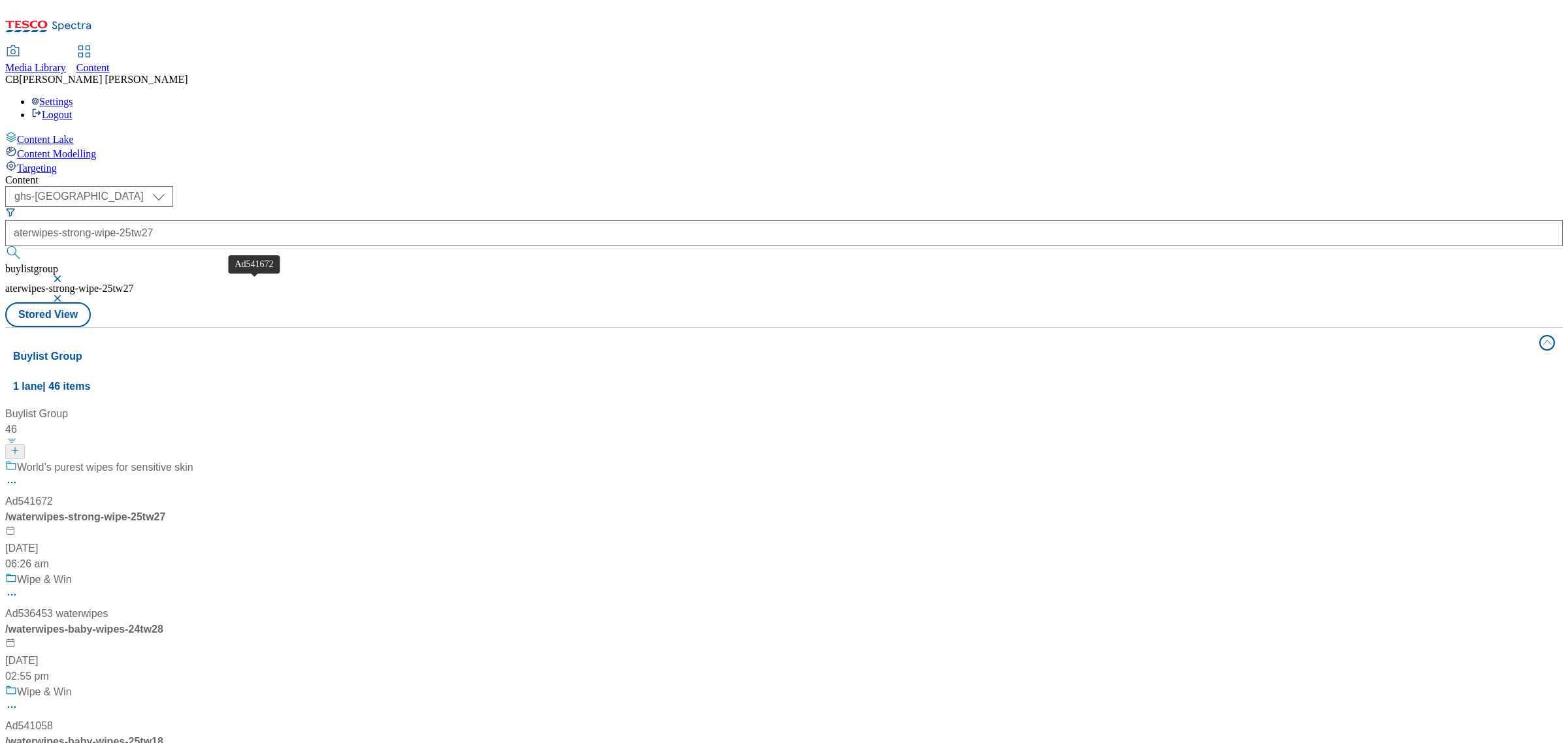
click at [221, 460] on div "World’s purest wipes for sensitive skin Ad541672 / waterwipes-strong-wipe-25tw2…" at bounding box center [112, 516] width 215 height 112
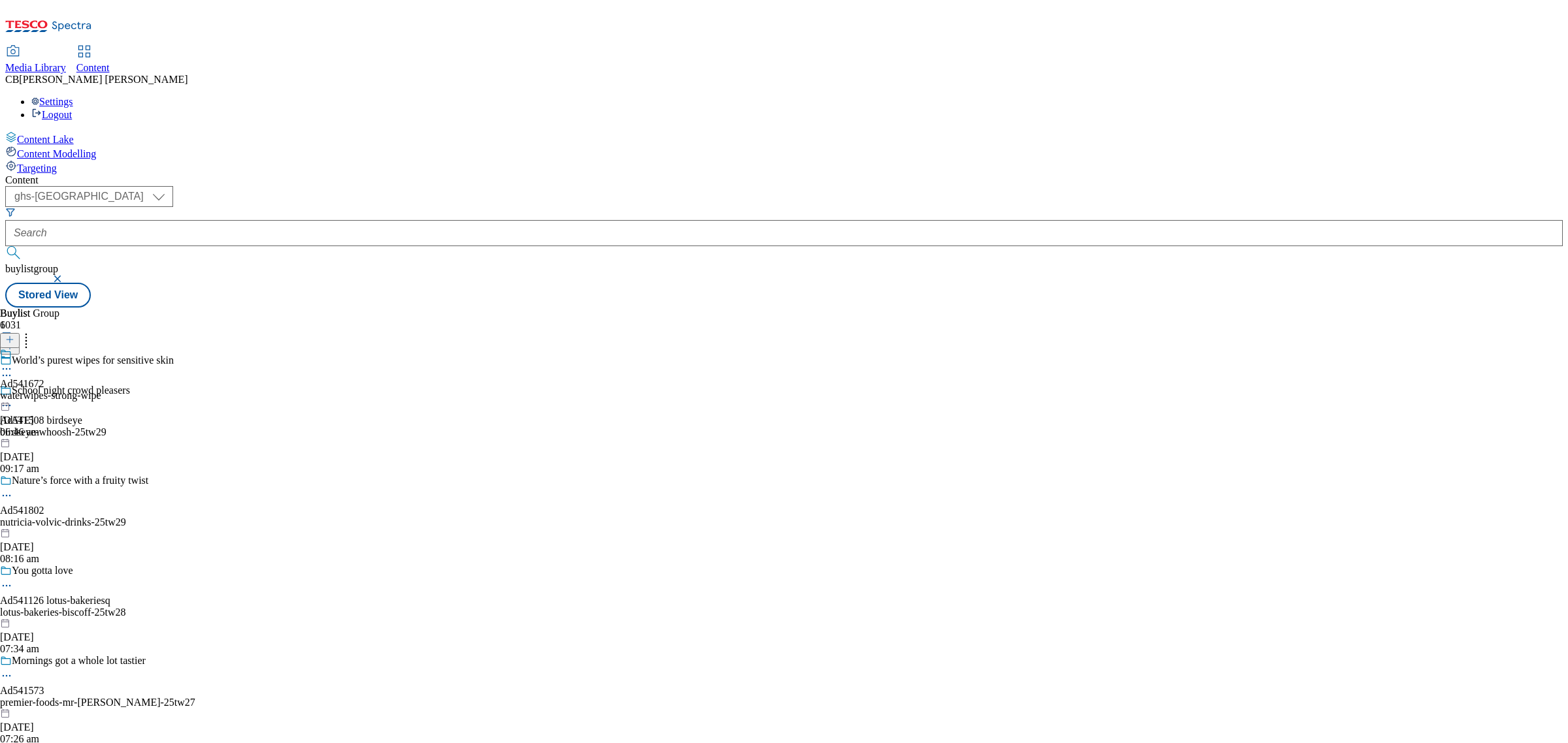
click at [13, 363] on icon at bounding box center [7, 369] width 13 height 13
click at [61, 388] on button "Edit" at bounding box center [44, 396] width 35 height 15
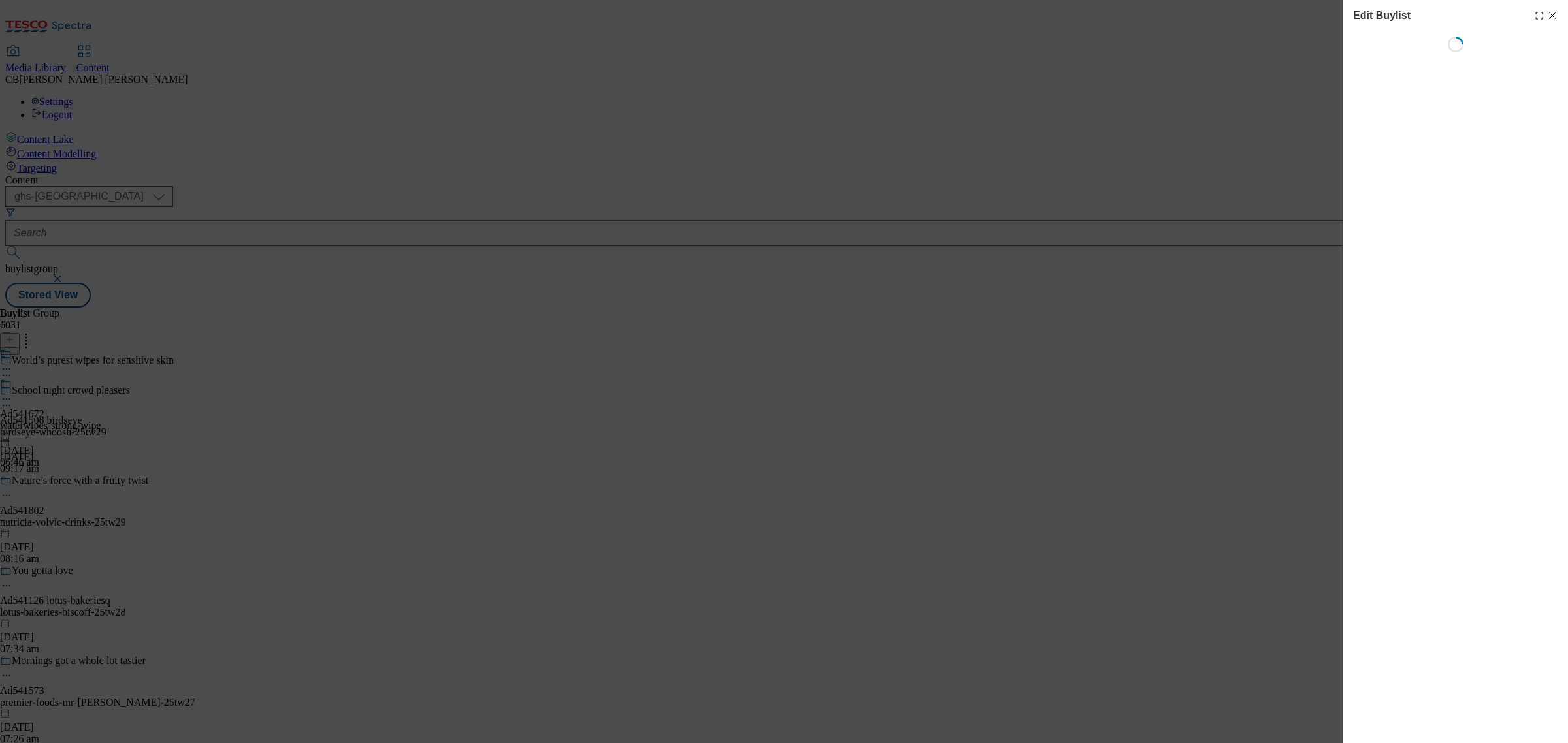
select select "tactical"
select select "supplier funded short term 1-3 weeks"
select select "dunnhumby"
select select "Banner"
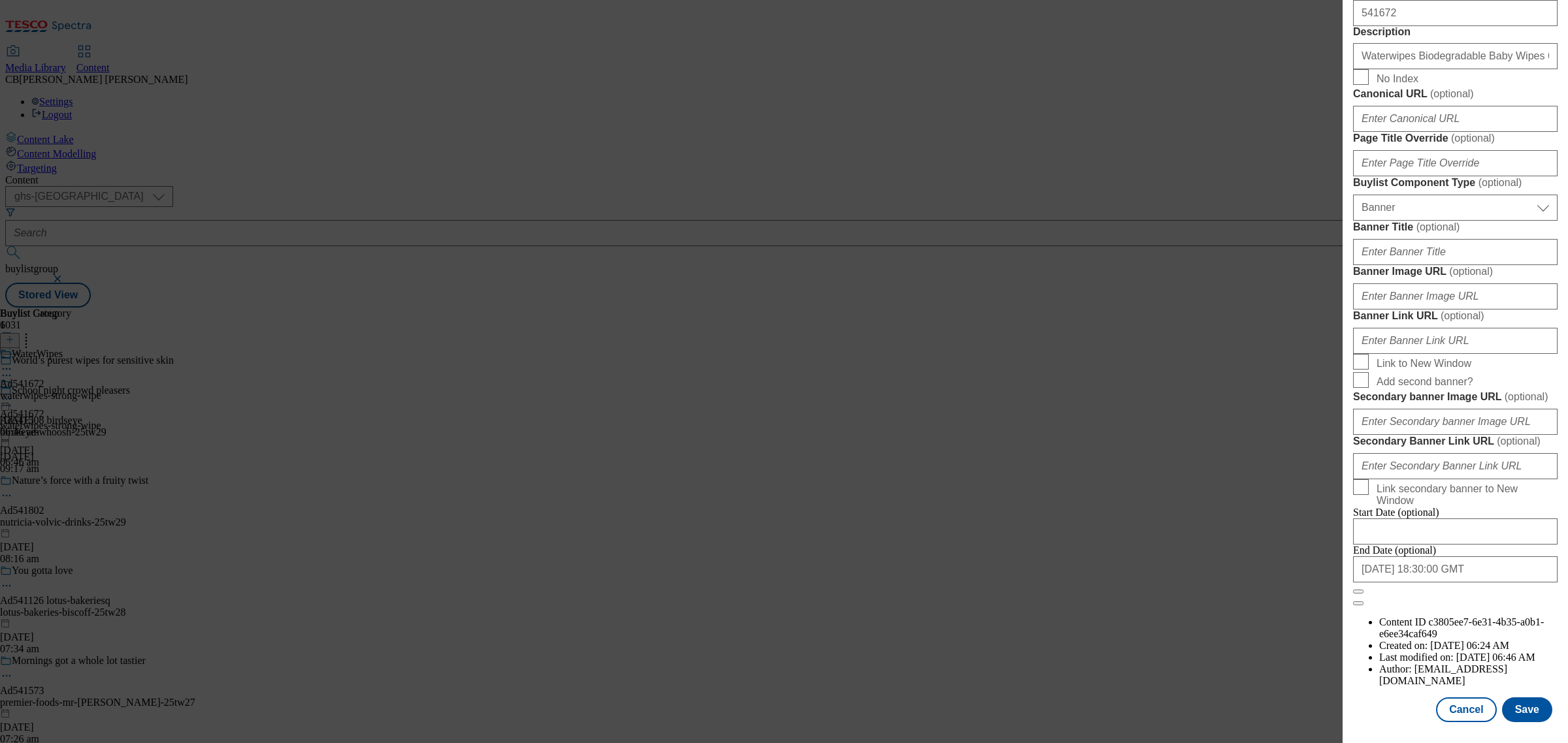
scroll to position [980, 0]
click at [1471, 309] on input "Banner Image URL ( optional )" at bounding box center [1455, 297] width 205 height 26
paste input "https://digitalcontent.api.tesco.com/v2/media/ghs-mktg/707be858-f8ca-419a-8904-…"
type input "https://digitalcontent.api.tesco.com/v2/media/ghs-mktg/707be858-f8ca-419a-8904-…"
click at [1501, 278] on label "Banner Image URL ( optional )" at bounding box center [1455, 272] width 205 height 13
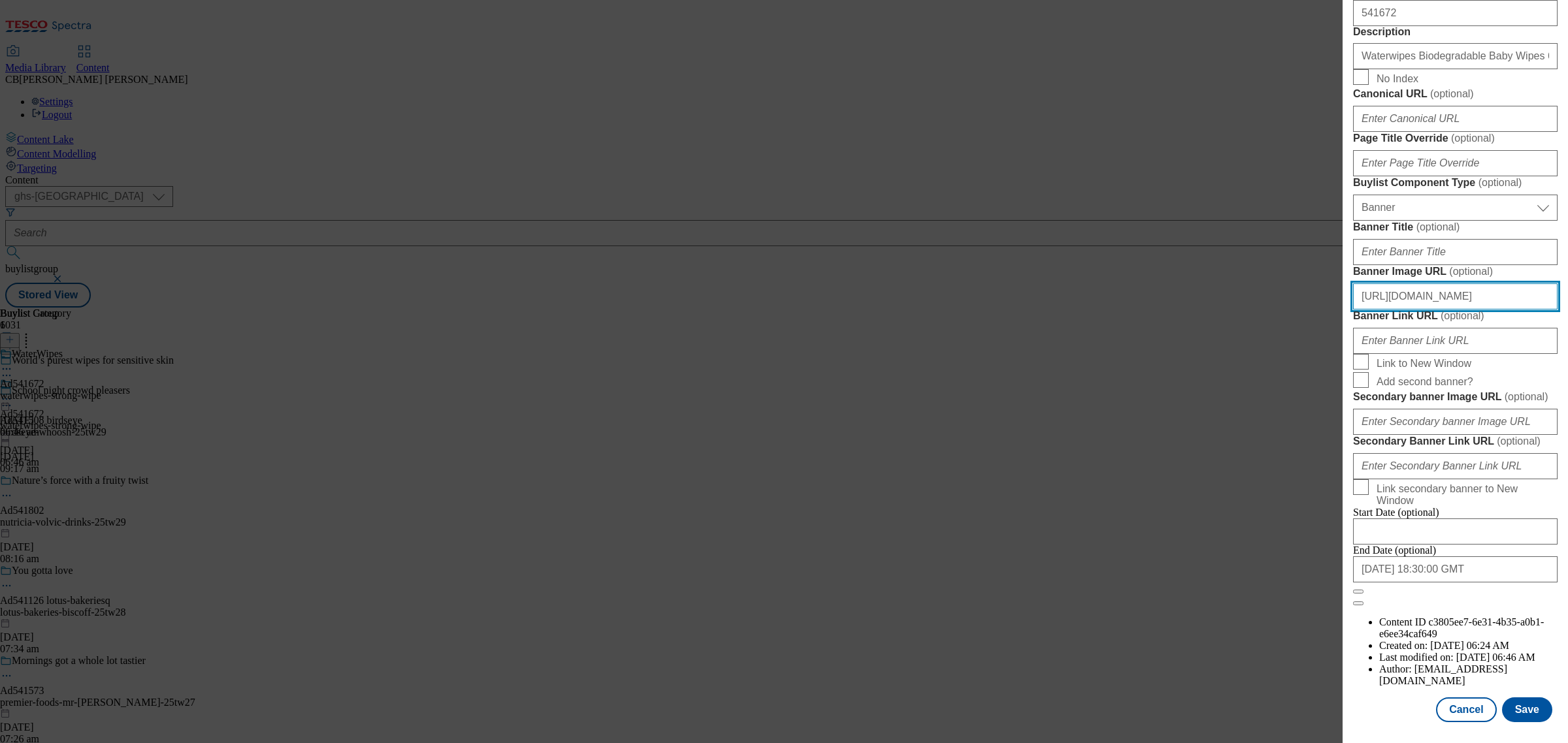
click at [1501, 309] on input "https://digitalcontent.api.tesco.com/v2/media/ghs-mktg/707be858-f8ca-419a-8904-…" at bounding box center [1455, 297] width 205 height 26
click at [1508, 704] on button "Save" at bounding box center [1527, 710] width 50 height 25
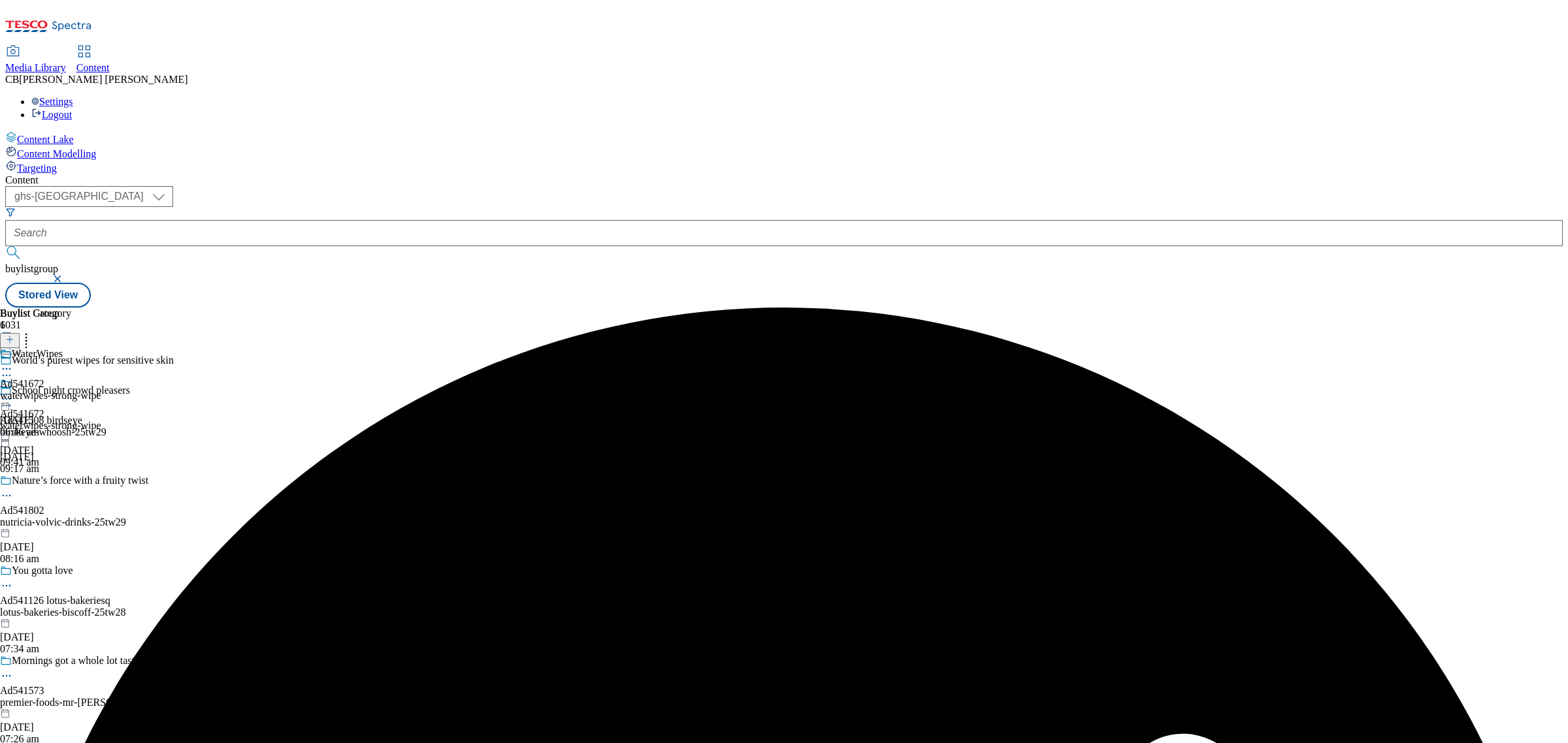
click at [13, 393] on icon at bounding box center [7, 399] width 13 height 13
click at [71, 482] on span "Preview" at bounding box center [55, 487] width 31 height 10
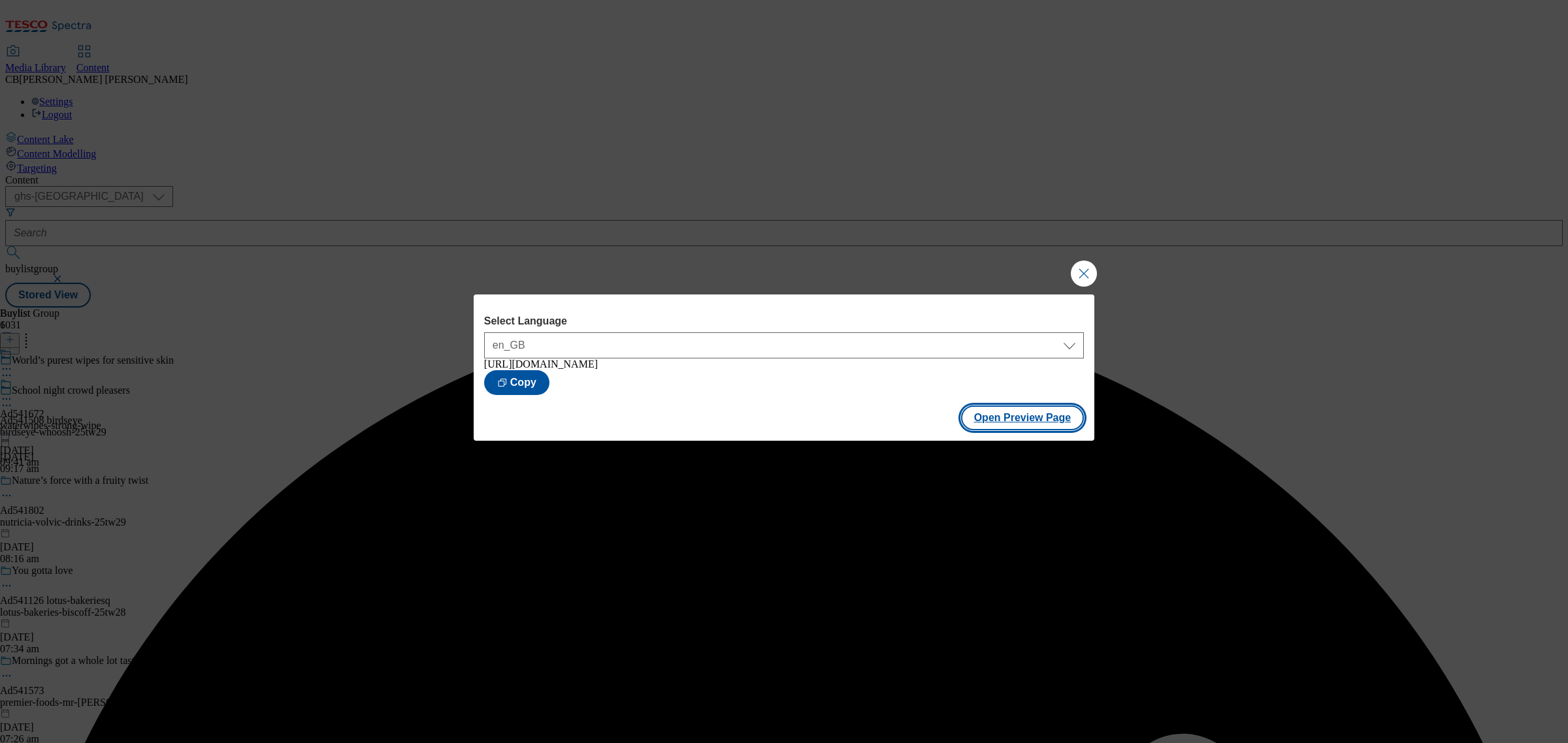
click at [1027, 422] on button "Open Preview Page" at bounding box center [1023, 418] width 124 height 25
click at [1082, 269] on button "Close Modal" at bounding box center [1084, 274] width 26 height 26
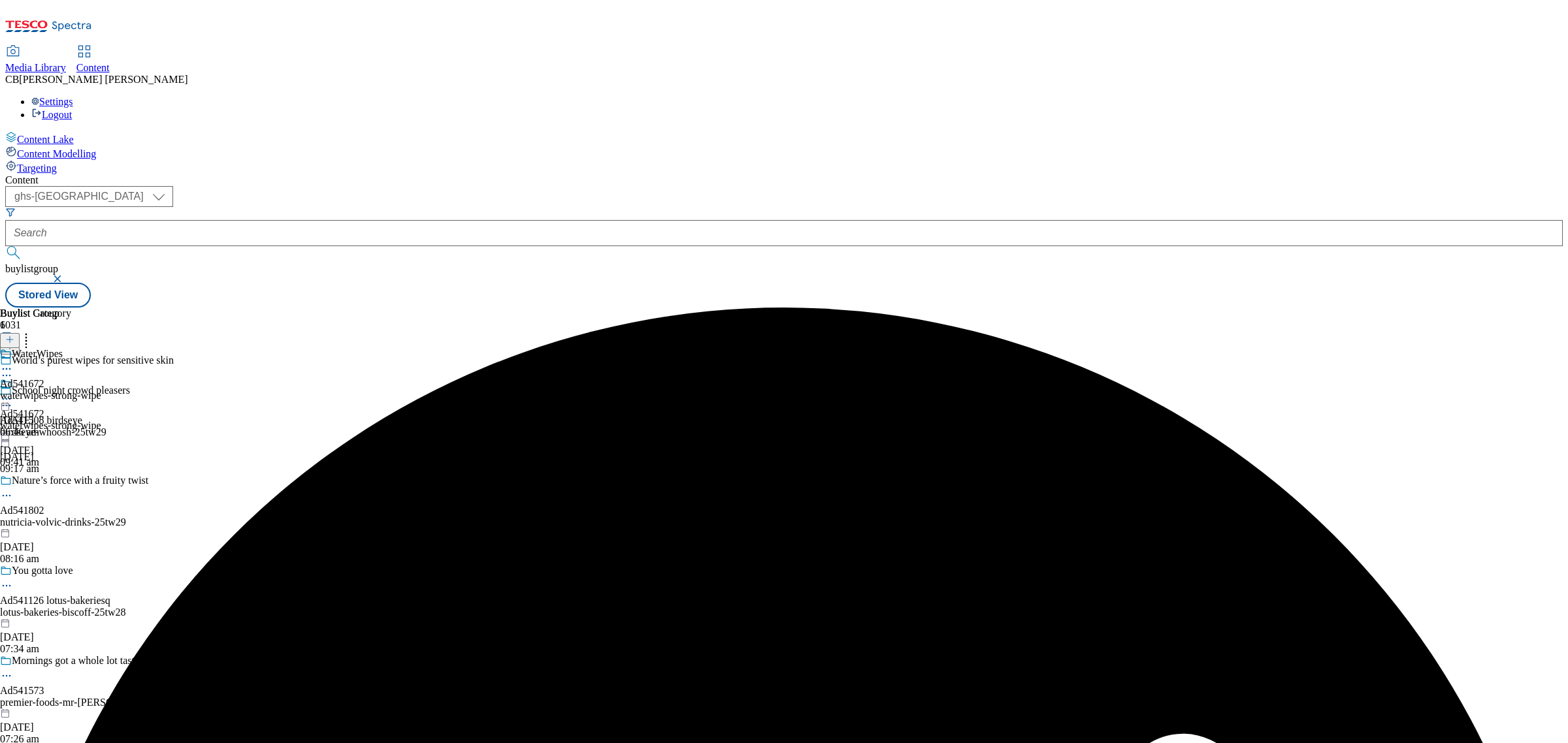
click at [13, 393] on icon at bounding box center [7, 399] width 13 height 13
click at [69, 527] on span "Publish" at bounding box center [54, 532] width 29 height 10
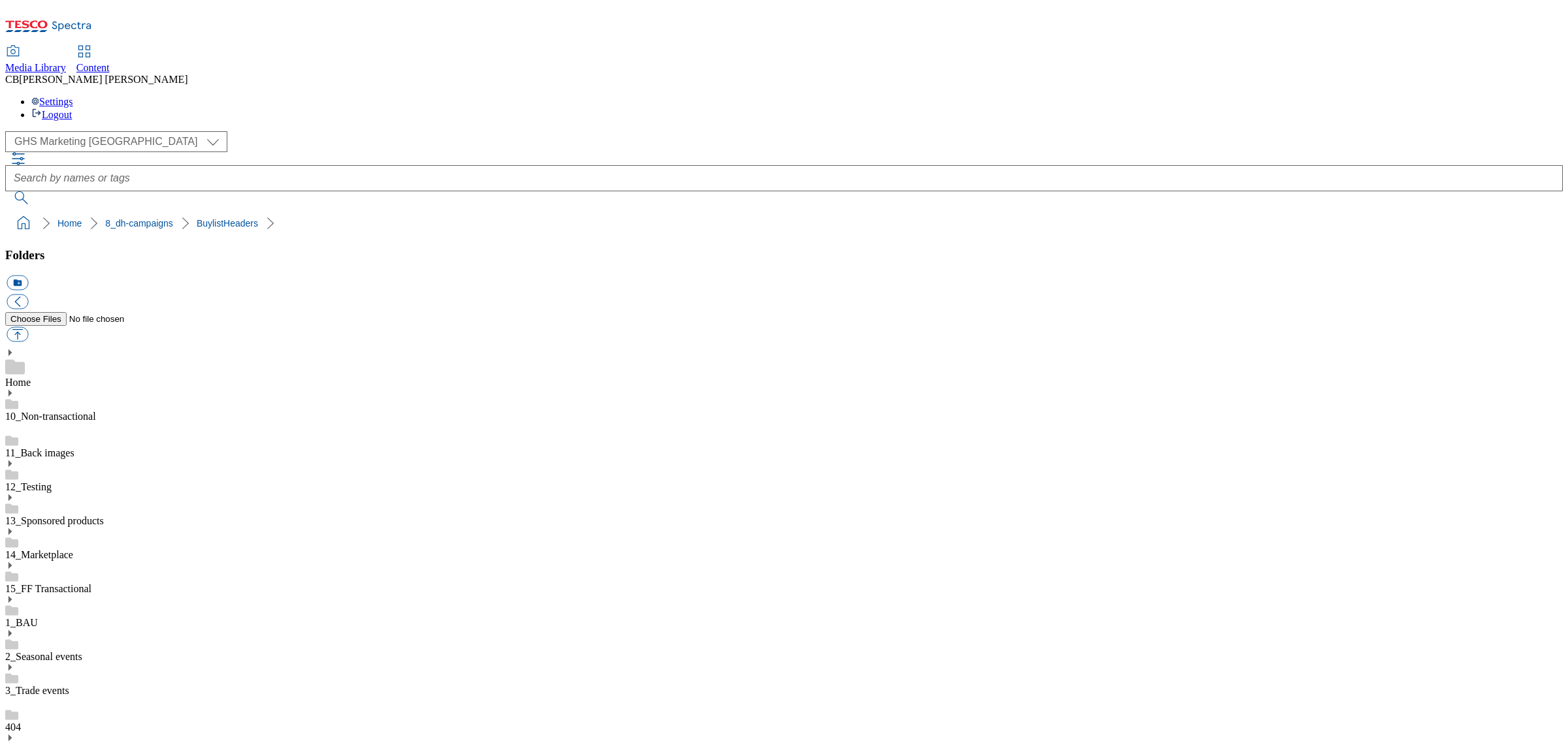
scroll to position [327, 0]
click at [28, 327] on button "button" at bounding box center [17, 335] width 21 height 15
type input "C:\fakepath\1755160404937-ad541736_ROI_Andrex_Complete_Clean_Legobrand_H_1184x3…"
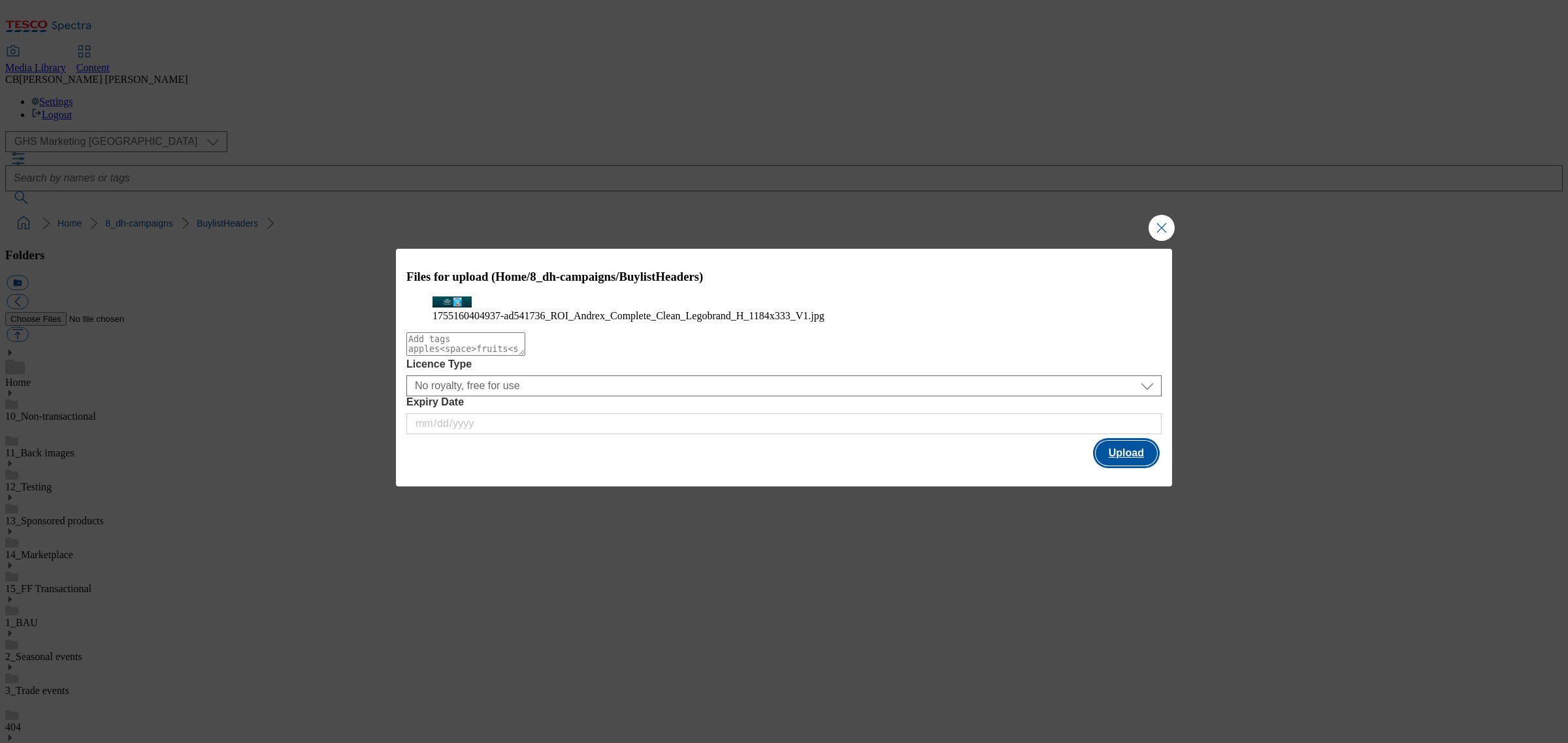
click at [1120, 466] on button "Upload" at bounding box center [1126, 454] width 61 height 25
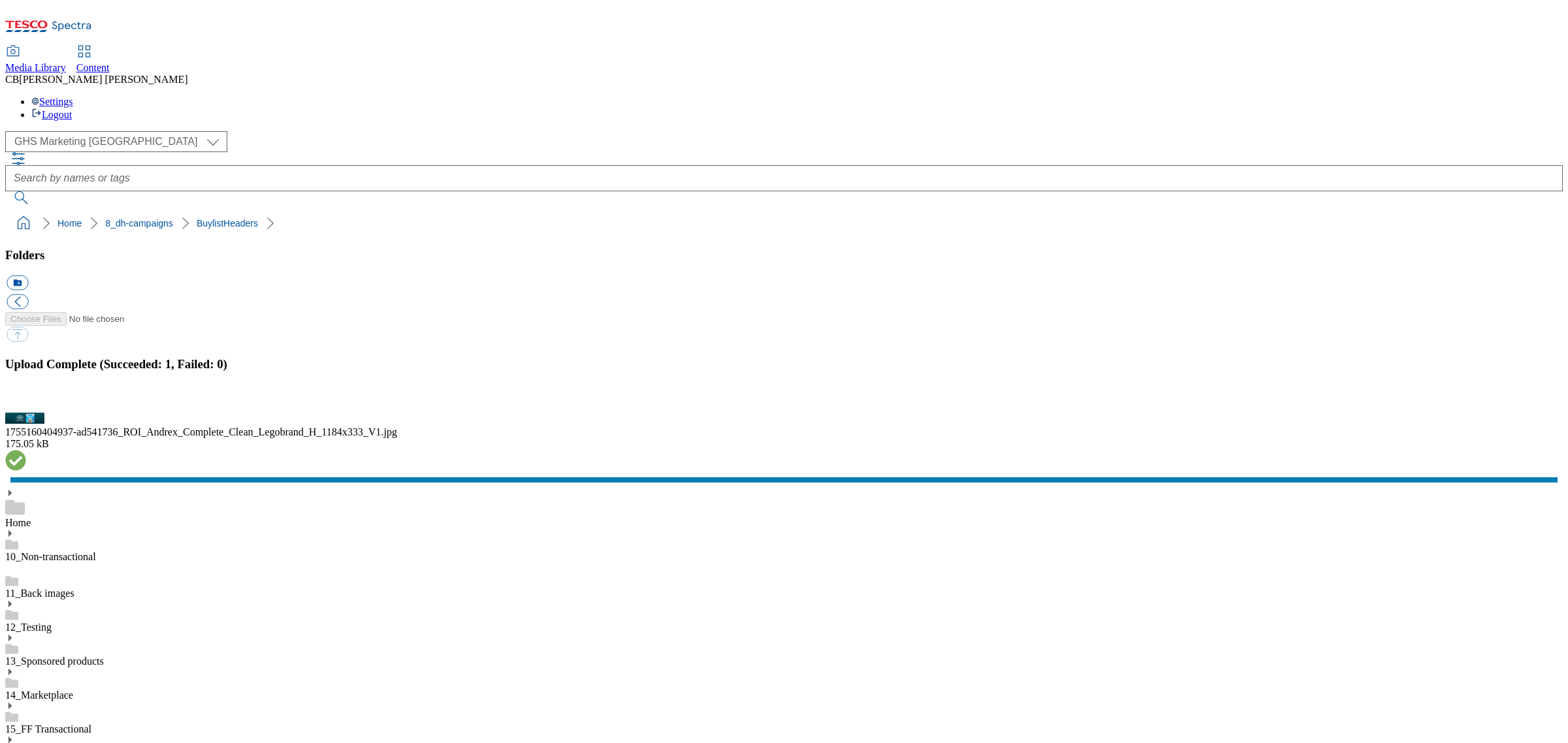
click at [26, 411] on button "button" at bounding box center [16, 405] width 20 height 12
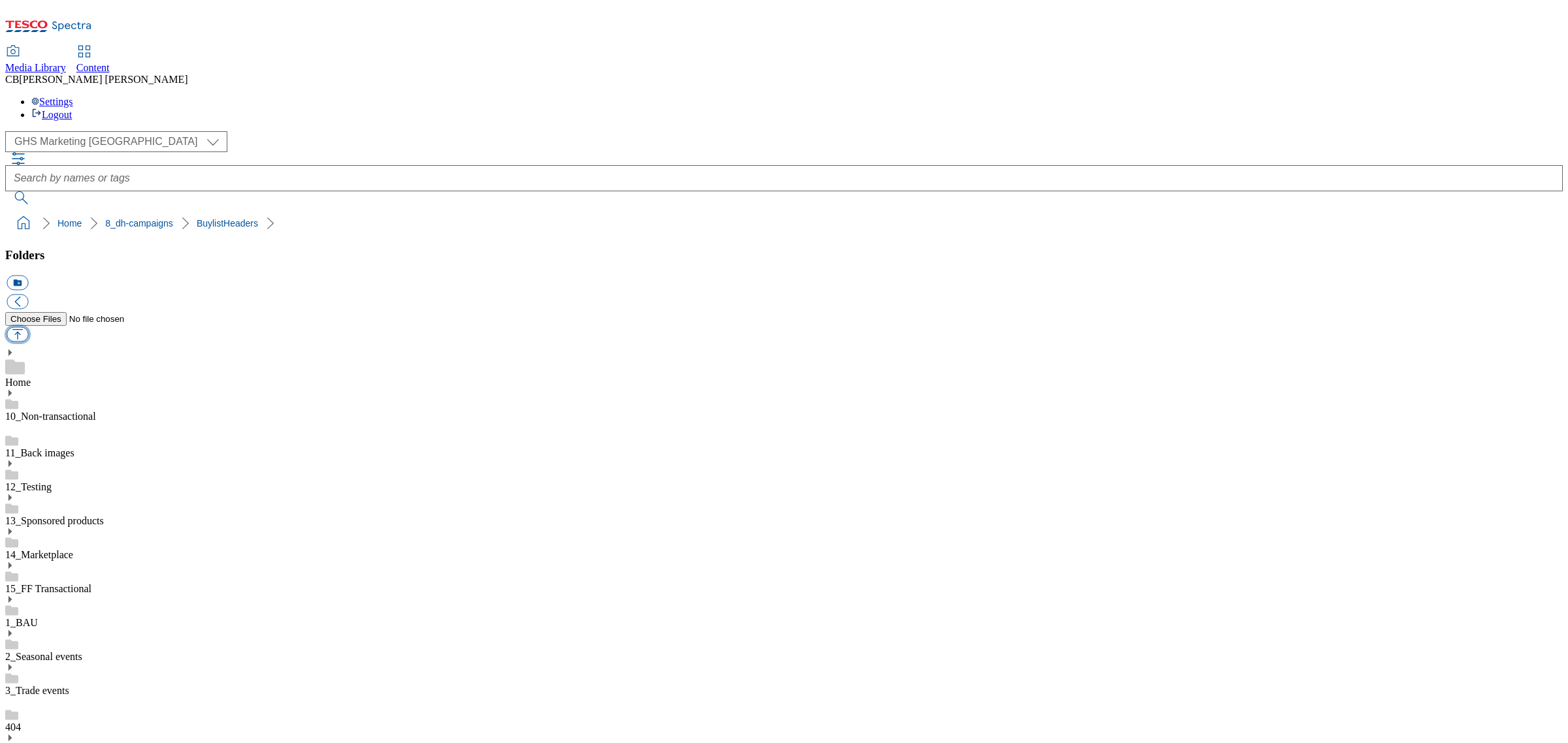
click at [28, 327] on button "button" at bounding box center [17, 335] width 21 height 15
type input "C:\fakepath\1755755353494-ad541672_WaterWipes_LegoBrand_H_1184x333_V1.jpg"
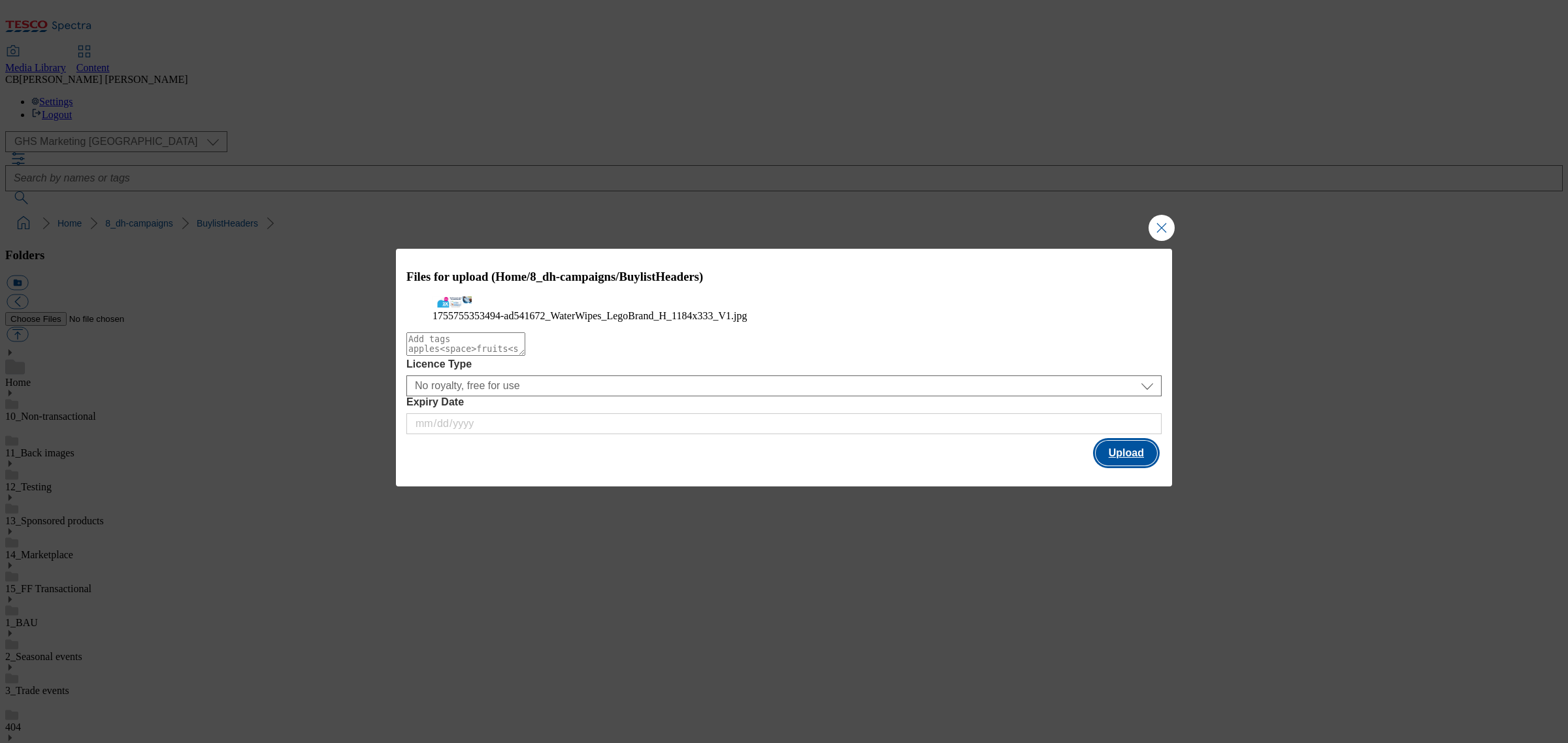
click at [1128, 466] on button "Upload" at bounding box center [1126, 454] width 61 height 25
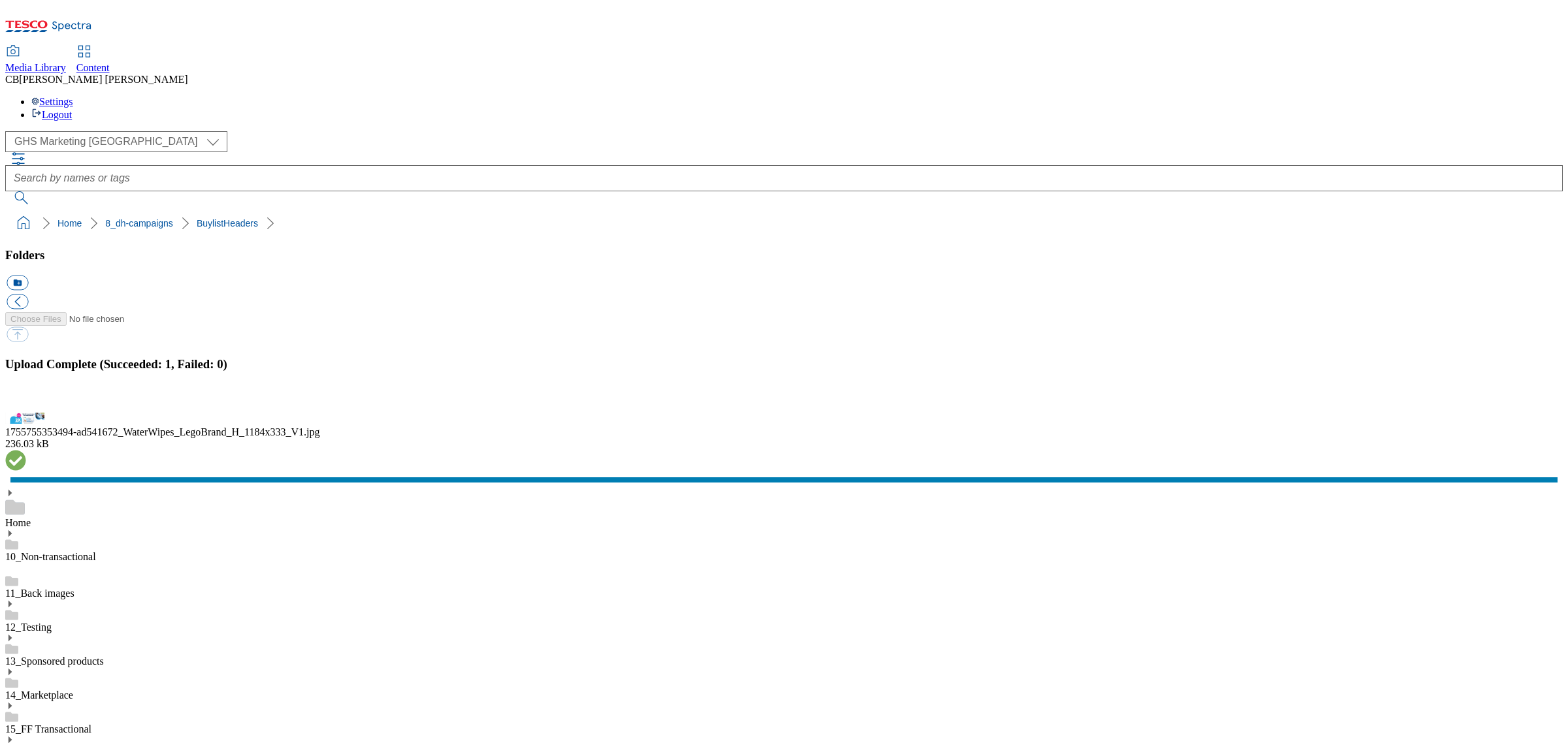
click at [26, 411] on button "button" at bounding box center [16, 405] width 20 height 12
